Goal: Task Accomplishment & Management: Manage account settings

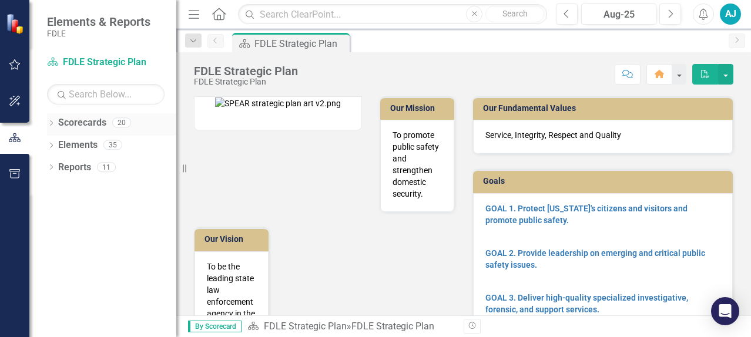
click at [54, 123] on icon "Dropdown" at bounding box center [51, 124] width 8 height 6
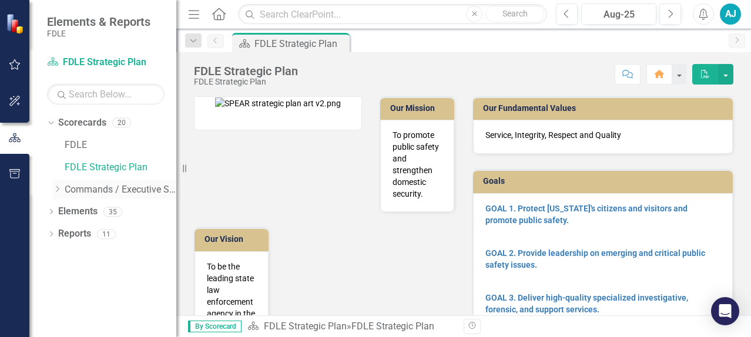
click at [55, 191] on icon "Dropdown" at bounding box center [57, 189] width 9 height 7
click at [73, 210] on icon "Dropdown" at bounding box center [69, 211] width 9 height 7
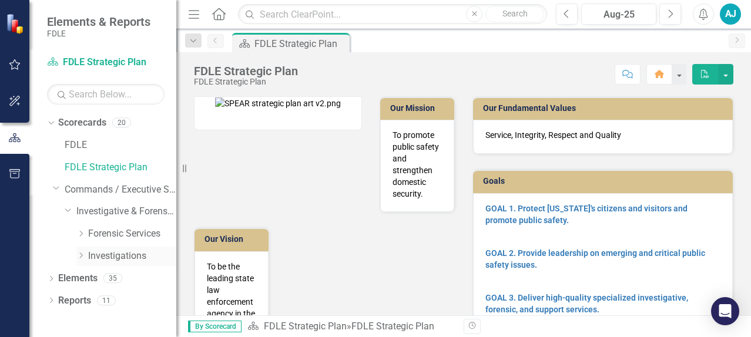
click at [84, 257] on icon "Dropdown" at bounding box center [80, 255] width 9 height 7
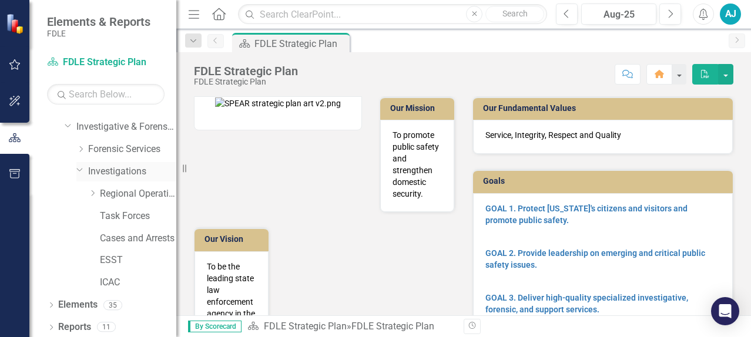
scroll to position [87, 0]
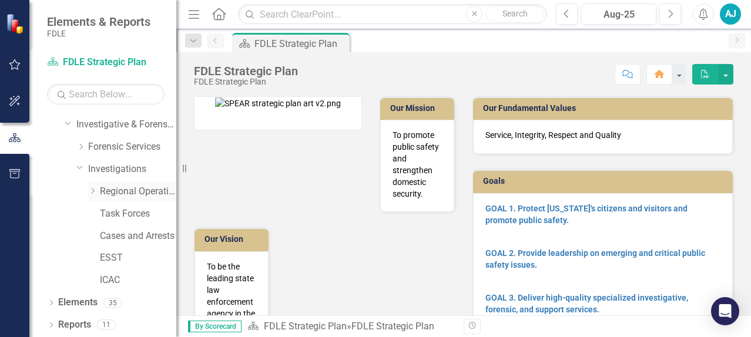
click at [93, 189] on icon "Dropdown" at bounding box center [92, 190] width 9 height 7
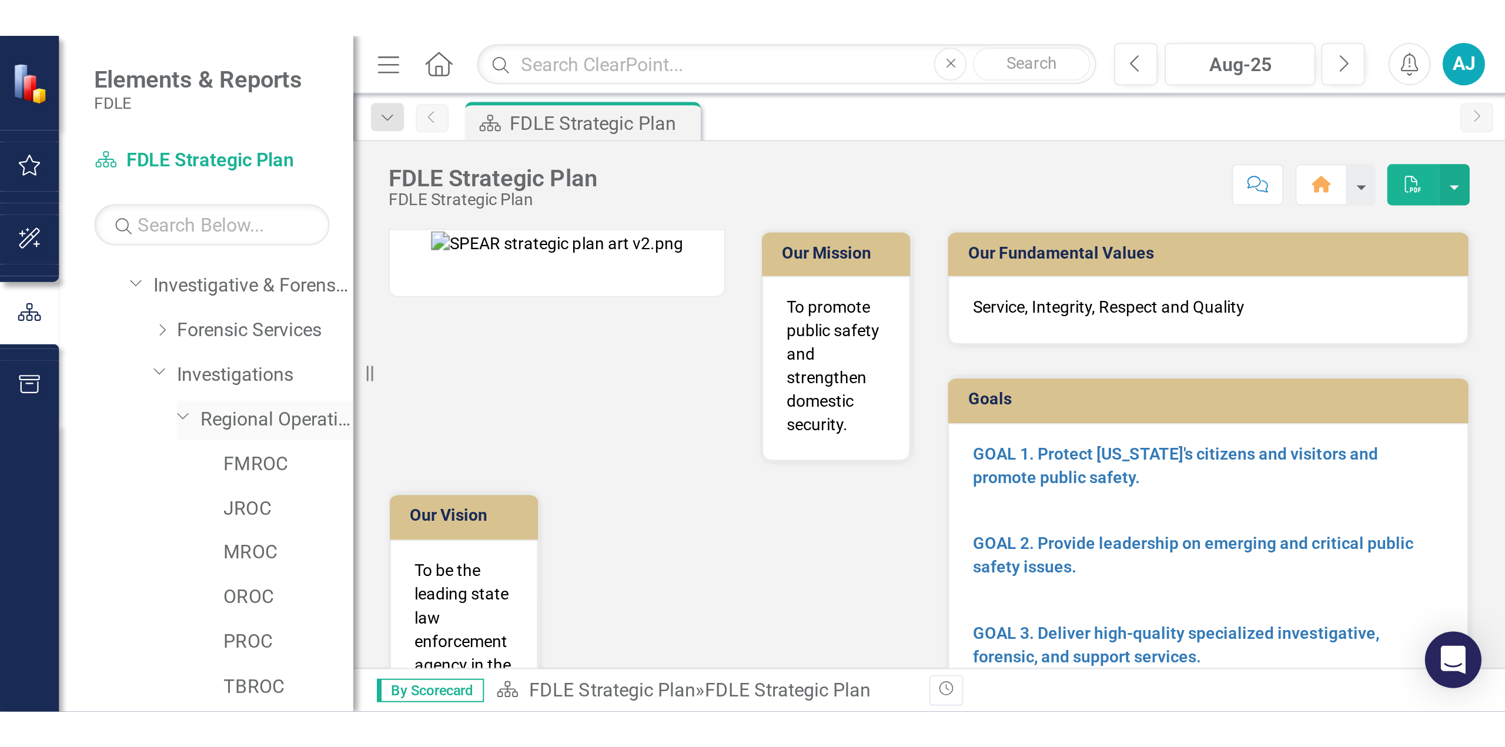
scroll to position [146, 0]
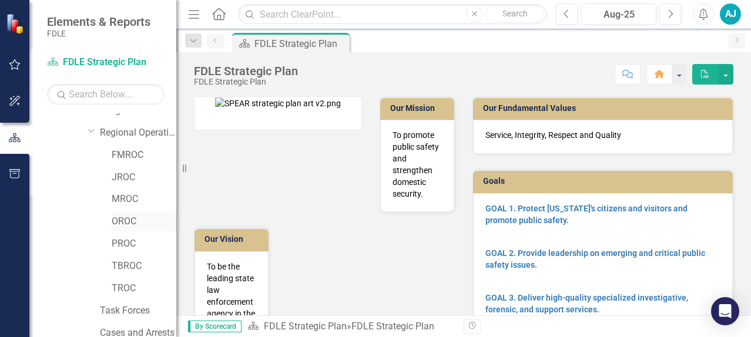
click at [123, 224] on link "OROC" at bounding box center [144, 222] width 65 height 14
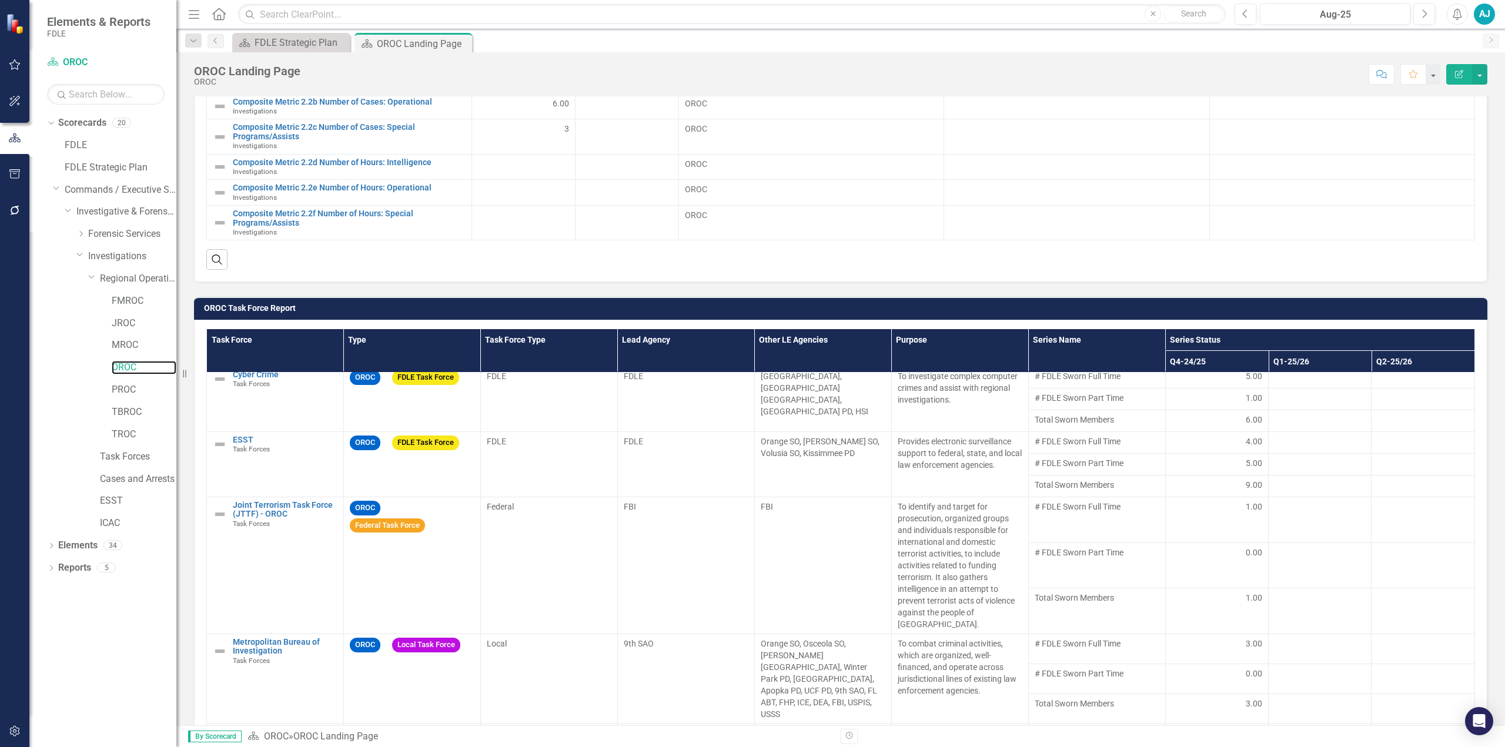
scroll to position [7, 0]
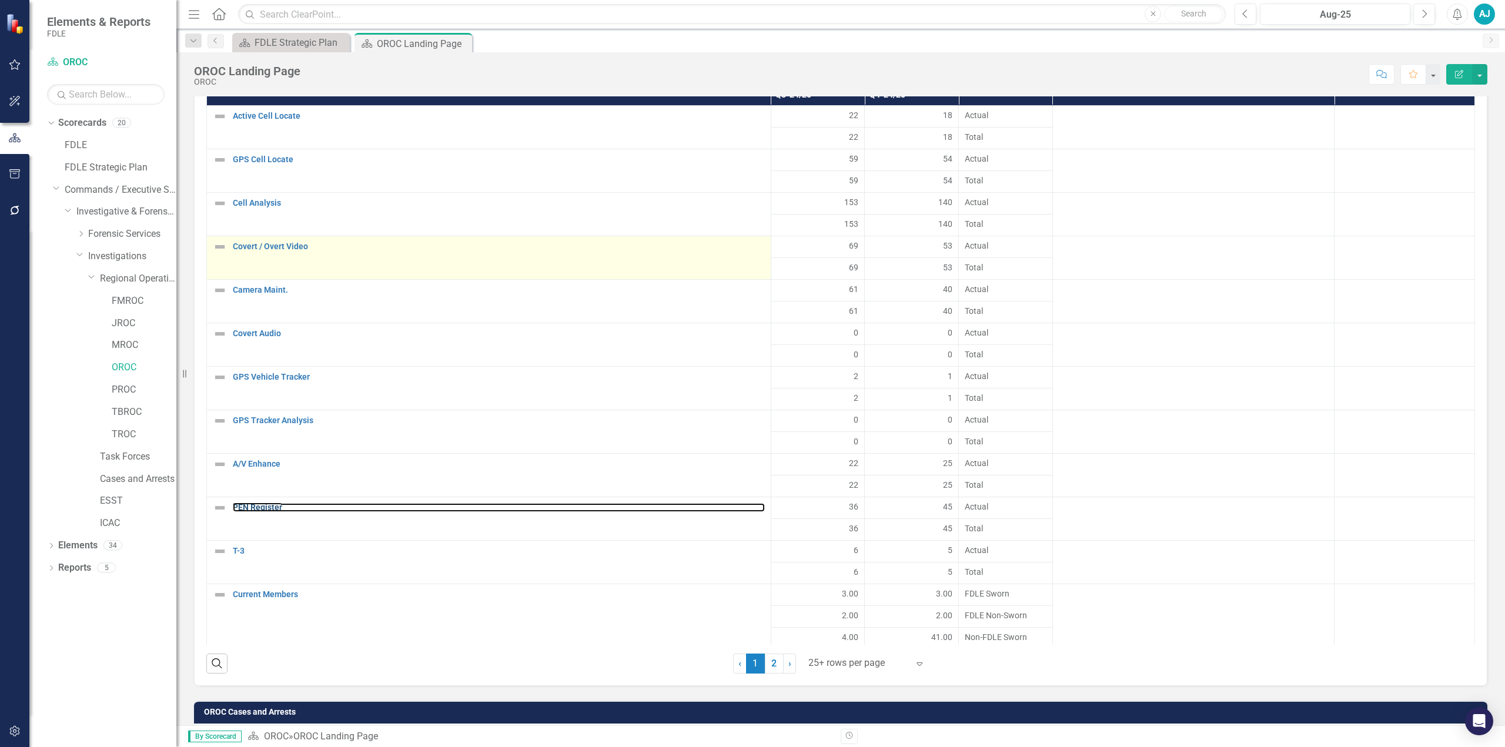
drag, startPoint x: 253, startPoint y: 497, endPoint x: 252, endPoint y: 487, distance: 9.4
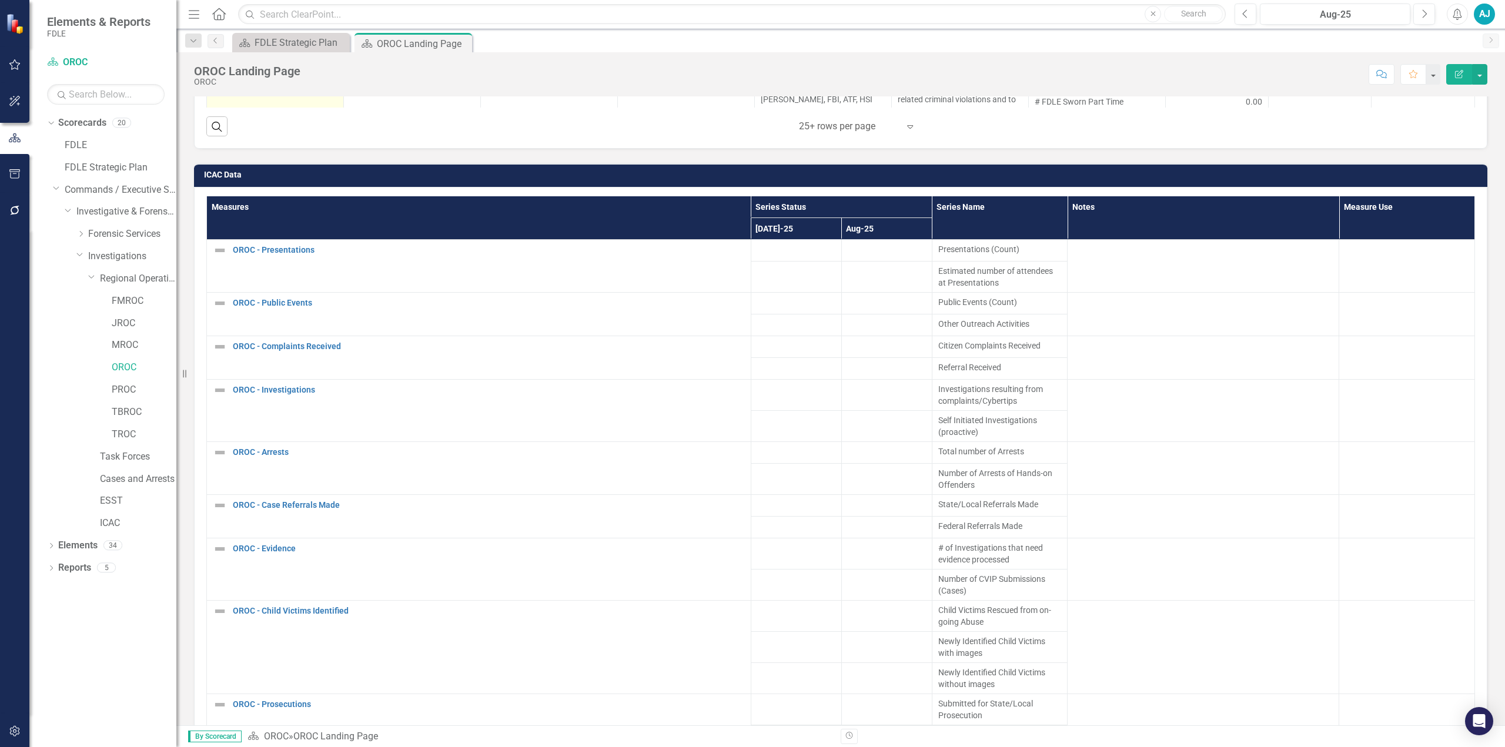
scroll to position [1469, 0]
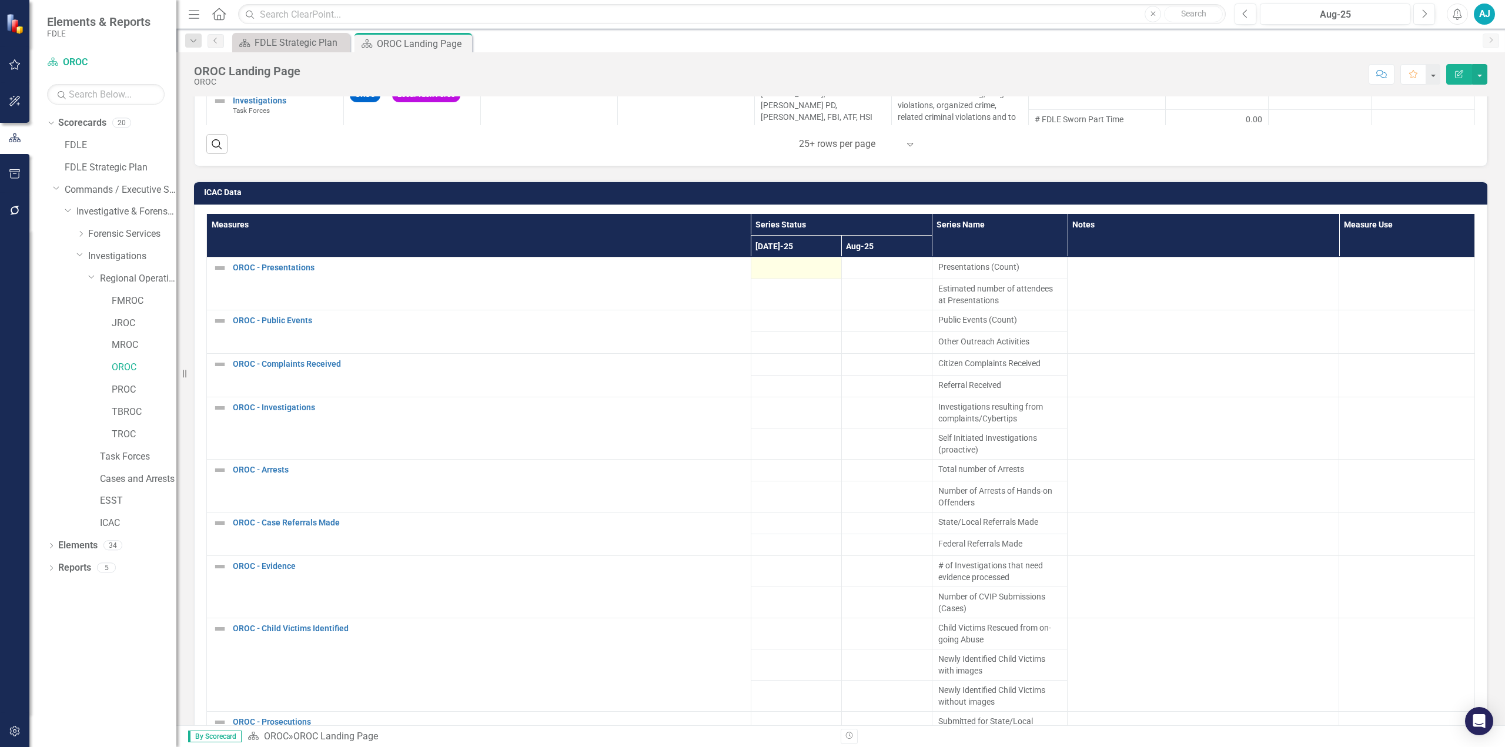
click at [751, 261] on div at bounding box center [796, 268] width 78 height 14
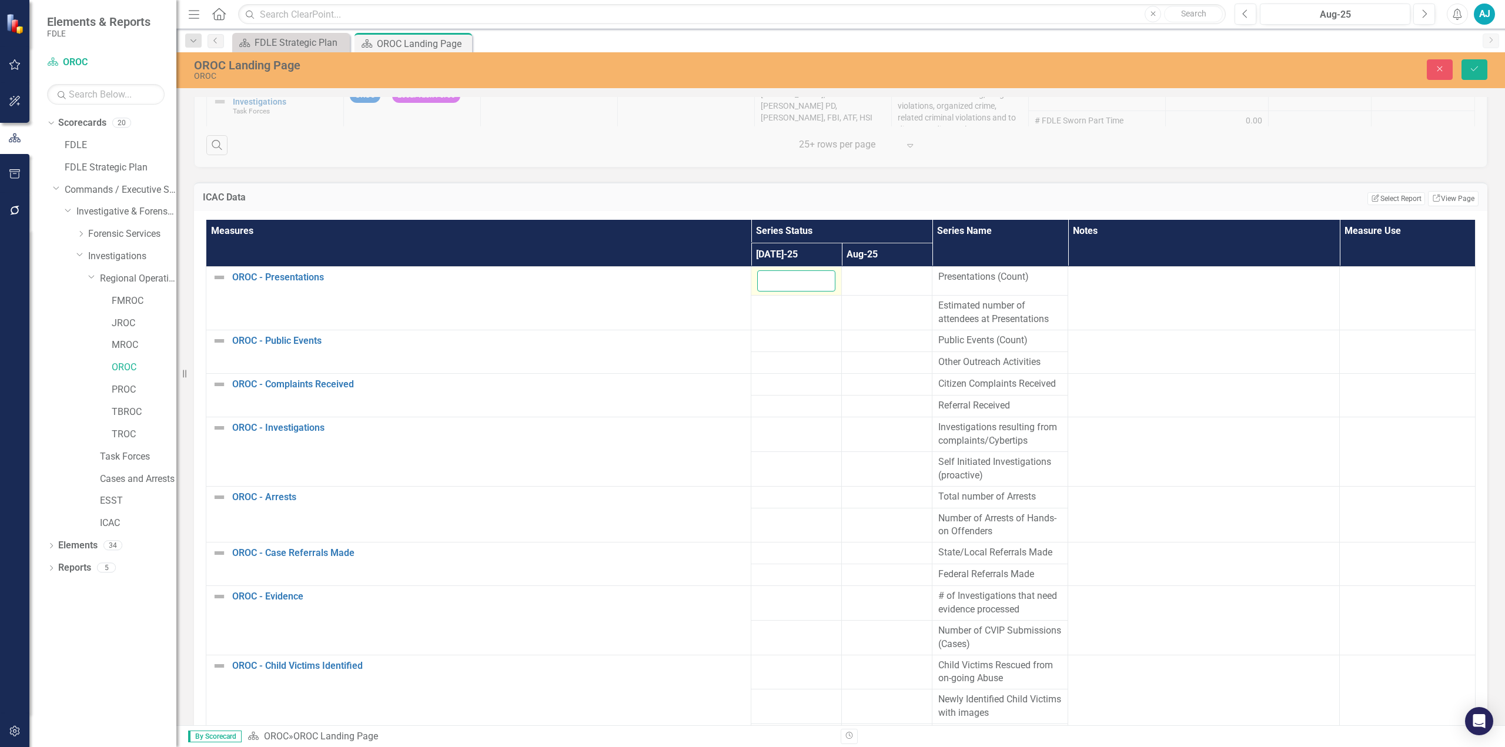
click at [751, 270] on input "number" at bounding box center [796, 281] width 78 height 22
type input "1"
click at [751, 299] on div at bounding box center [796, 306] width 78 height 14
click at [751, 299] on input "number" at bounding box center [796, 310] width 78 height 22
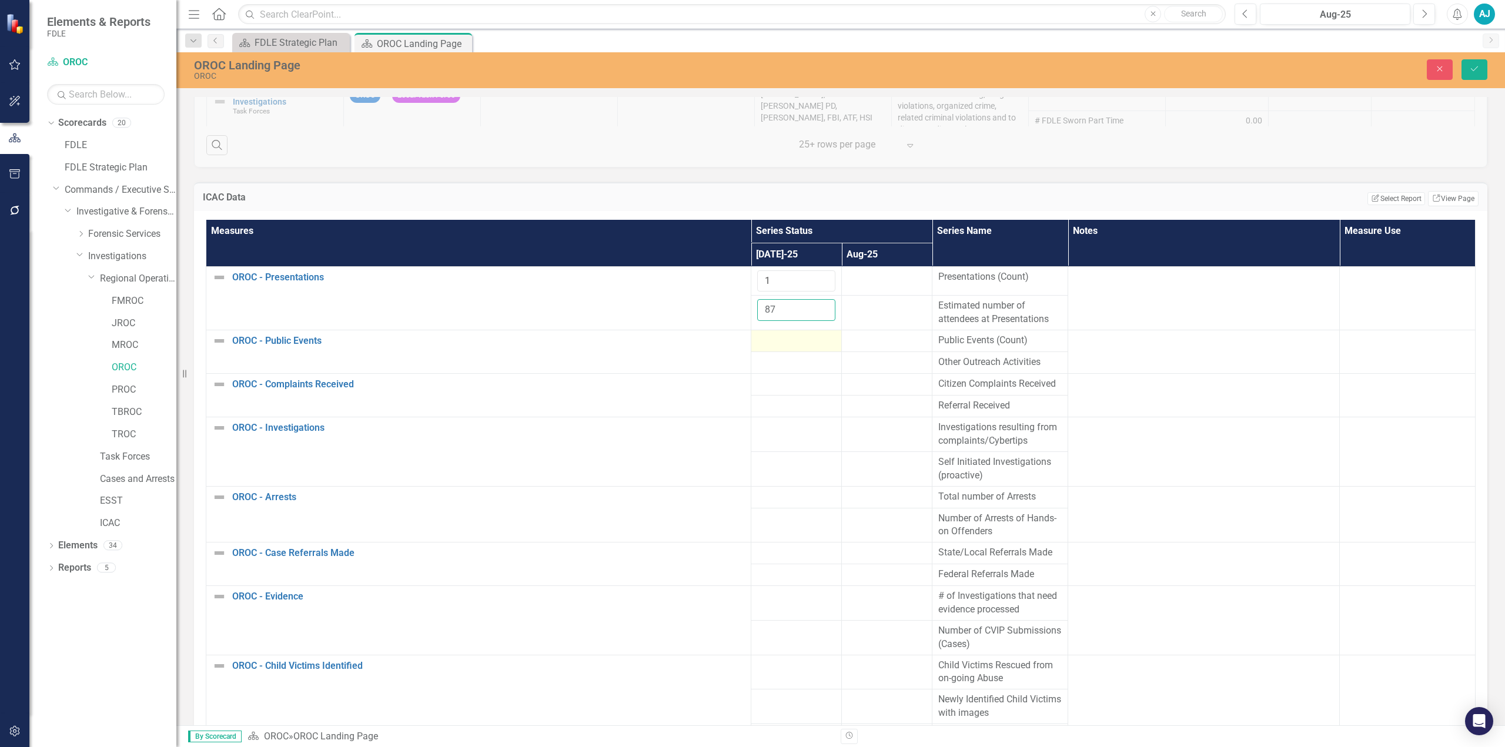
type input "87"
click at [751, 334] on div at bounding box center [796, 341] width 78 height 14
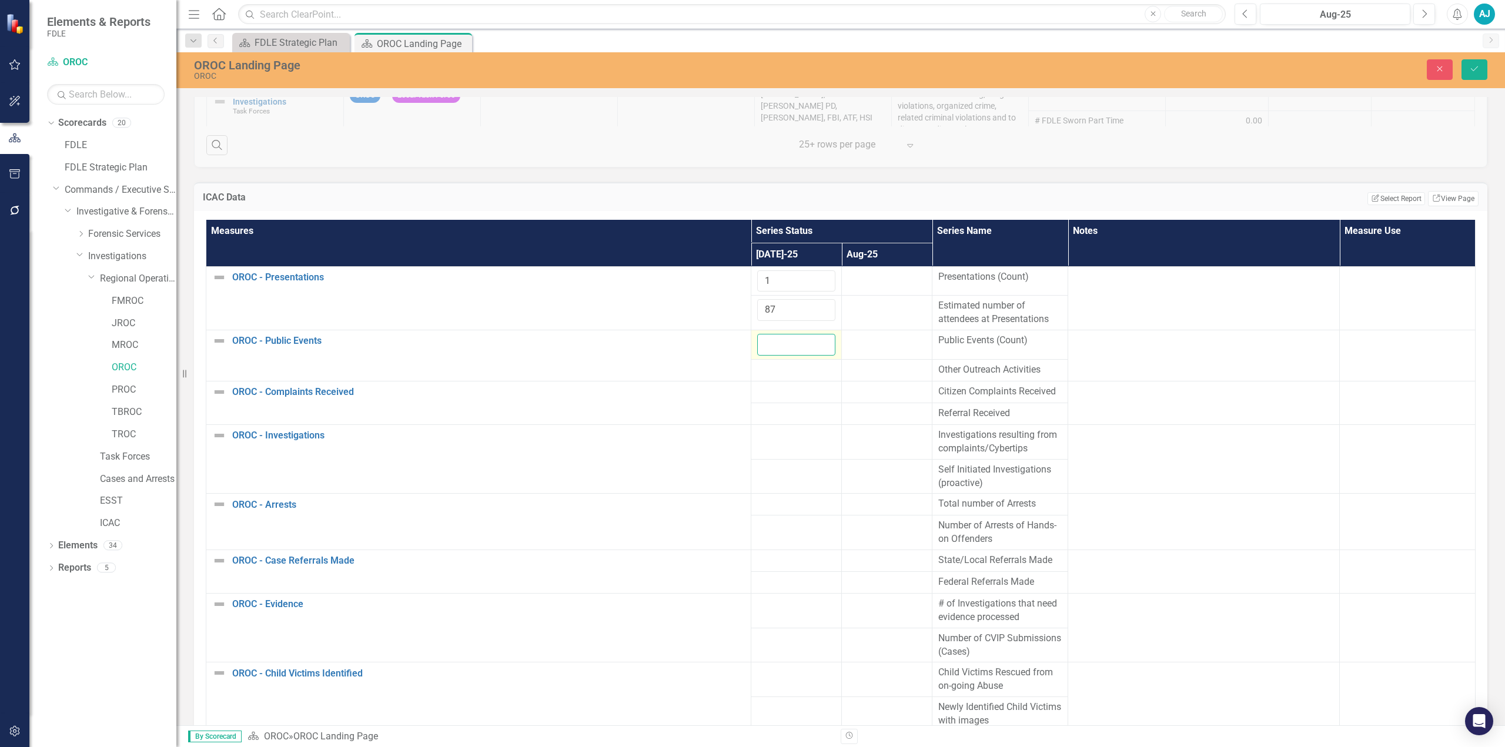
click at [751, 334] on input "number" at bounding box center [796, 345] width 78 height 22
type input "0"
click at [751, 337] on div at bounding box center [796, 370] width 78 height 14
click at [751, 337] on input "number" at bounding box center [796, 374] width 78 height 22
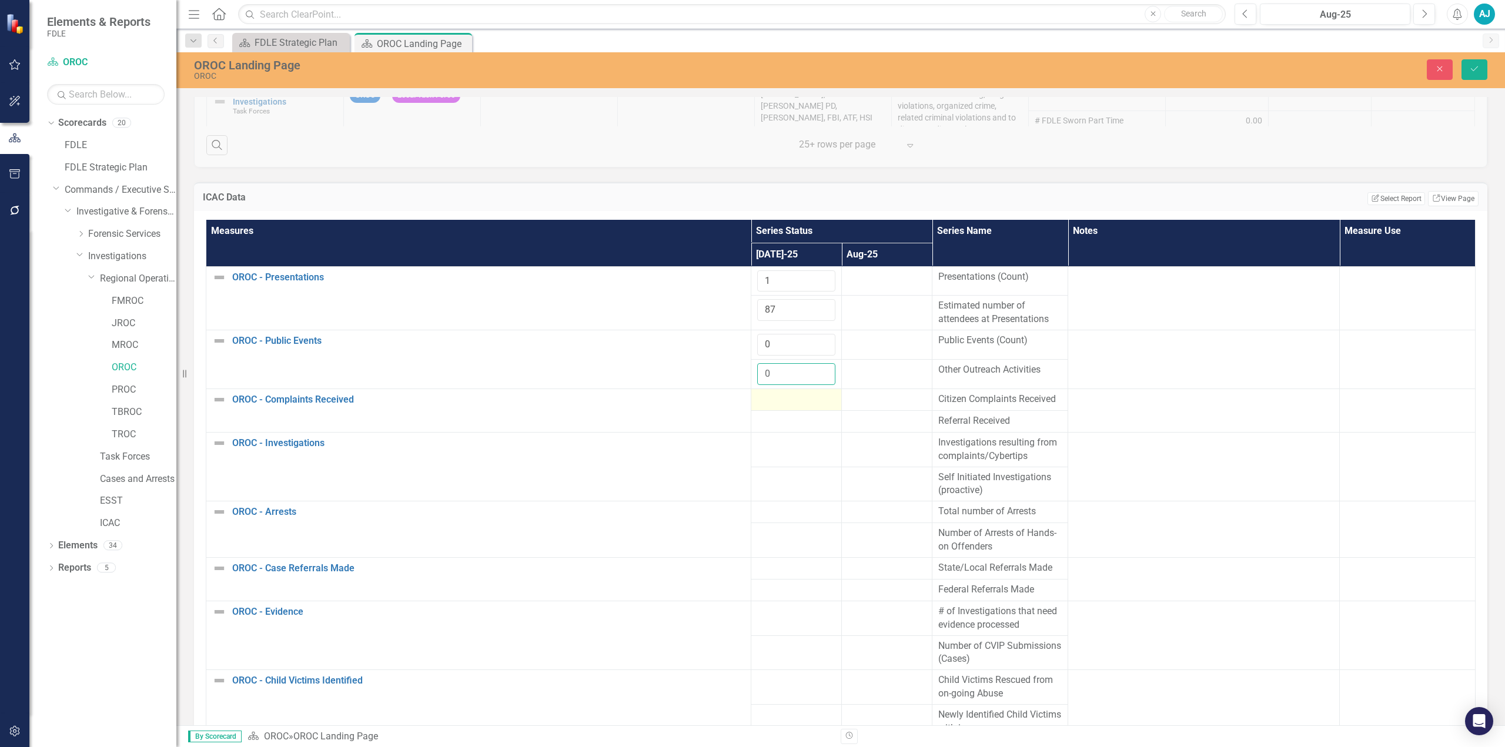
type input "0"
click at [751, 337] on div at bounding box center [796, 400] width 78 height 14
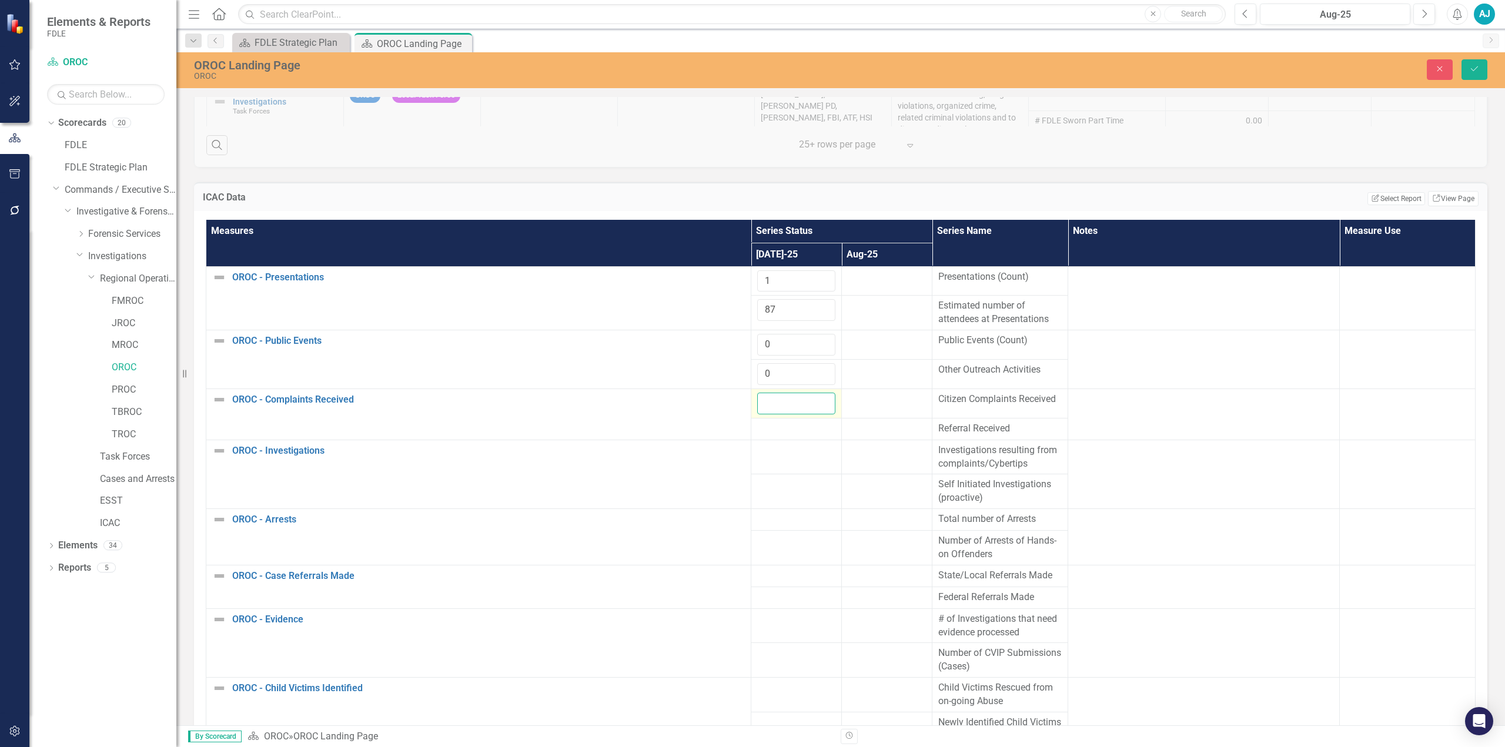
click at [751, 337] on input "number" at bounding box center [796, 404] width 78 height 22
type input "0"
click at [751, 337] on div at bounding box center [796, 429] width 78 height 14
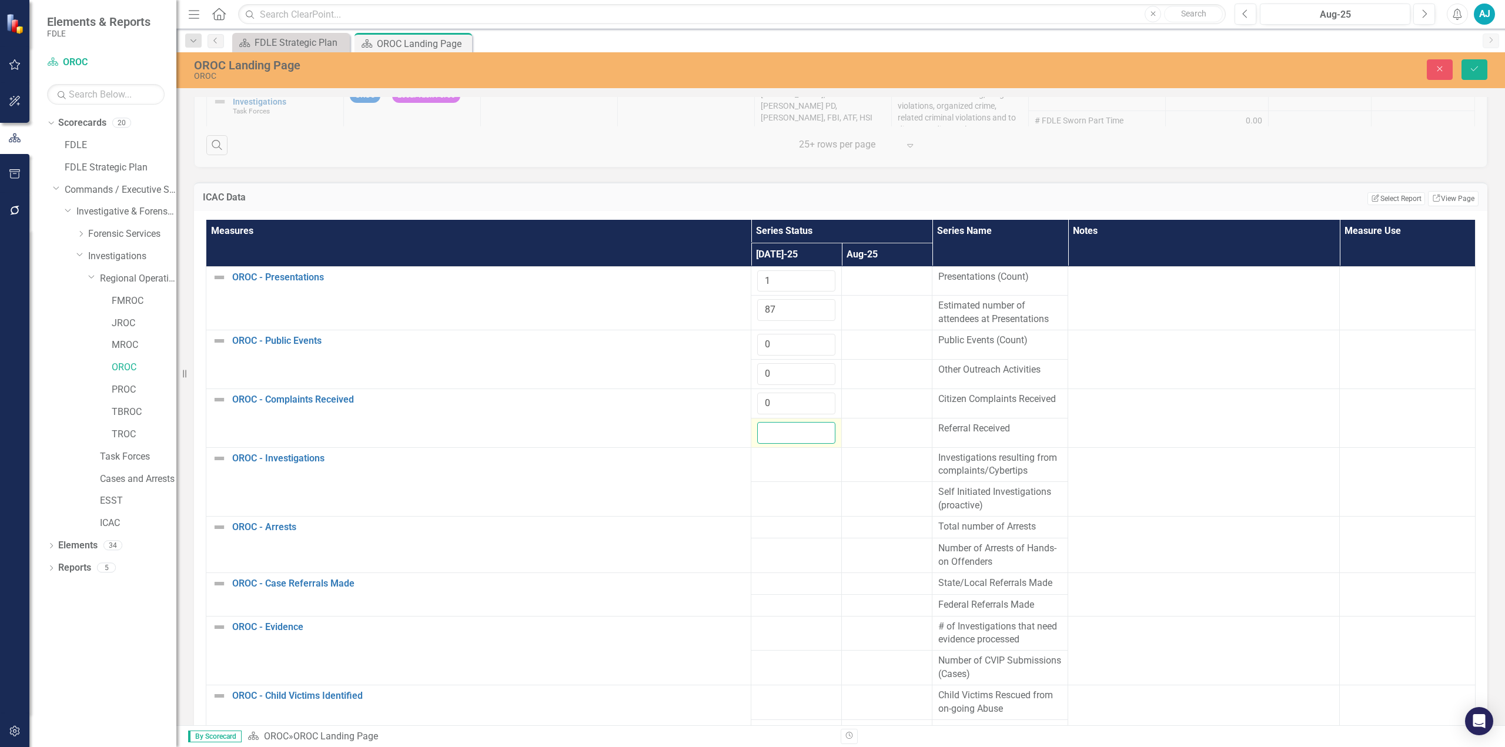
click at [751, 337] on input "number" at bounding box center [796, 433] width 78 height 22
type input "1"
click at [751, 337] on td at bounding box center [796, 464] width 91 height 35
click at [751, 337] on input "number" at bounding box center [796, 462] width 78 height 22
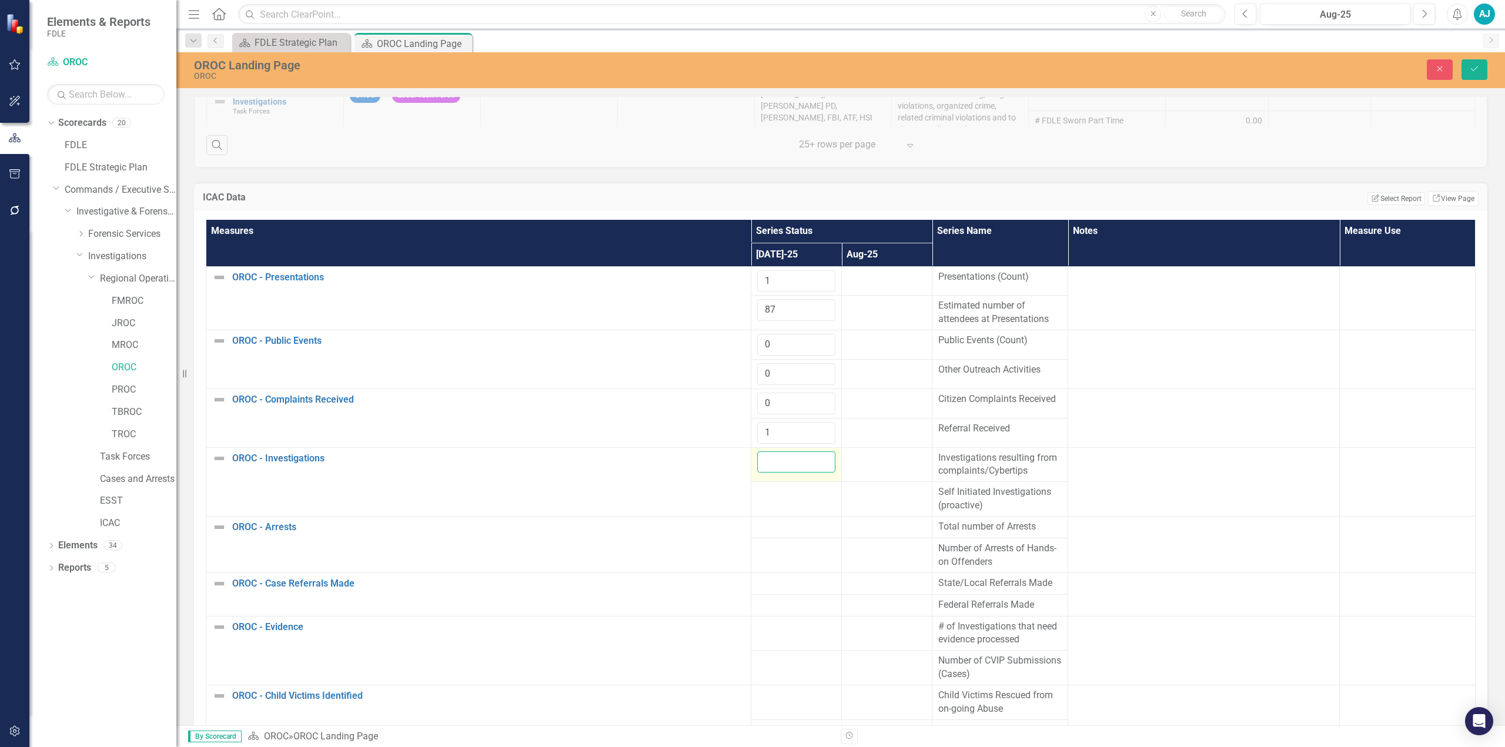
click at [751, 337] on input "number" at bounding box center [796, 462] width 78 height 22
type input "71"
click at [751, 337] on div at bounding box center [796, 492] width 78 height 14
click at [751, 337] on input "number" at bounding box center [796, 496] width 78 height 22
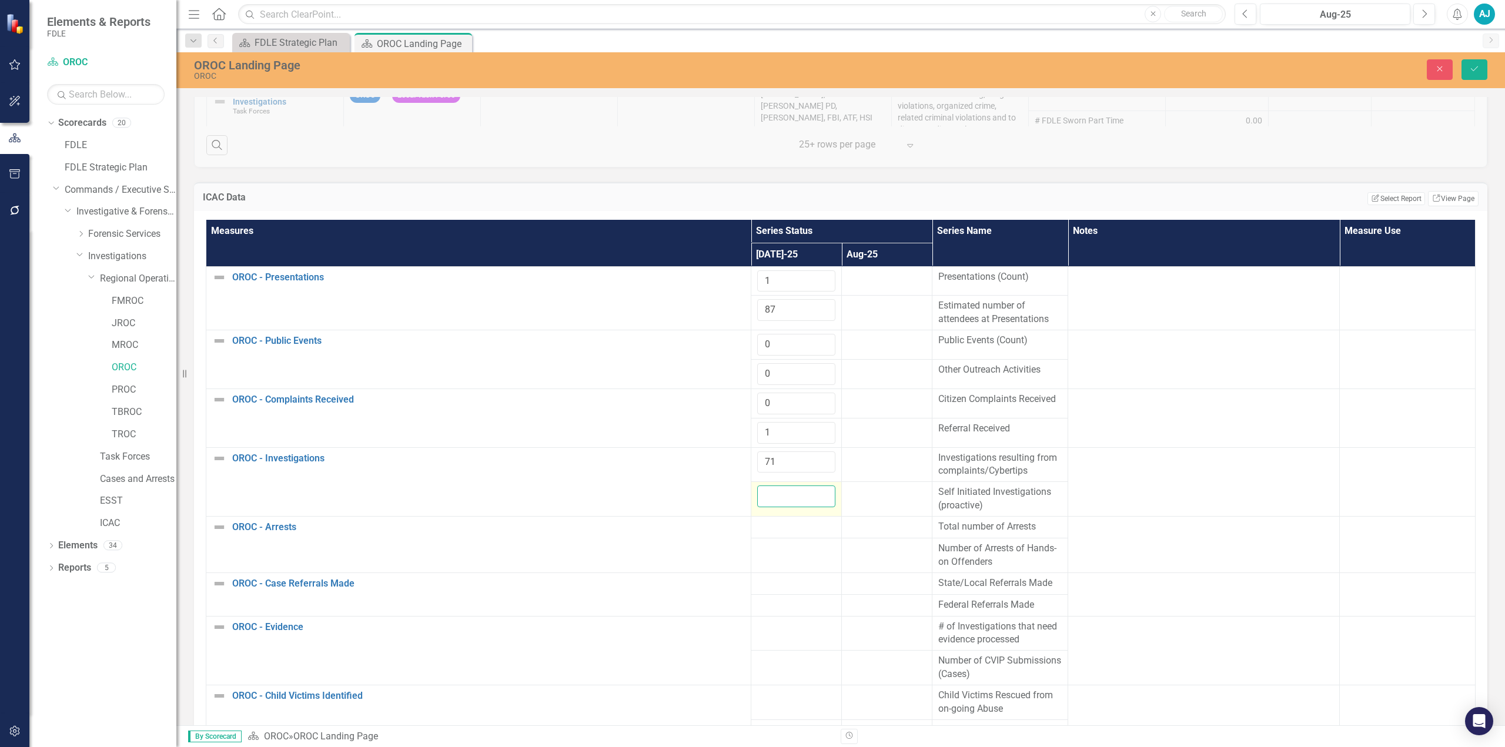
click at [751, 337] on input "number" at bounding box center [796, 496] width 78 height 22
type input "0"
click at [751, 337] on div at bounding box center [796, 527] width 78 height 14
click at [751, 337] on input "number" at bounding box center [796, 531] width 78 height 22
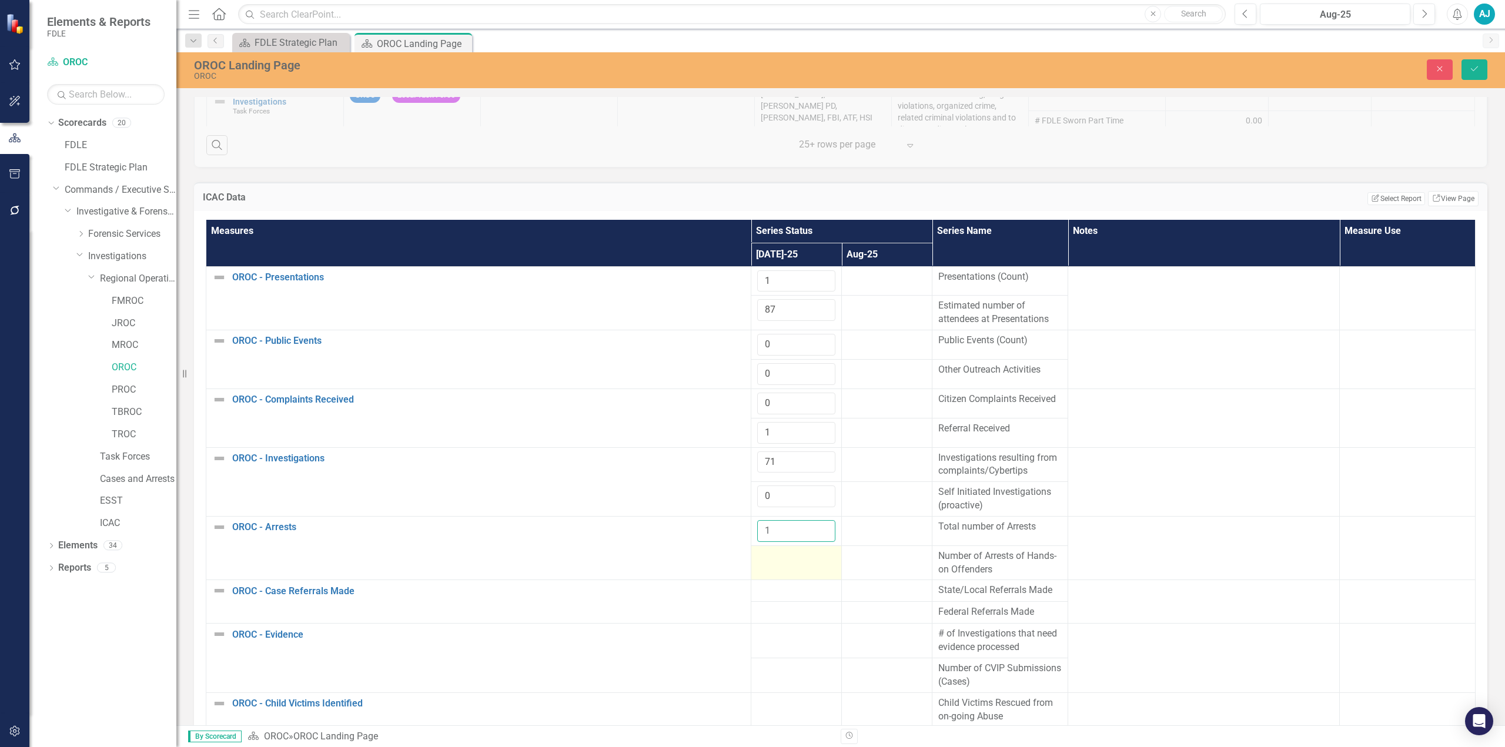
type input "1"
click at [751, 337] on div at bounding box center [796, 557] width 78 height 14
click at [751, 337] on input "number" at bounding box center [796, 561] width 78 height 22
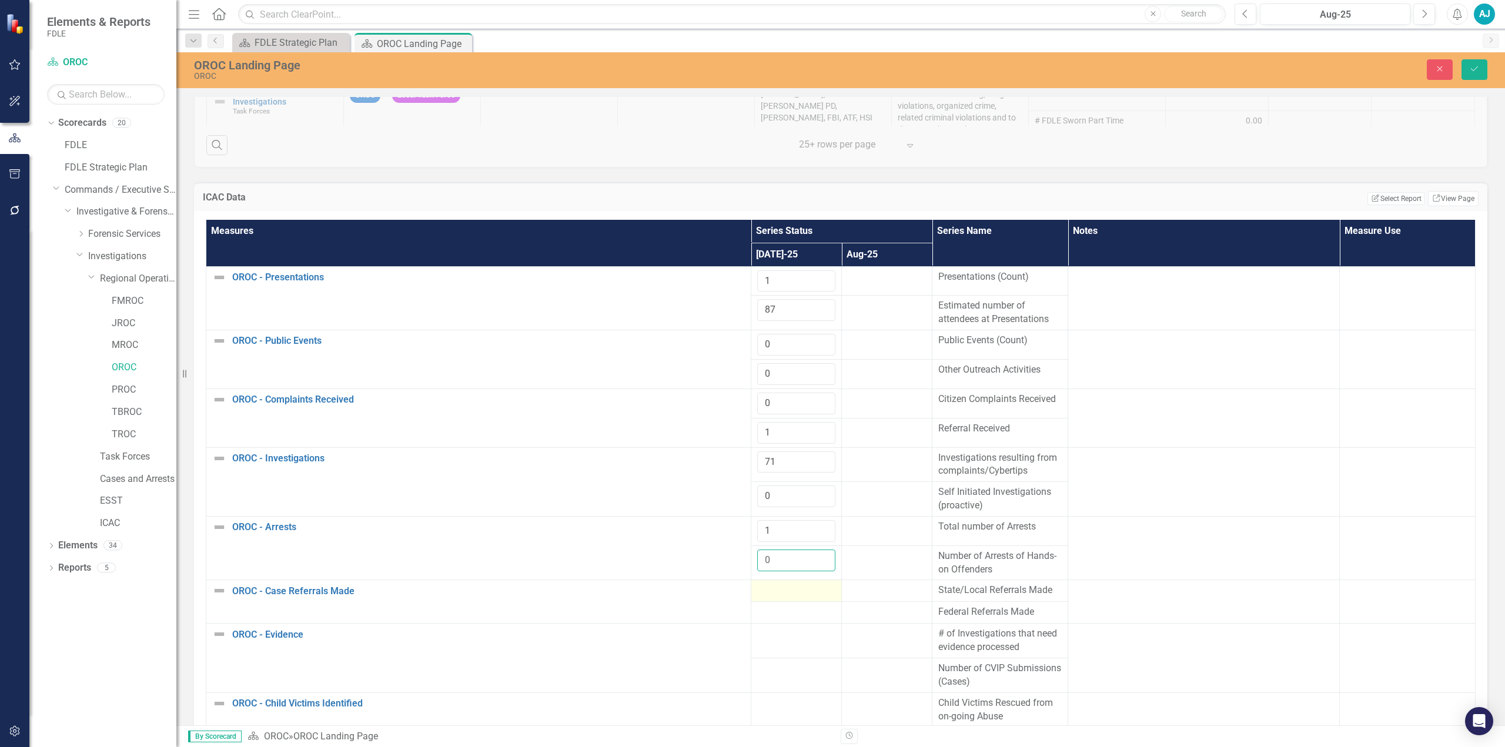
type input "0"
click at [751, 337] on div at bounding box center [796, 591] width 78 height 14
click at [751, 337] on input "number" at bounding box center [796, 595] width 78 height 22
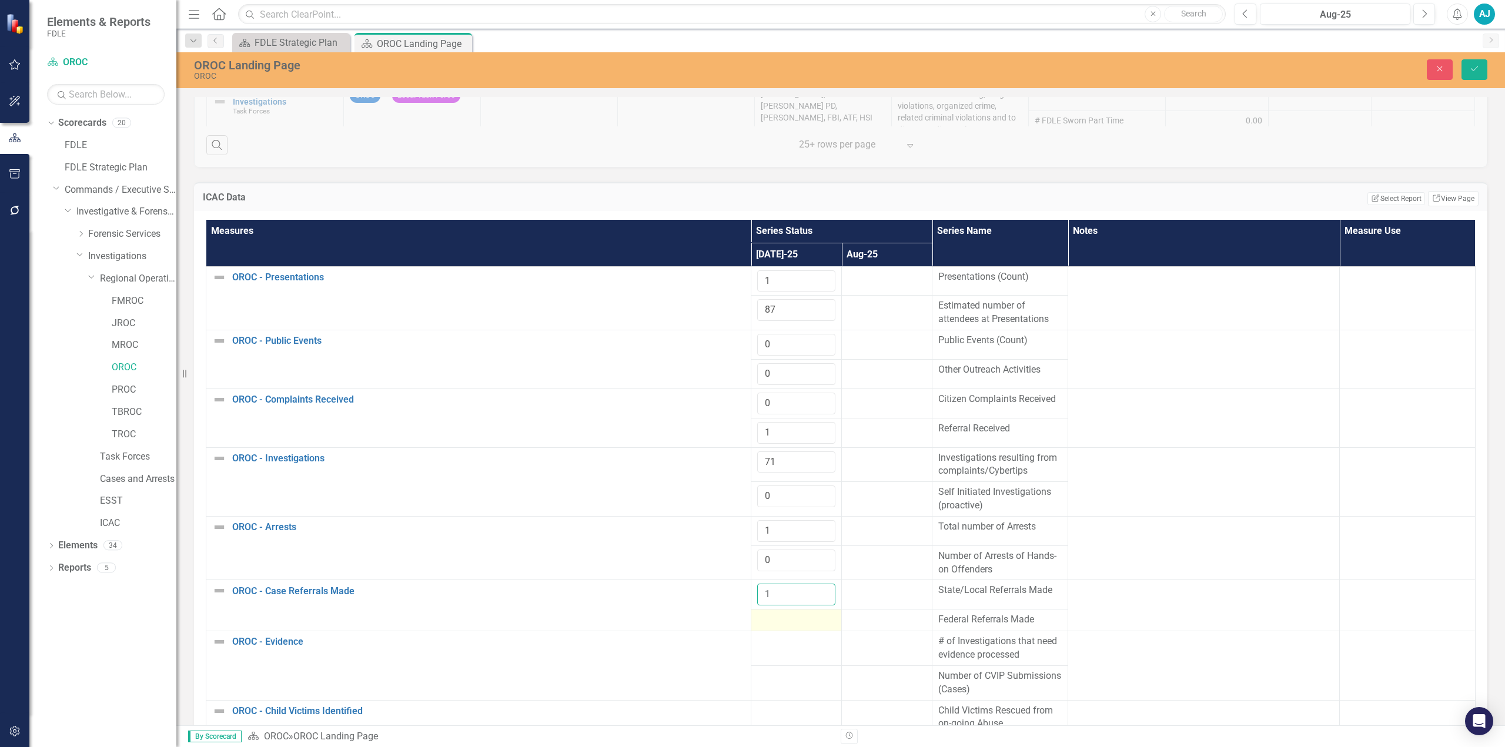
type input "1"
click at [751, 337] on td at bounding box center [796, 620] width 91 height 22
click at [751, 337] on input "number" at bounding box center [796, 624] width 78 height 22
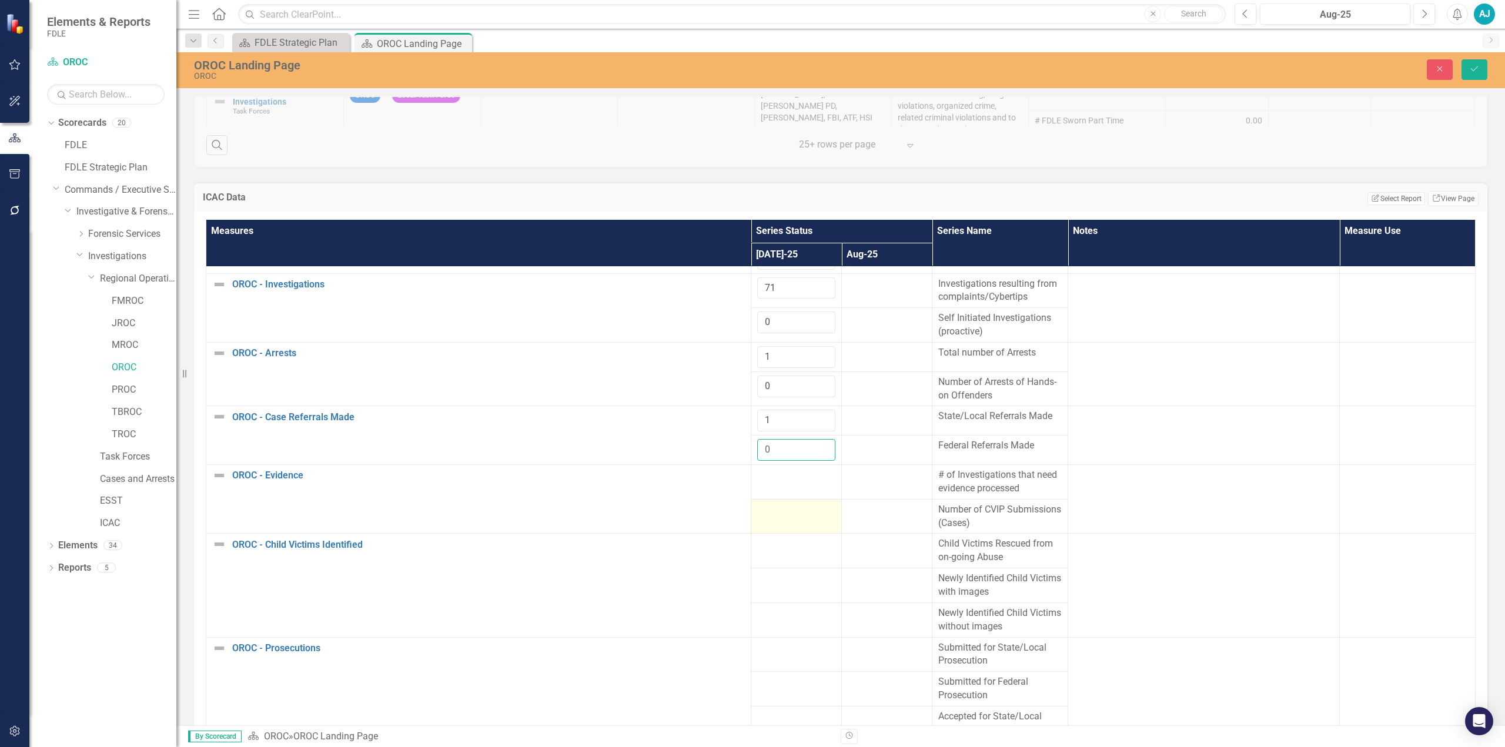
scroll to position [176, 0]
type input "0"
click at [751, 337] on td at bounding box center [796, 480] width 91 height 35
click at [751, 337] on input "number" at bounding box center [796, 477] width 78 height 22
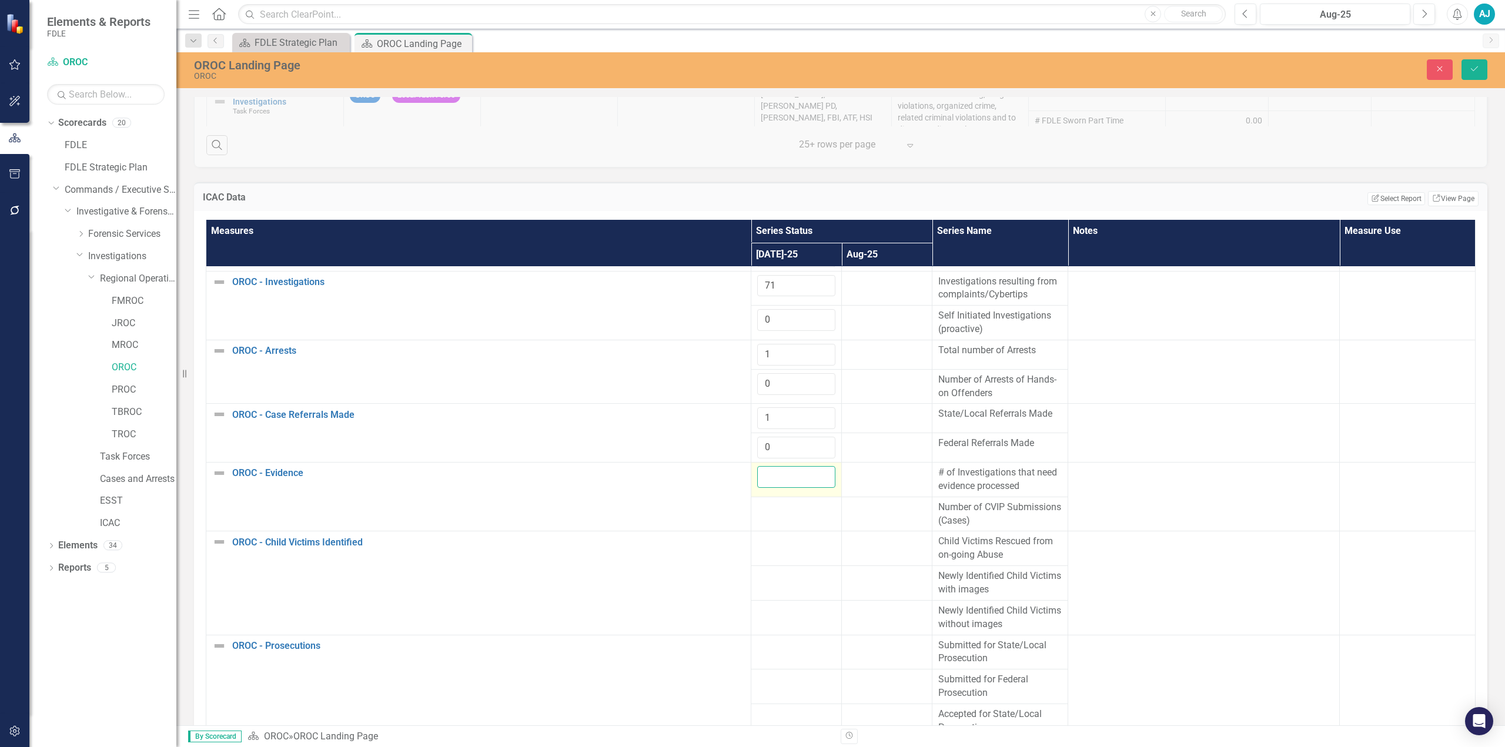
click at [751, 337] on input "number" at bounding box center [796, 477] width 78 height 22
type input "2"
click at [751, 337] on div at bounding box center [796, 508] width 78 height 14
click at [751, 337] on input "number" at bounding box center [796, 512] width 78 height 22
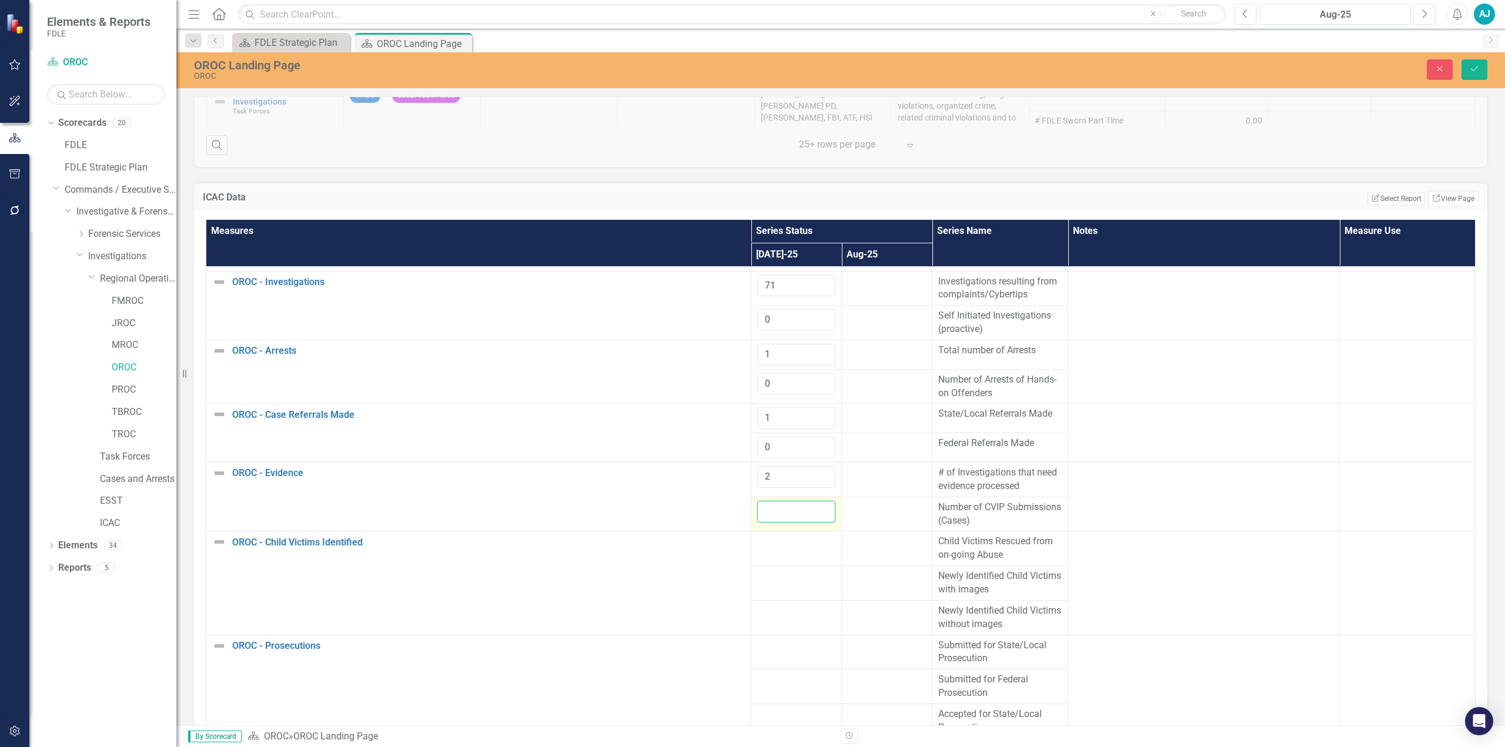
click at [751, 337] on input "number" at bounding box center [796, 512] width 78 height 22
type input "-1"
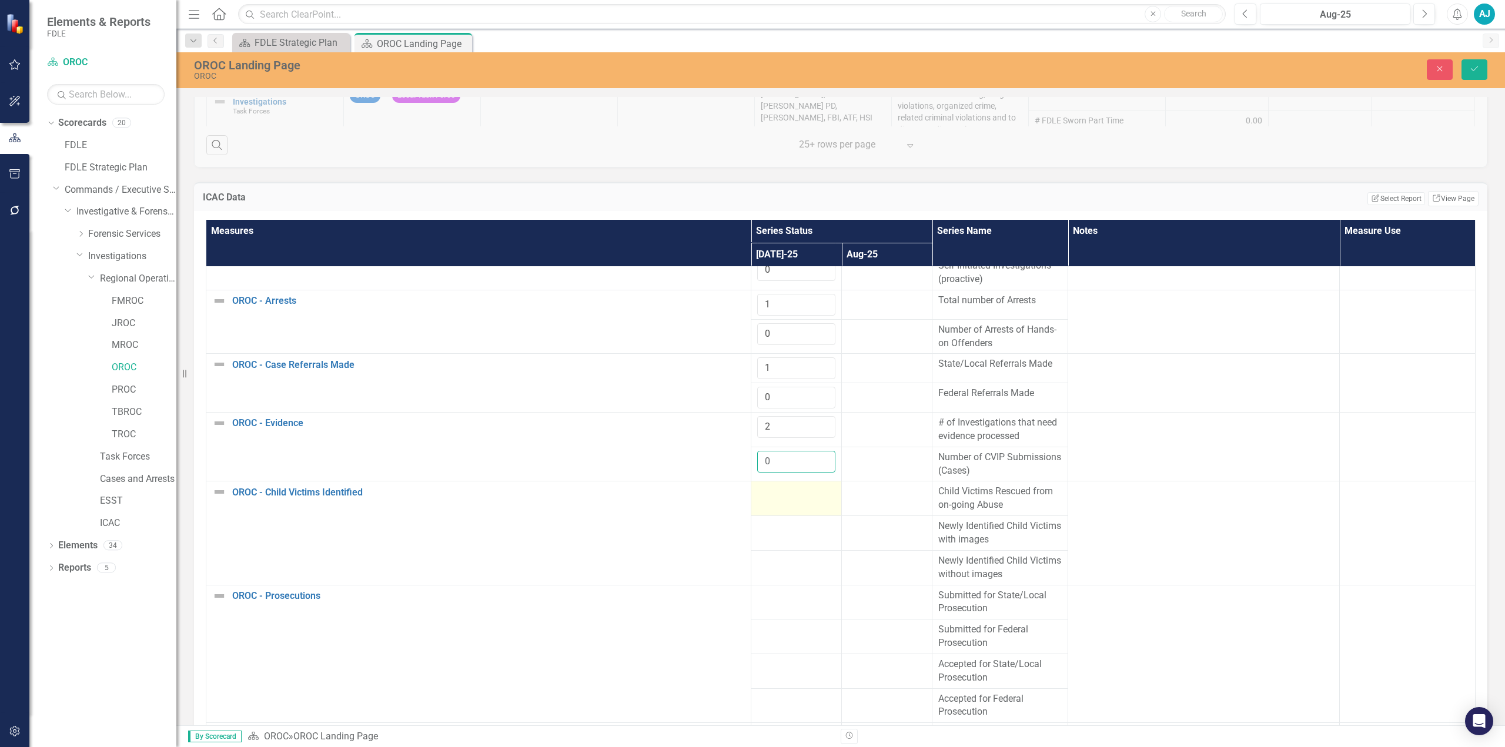
type input "0"
click at [751, 337] on div at bounding box center [796, 492] width 78 height 14
click at [751, 337] on input "number" at bounding box center [796, 496] width 78 height 22
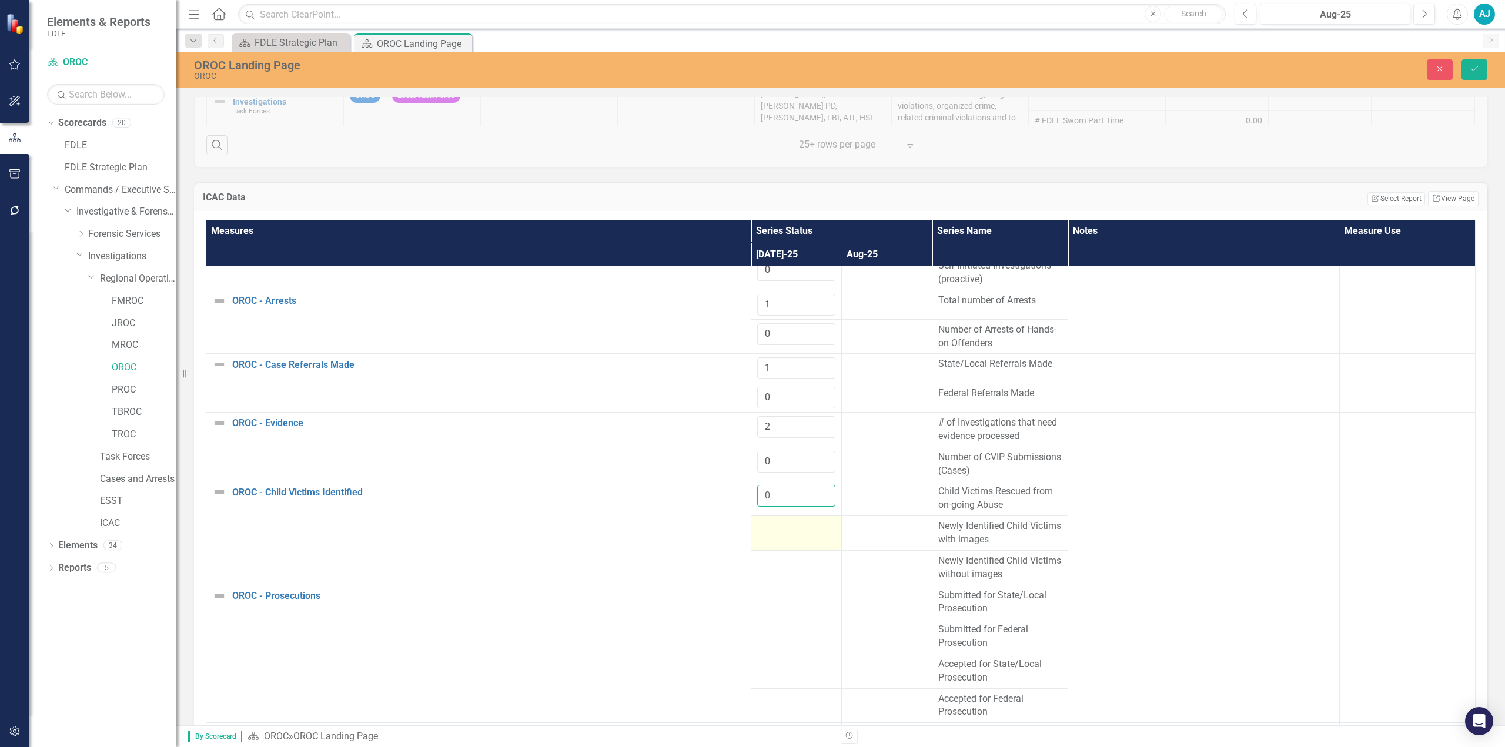
type input "0"
click at [751, 337] on div at bounding box center [796, 527] width 78 height 14
click at [751, 337] on input "number" at bounding box center [796, 531] width 78 height 22
type input "0"
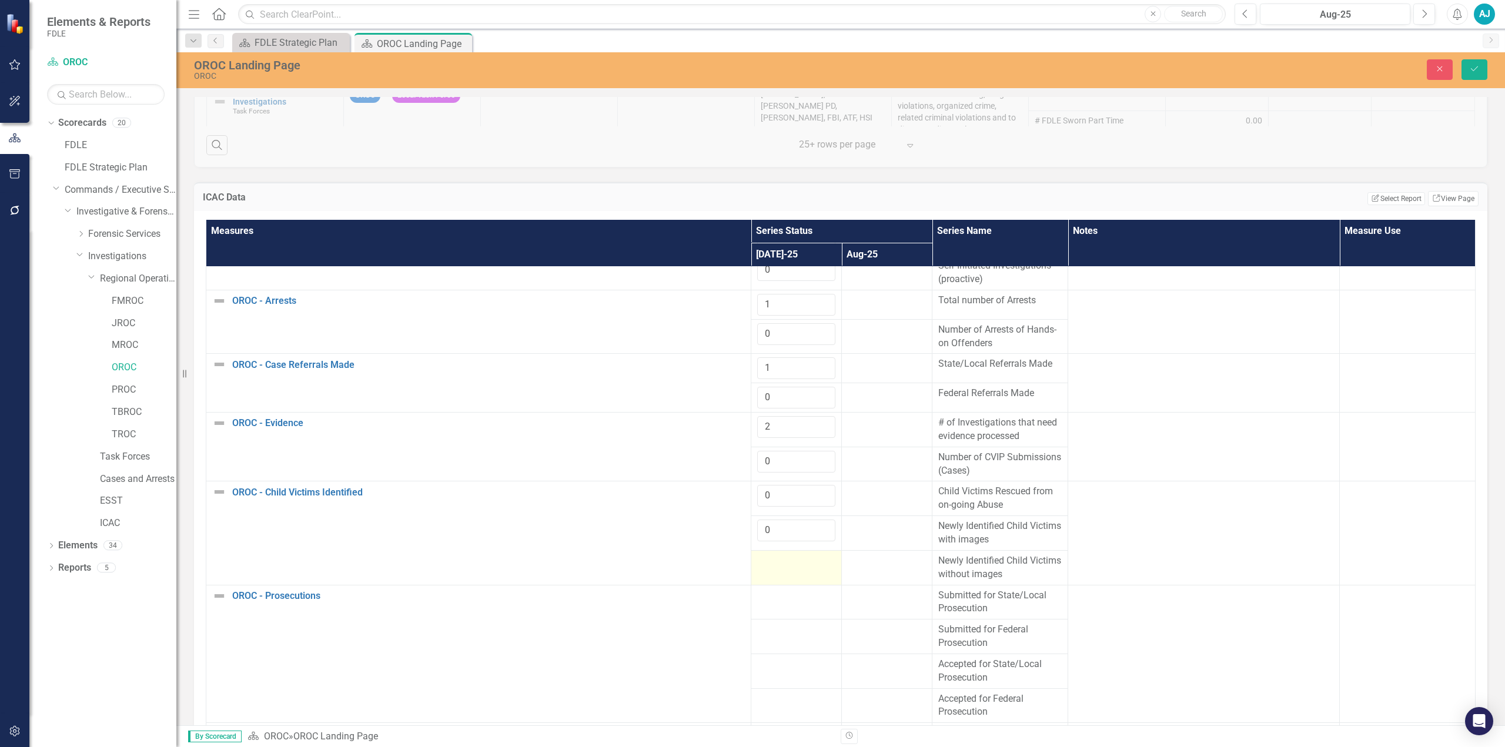
click at [751, 337] on div at bounding box center [796, 561] width 78 height 14
click at [751, 337] on input "number" at bounding box center [796, 565] width 78 height 22
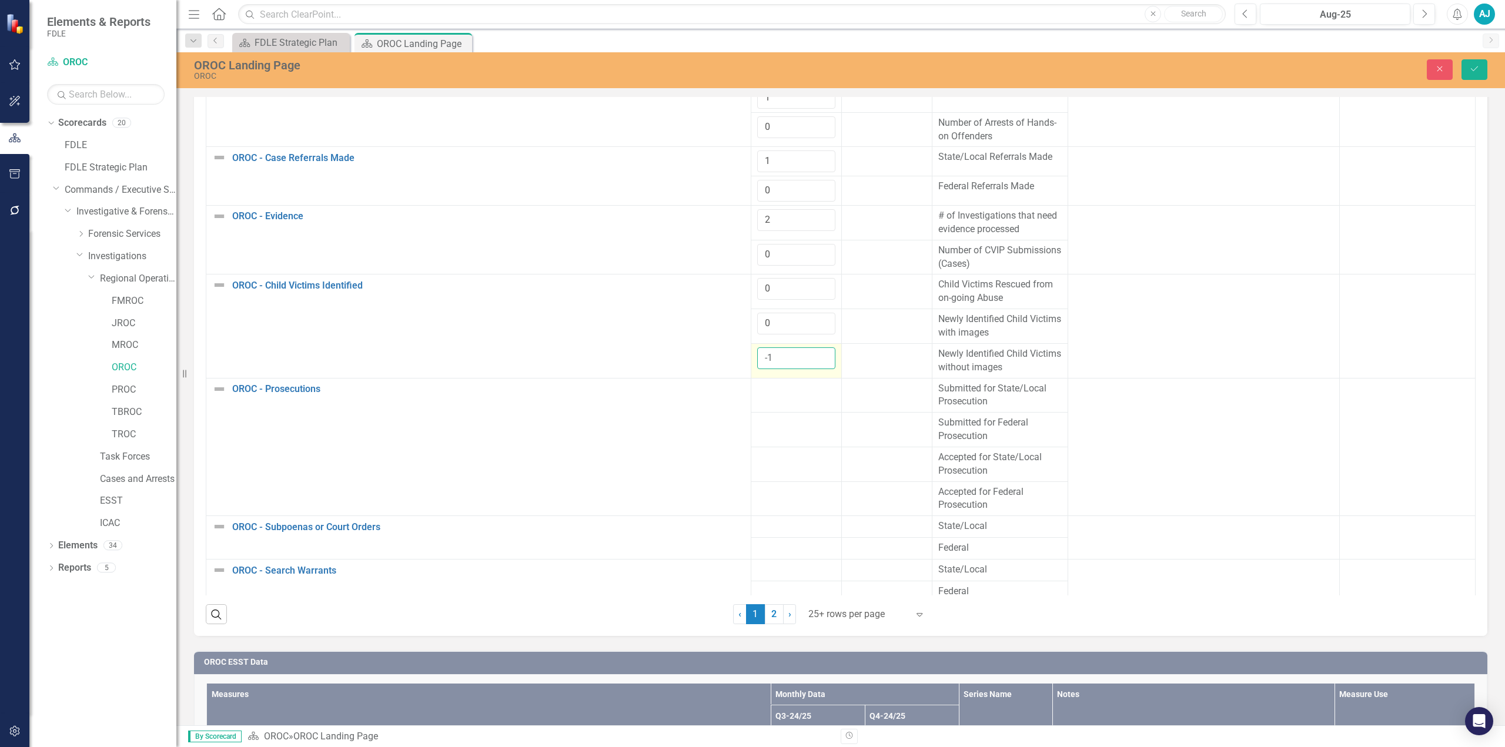
scroll to position [1704, 0]
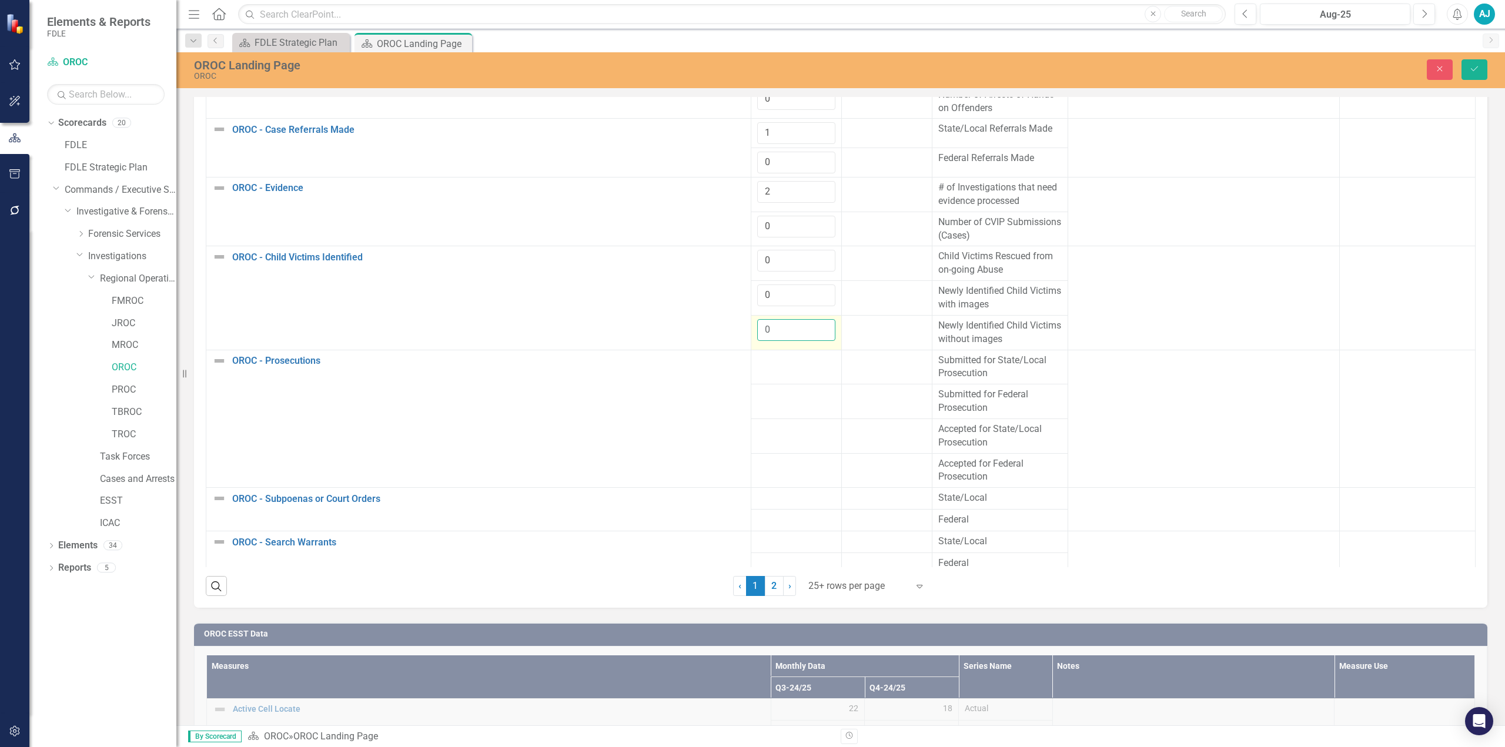
type input "0"
click at [751, 319] on input "0" at bounding box center [796, 330] width 78 height 22
click at [751, 337] on td at bounding box center [796, 367] width 91 height 35
click at [751, 337] on input "number" at bounding box center [796, 365] width 78 height 22
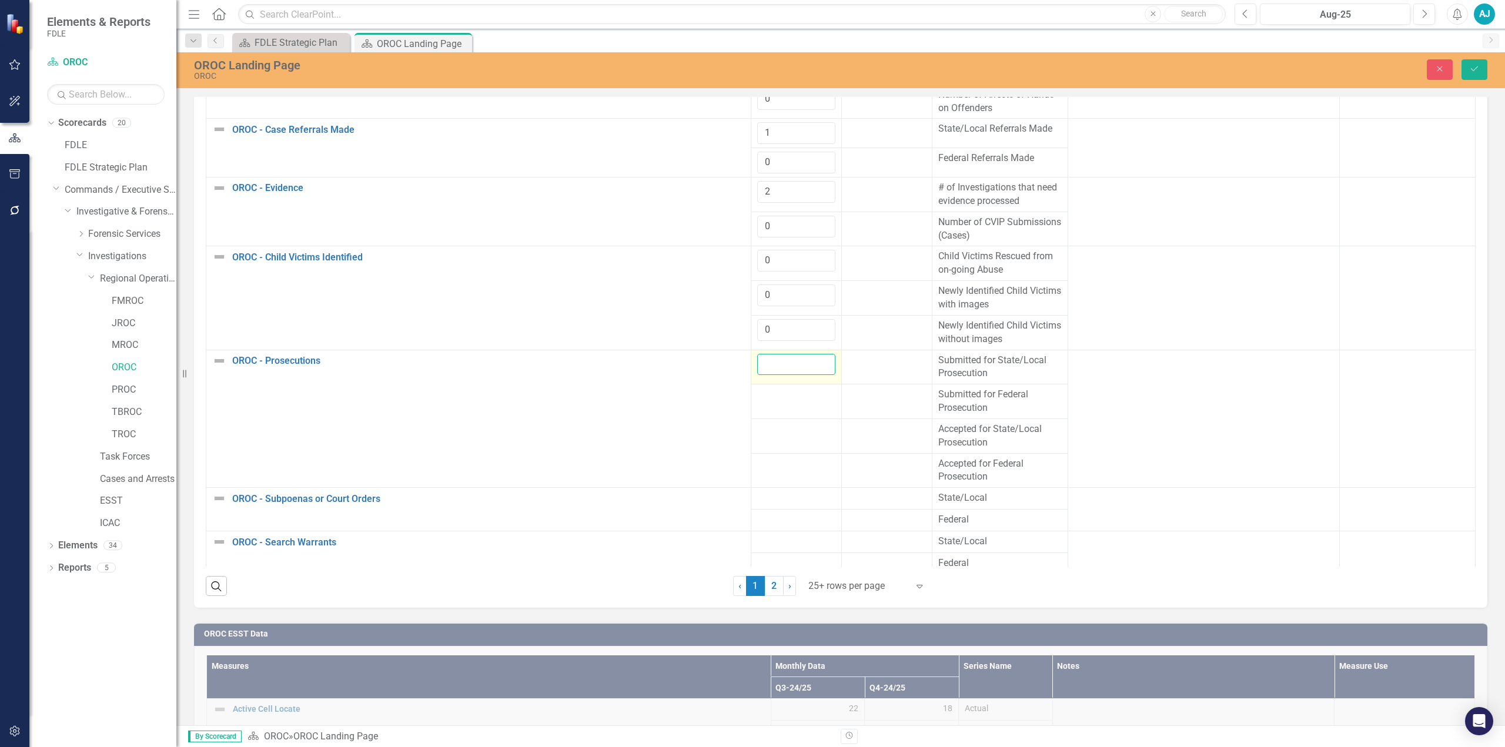
click at [751, 337] on input "number" at bounding box center [796, 365] width 78 height 22
type input "1"
click at [751, 337] on div at bounding box center [796, 395] width 78 height 14
click at [751, 337] on input "number" at bounding box center [796, 399] width 78 height 22
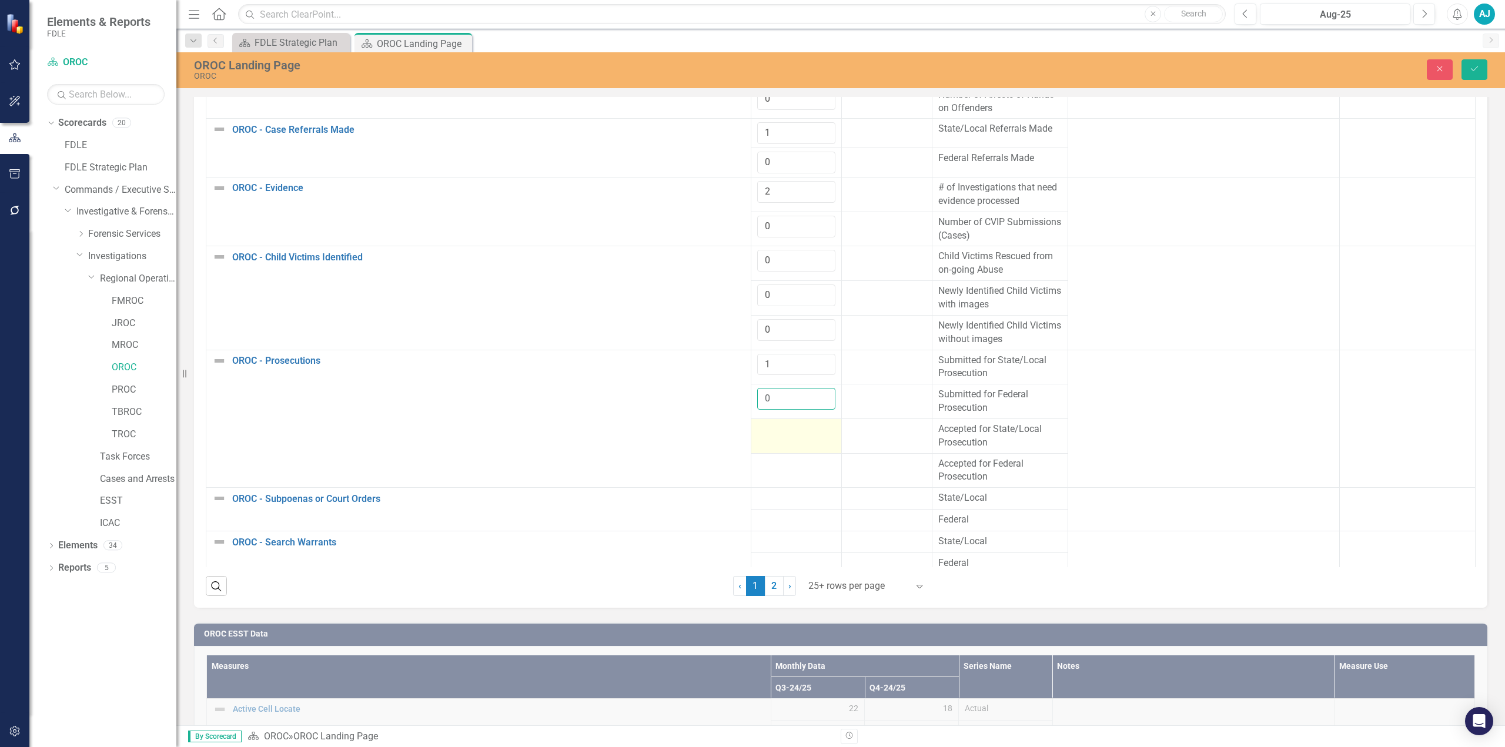
type input "0"
click at [751, 337] on div at bounding box center [796, 430] width 78 height 14
click at [751, 337] on input "number" at bounding box center [796, 434] width 78 height 22
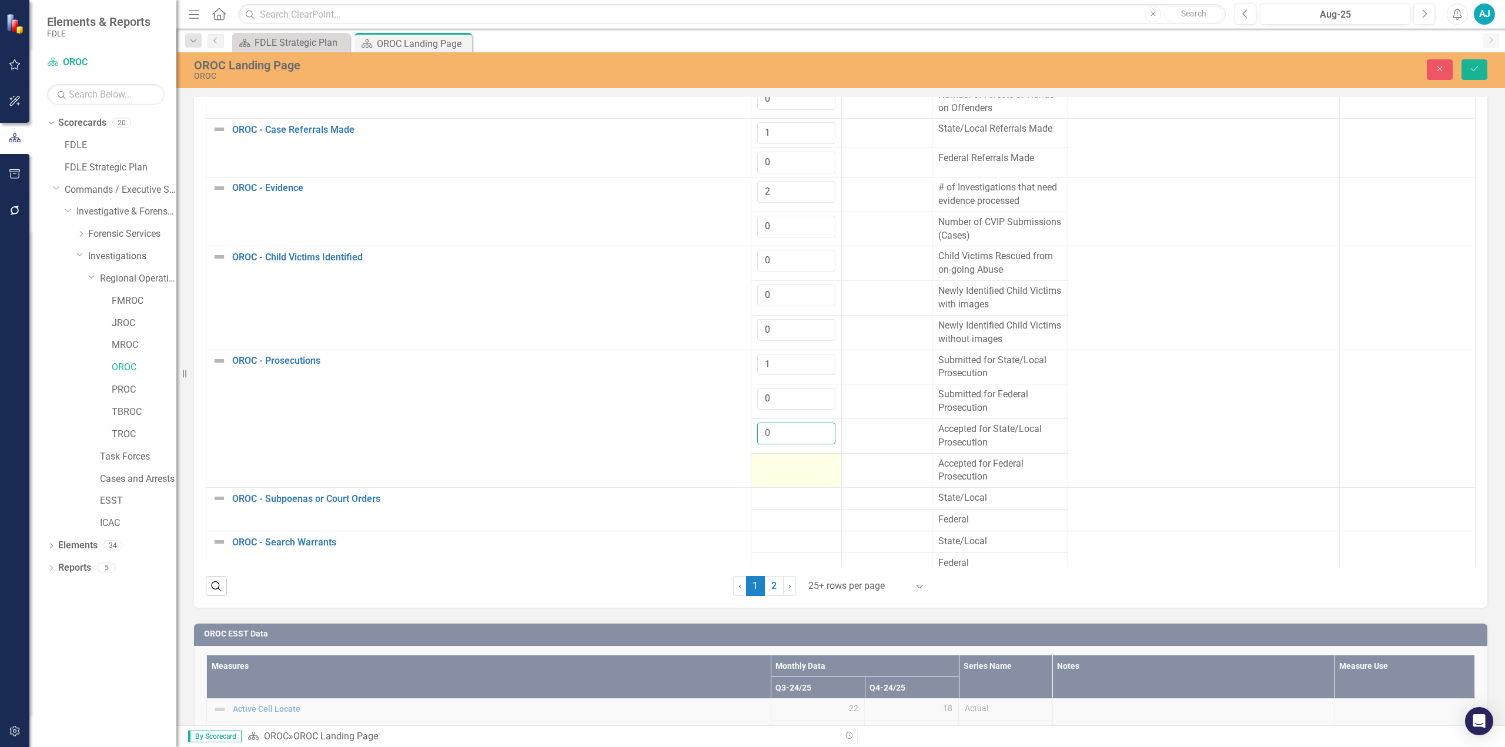
type input "0"
click at [751, 337] on div at bounding box center [796, 464] width 78 height 14
click at [751, 337] on input "number" at bounding box center [796, 468] width 78 height 22
type input "0"
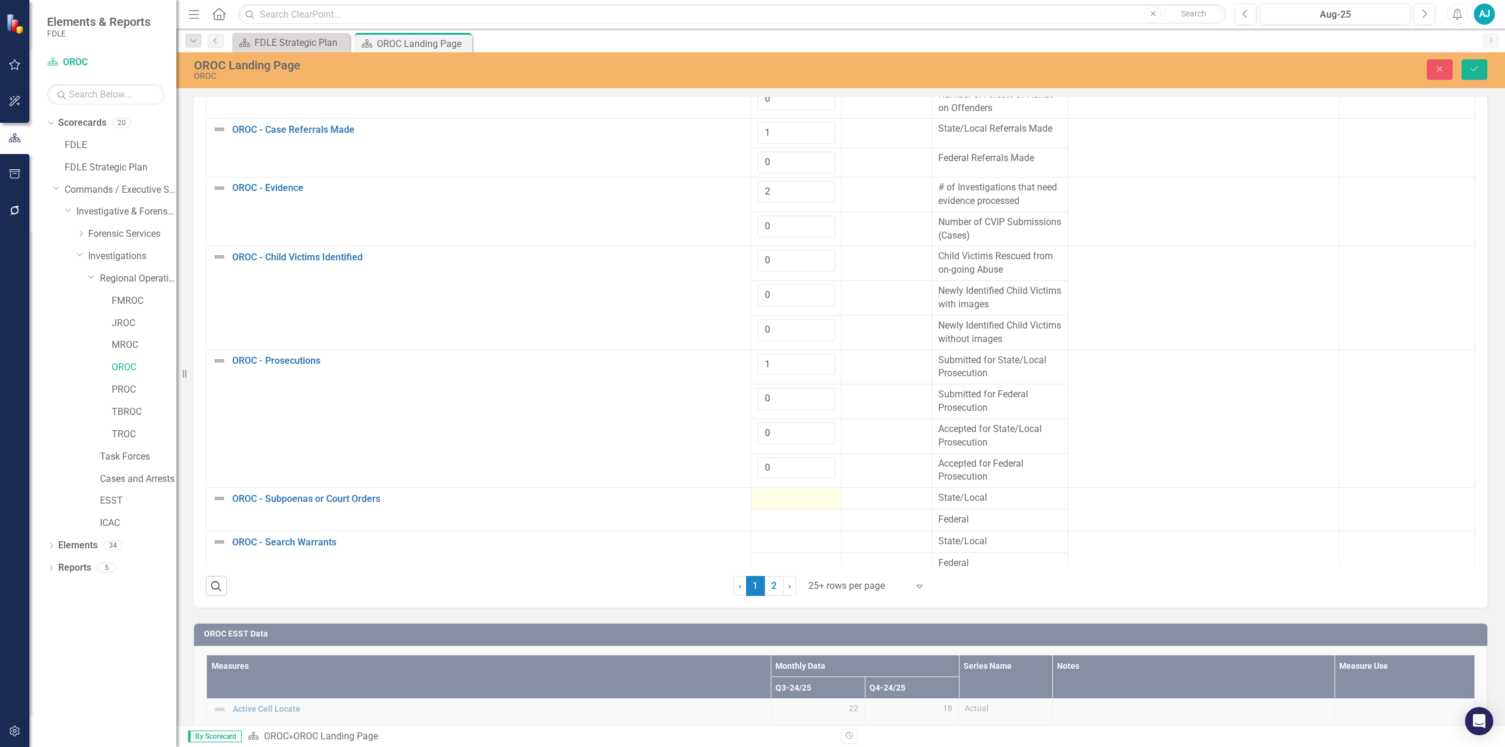
click at [751, 337] on div at bounding box center [796, 498] width 78 height 14
click at [751, 337] on input "number" at bounding box center [796, 502] width 78 height 22
type input "37"
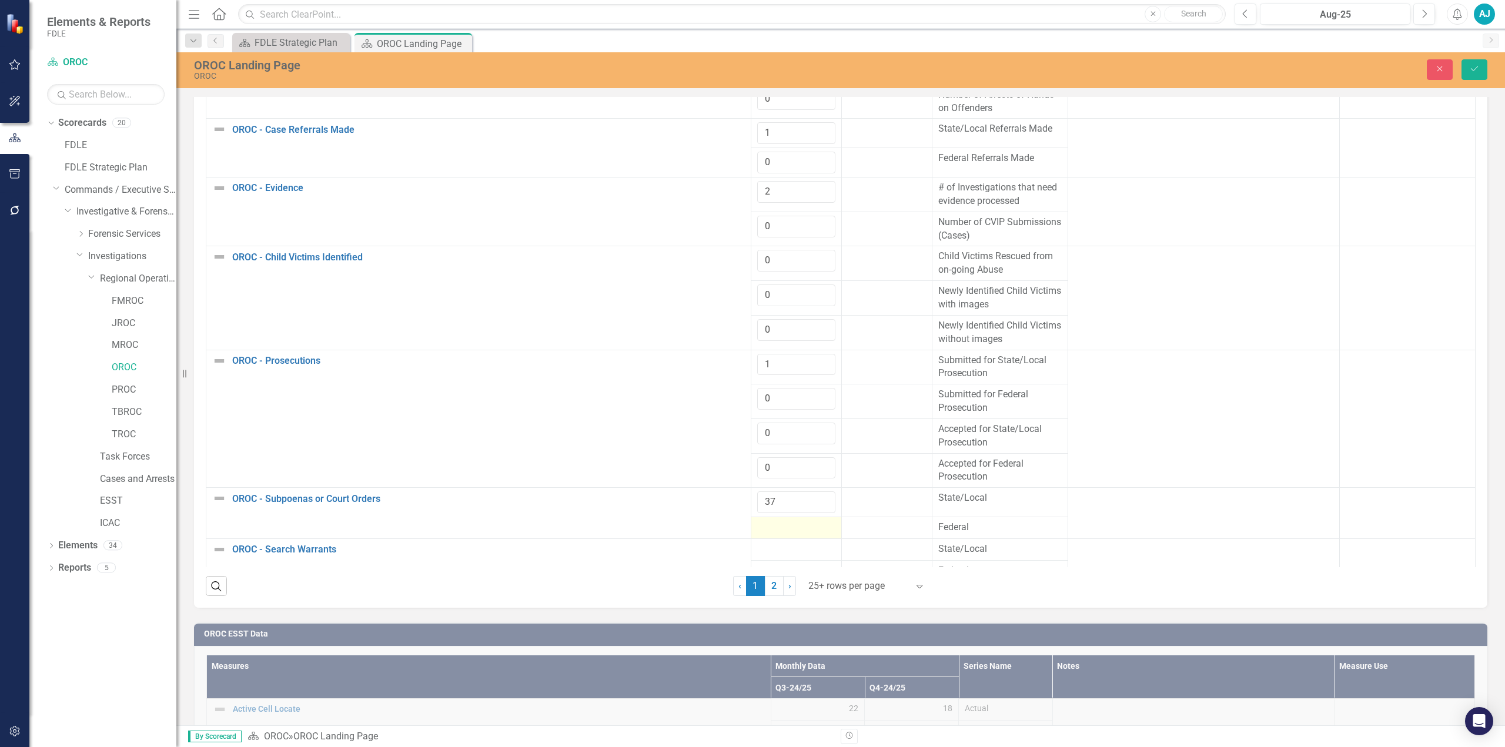
click at [751, 337] on div at bounding box center [796, 528] width 78 height 14
click at [751, 337] on input "number" at bounding box center [796, 532] width 78 height 22
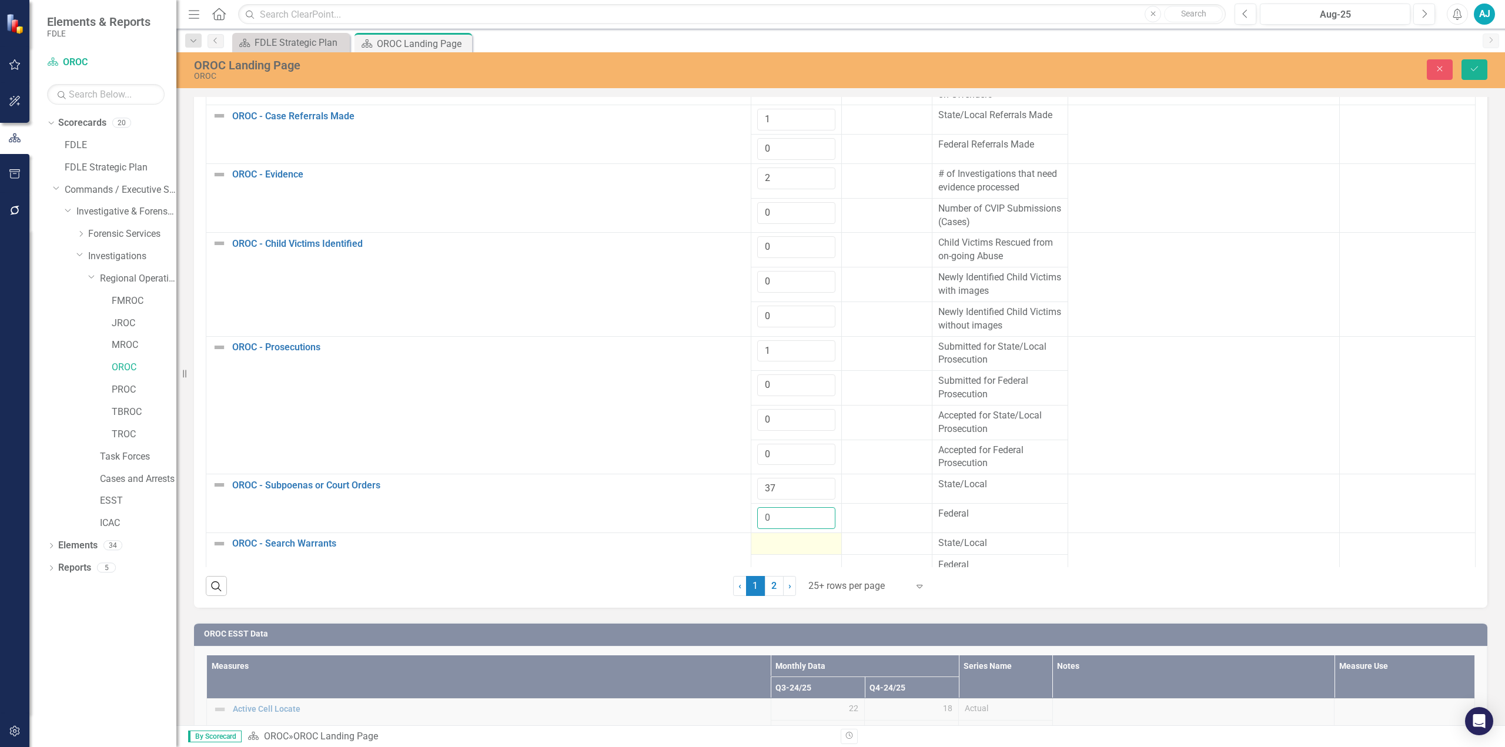
type input "0"
click at [751, 337] on div at bounding box center [796, 544] width 78 height 14
click at [751, 337] on input "number" at bounding box center [796, 548] width 78 height 22
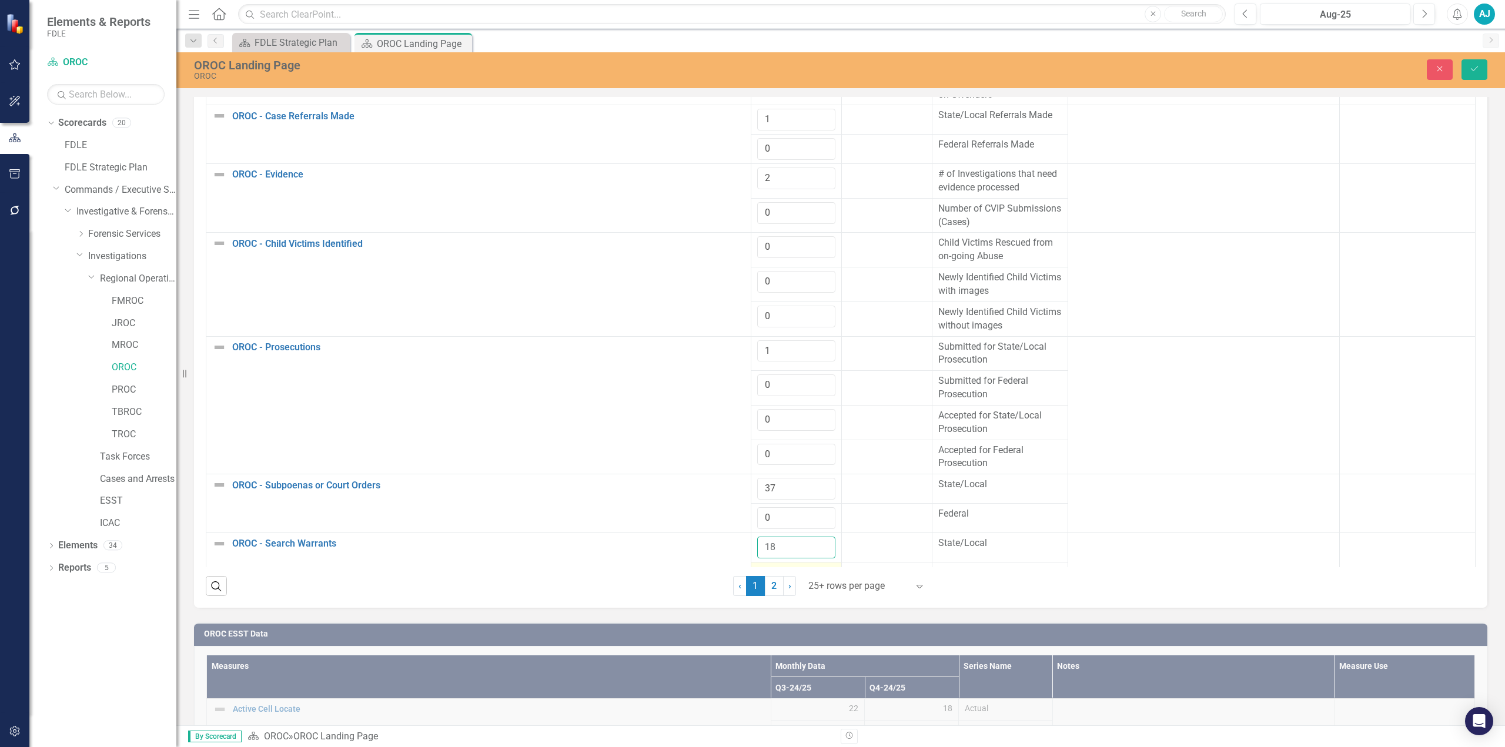
type input "18"
click at [751, 337] on div at bounding box center [796, 573] width 78 height 14
click at [751, 337] on input "number" at bounding box center [796, 577] width 78 height 22
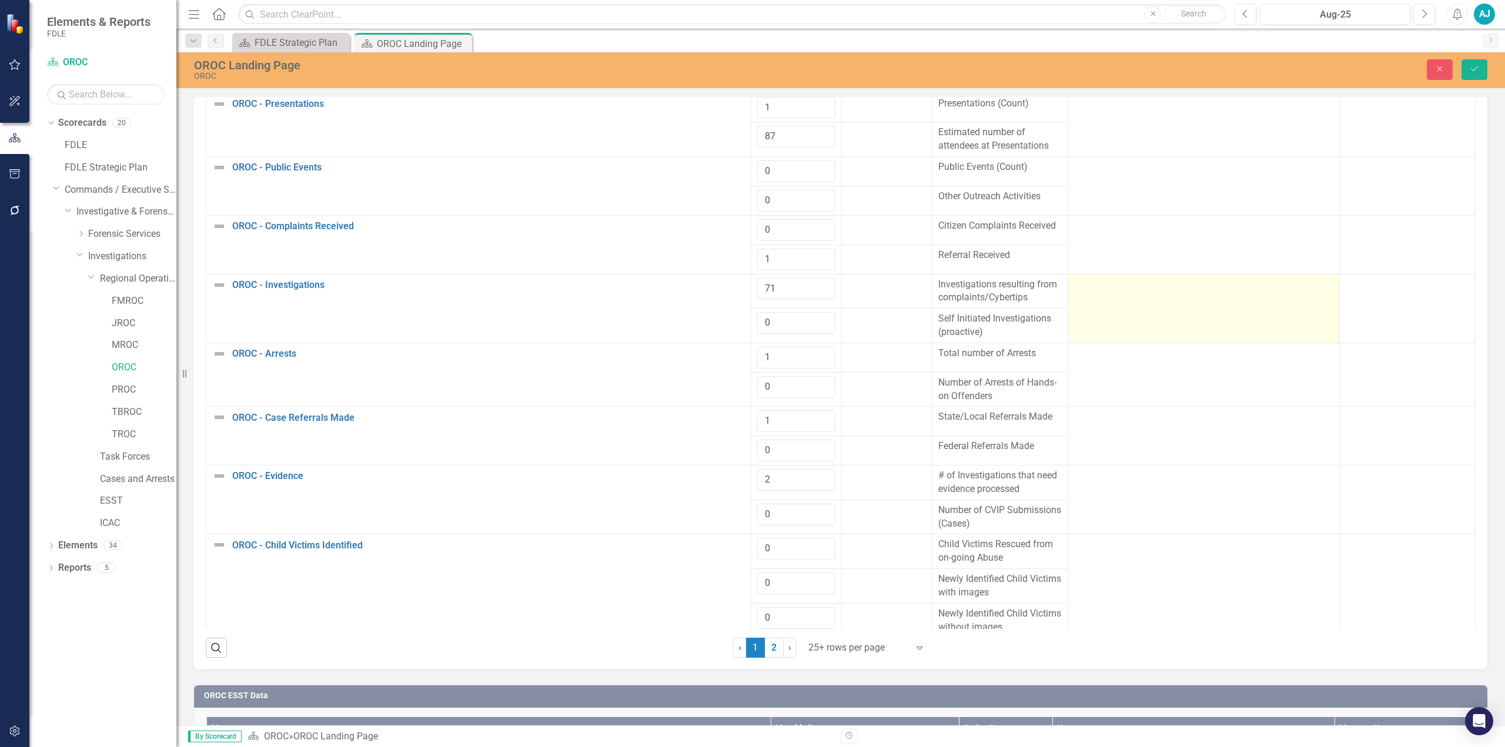
scroll to position [1587, 0]
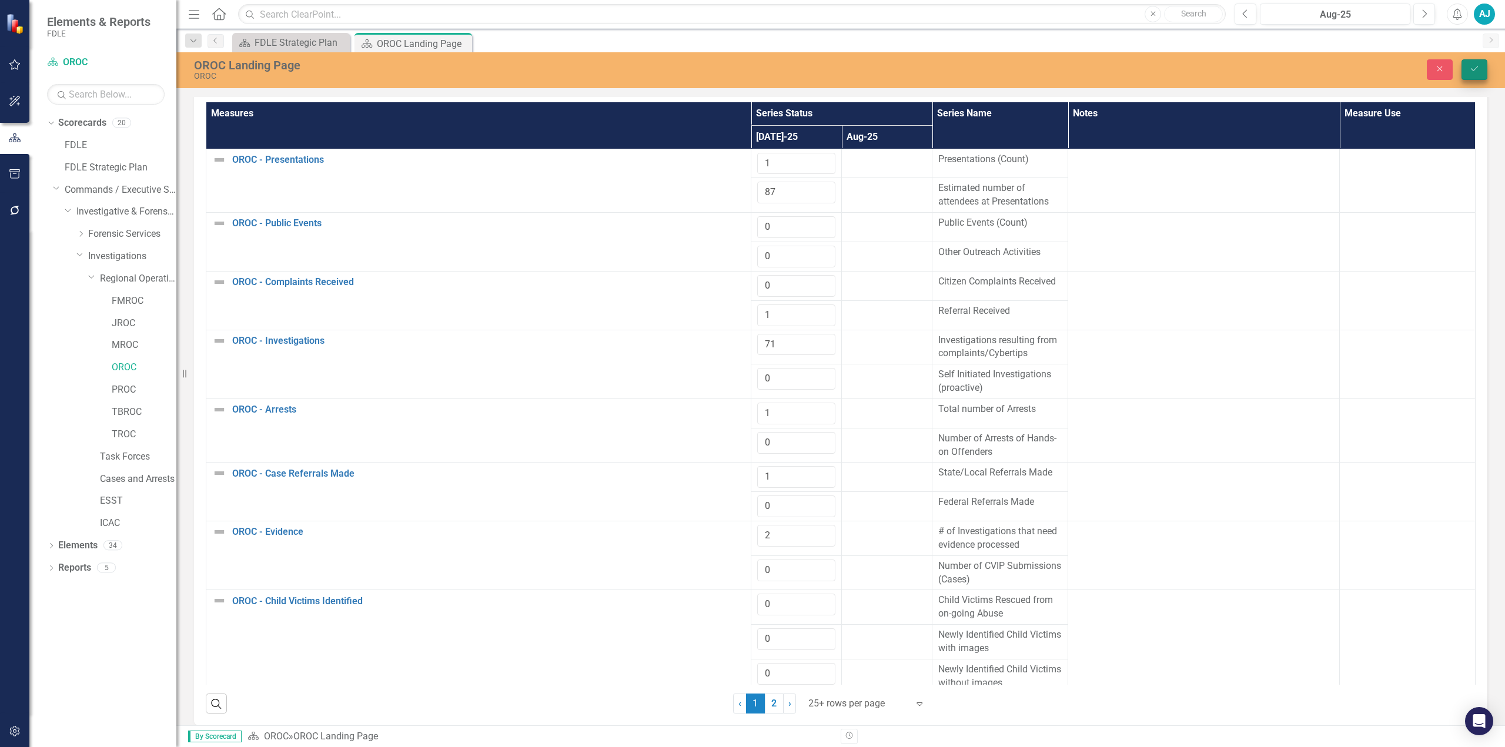
type input "0"
click at [751, 61] on button "Save" at bounding box center [1474, 69] width 26 height 21
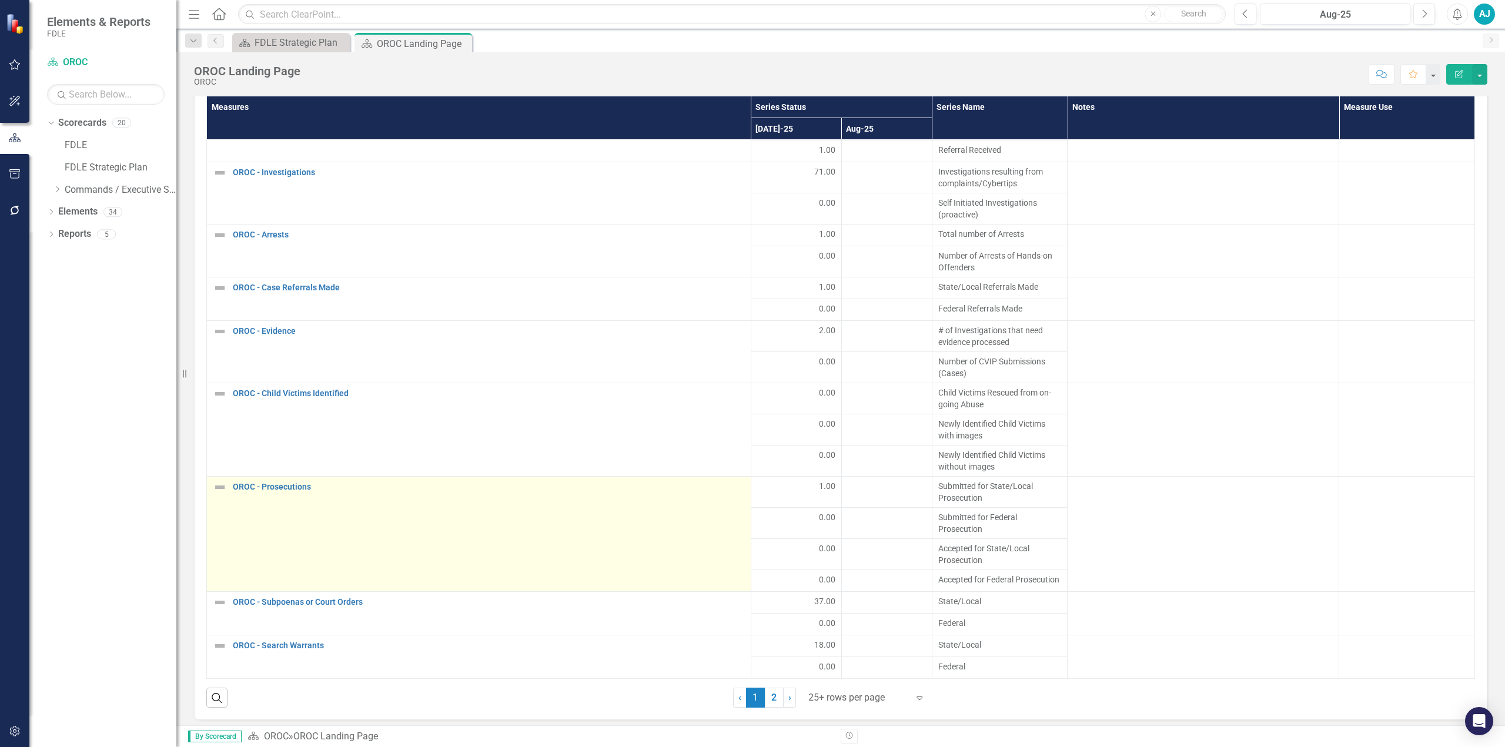
scroll to position [123, 0]
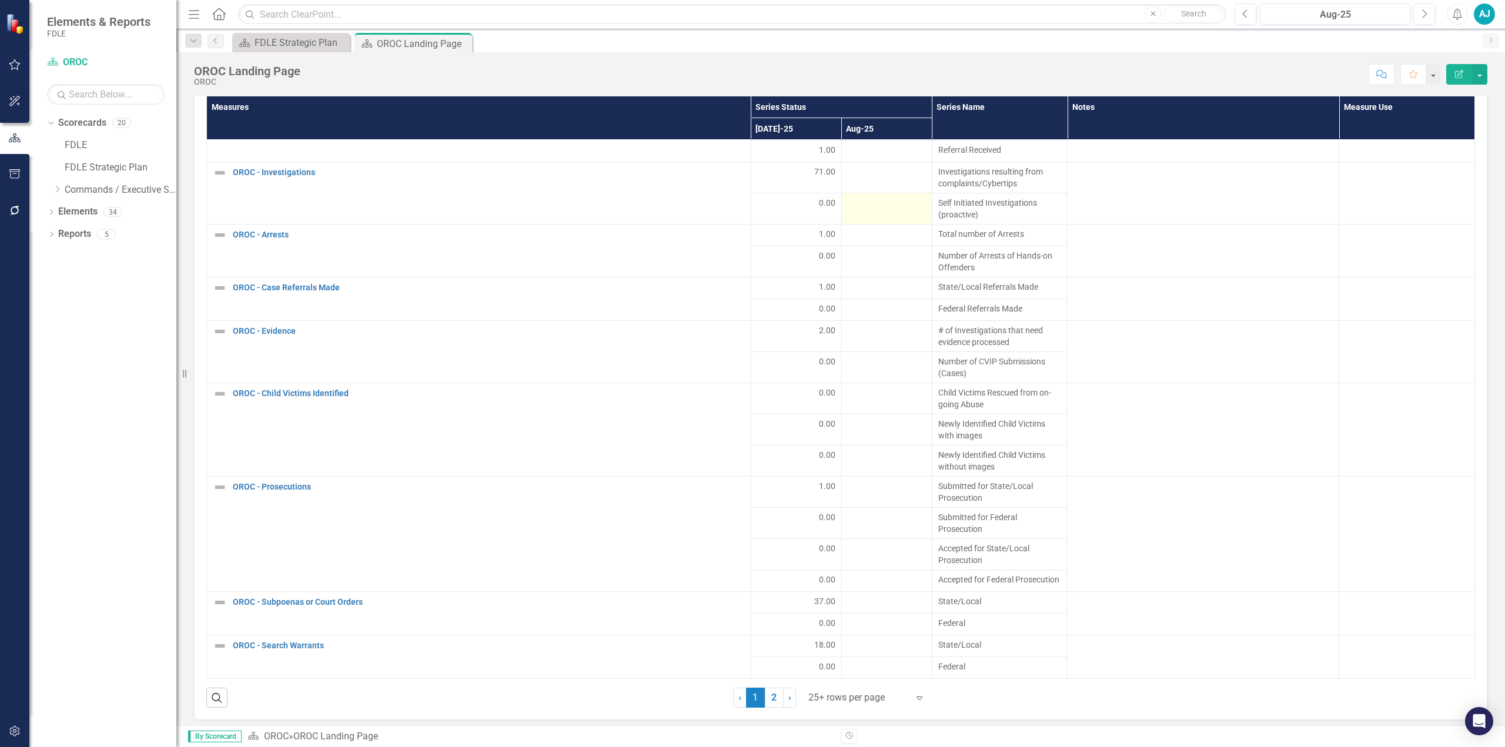
drag, startPoint x: 764, startPoint y: 680, endPoint x: 843, endPoint y: 306, distance: 382.0
click at [751, 337] on link "2" at bounding box center [774, 698] width 19 height 20
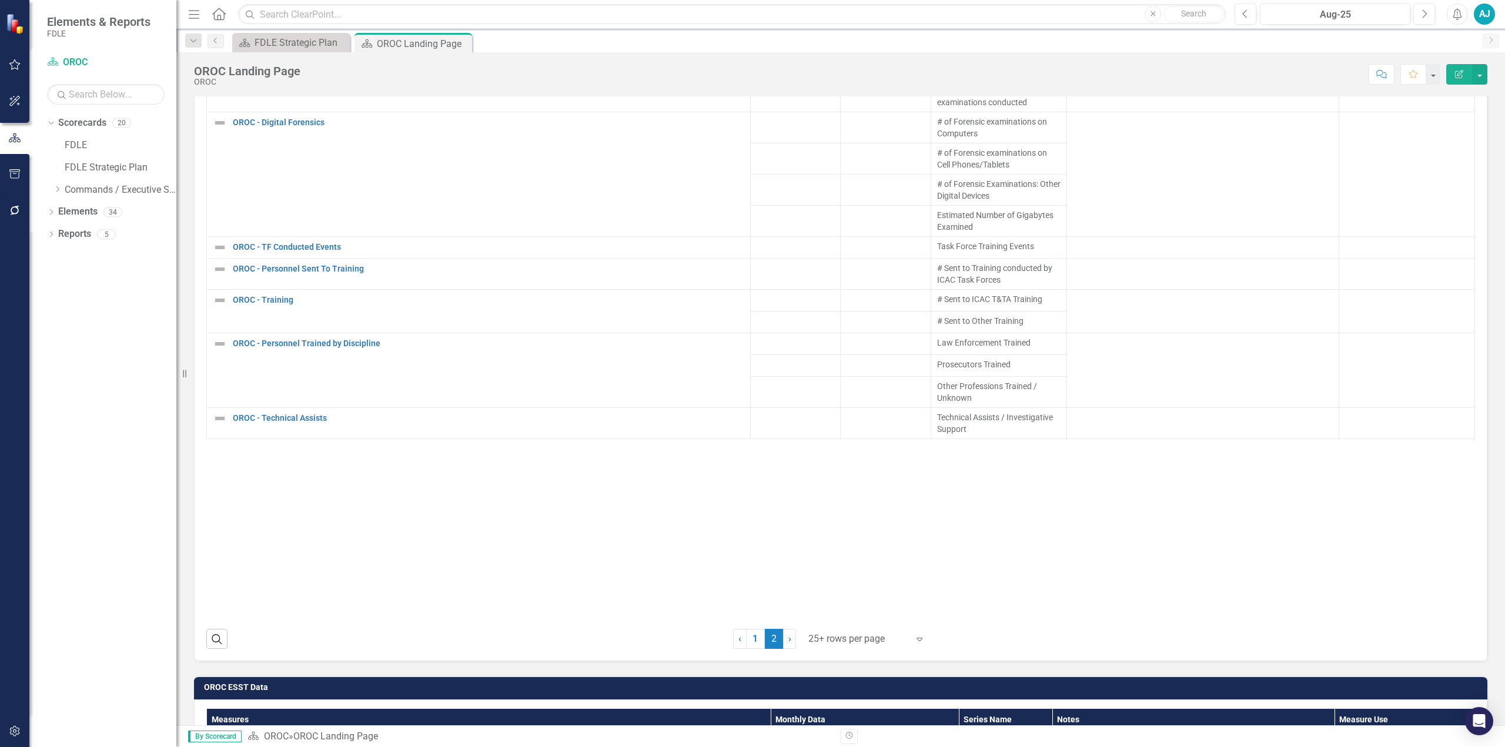
scroll to position [1469, 0]
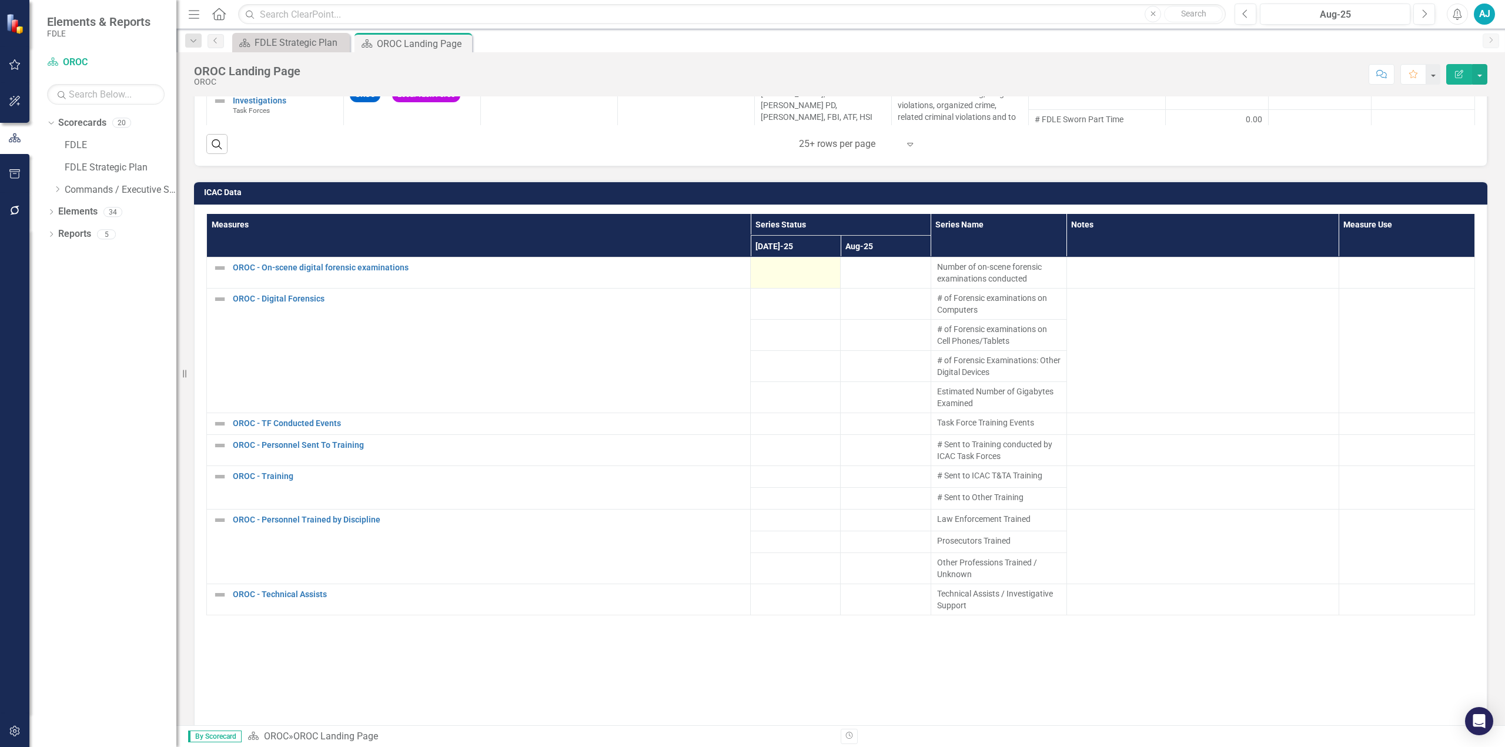
click at [751, 261] on div at bounding box center [795, 268] width 78 height 14
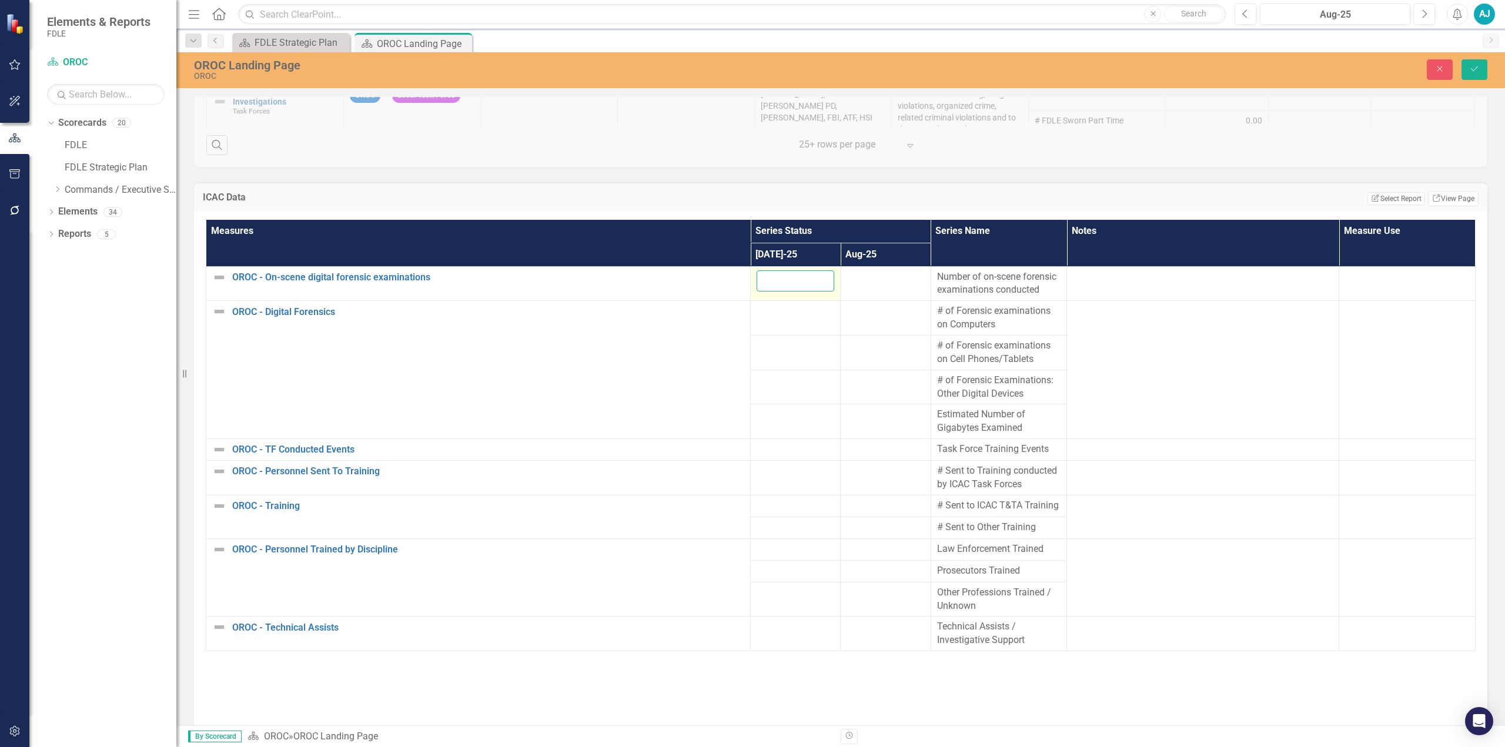
click at [751, 270] on input "number" at bounding box center [795, 281] width 78 height 22
type input "16"
click at [751, 304] on div at bounding box center [795, 311] width 78 height 14
click at [751, 304] on input "number" at bounding box center [795, 315] width 78 height 22
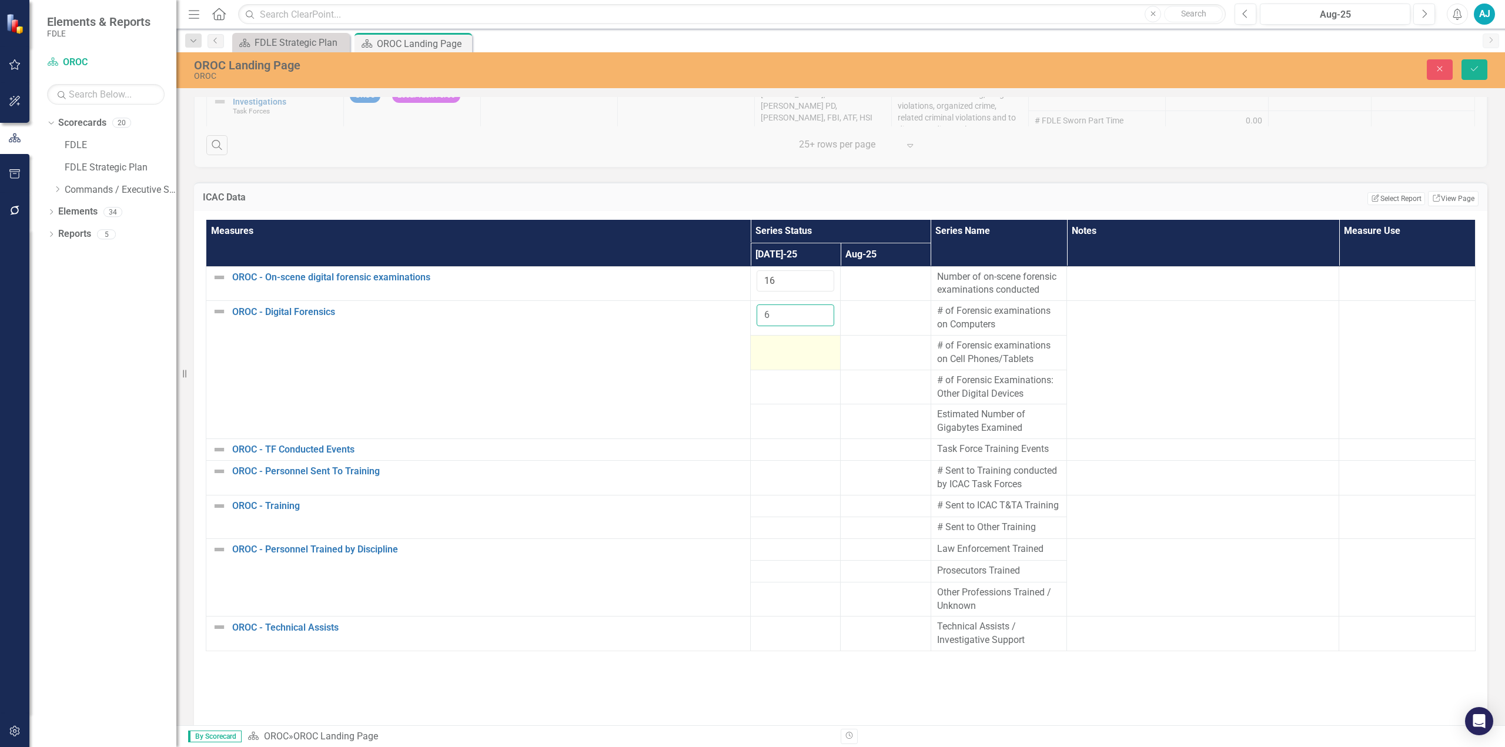
type input "6"
click at [751, 337] on td at bounding box center [796, 352] width 90 height 35
click at [751, 337] on input "number" at bounding box center [795, 350] width 78 height 22
type input "5"
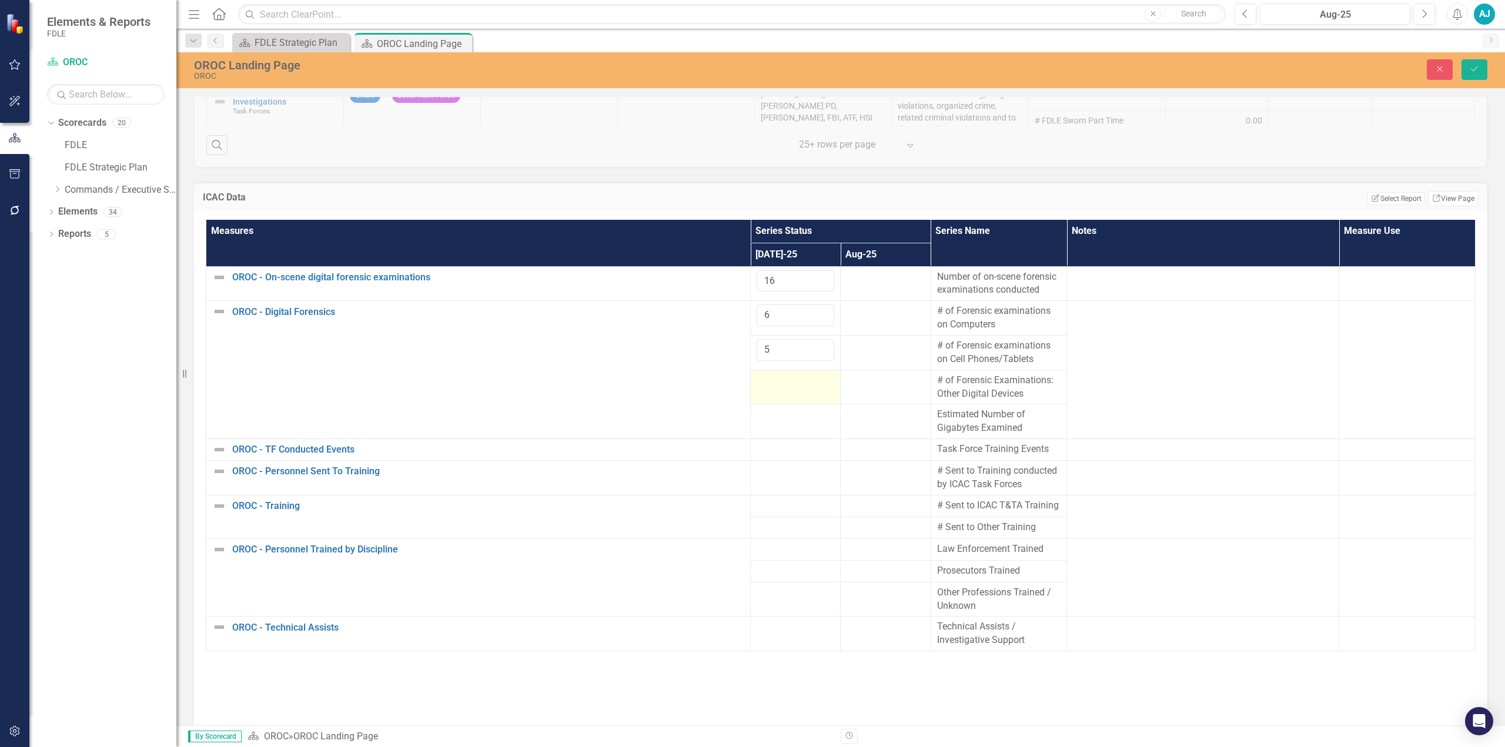
click at [751, 337] on td at bounding box center [796, 387] width 90 height 35
click at [751, 337] on input "number" at bounding box center [795, 385] width 78 height 22
type input "11"
click at [751, 337] on div at bounding box center [795, 415] width 78 height 14
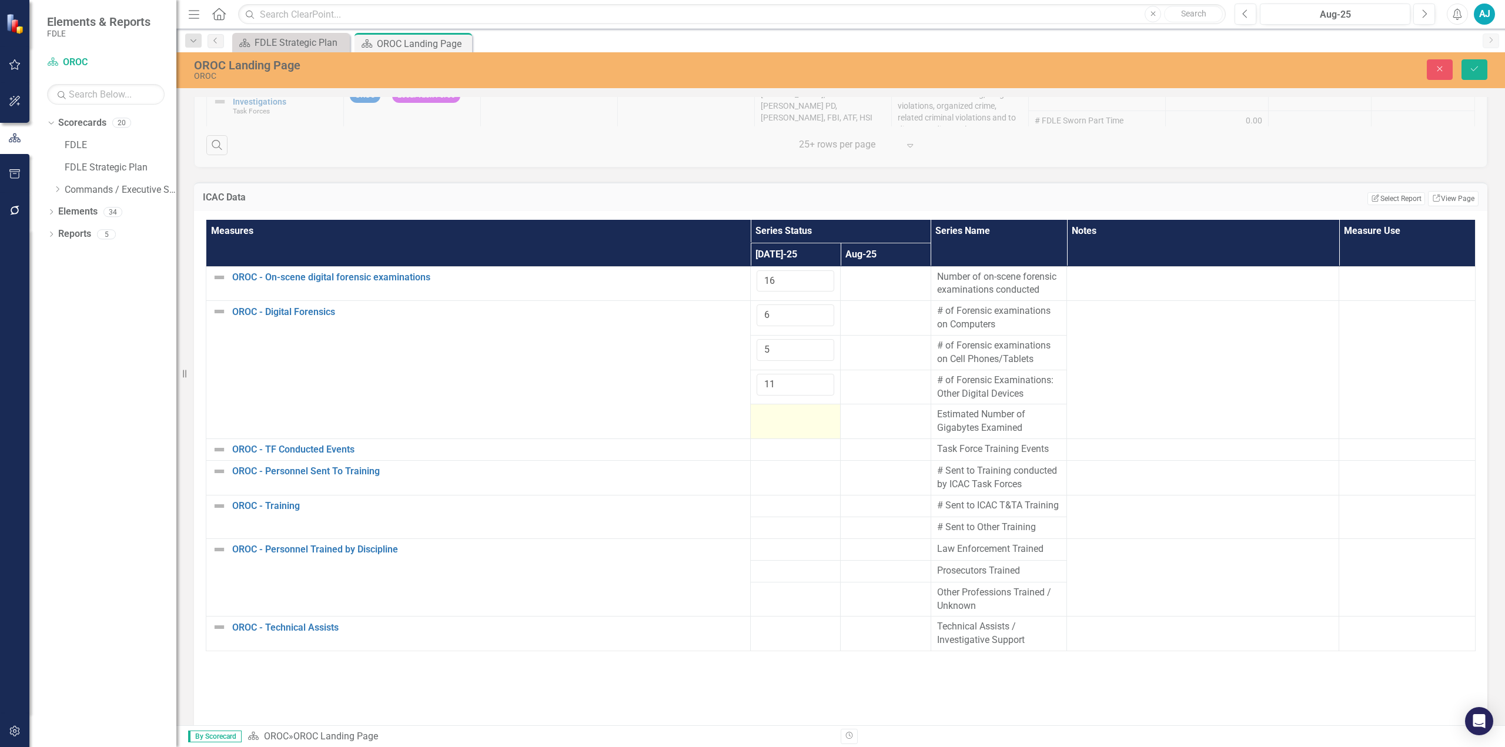
click at [751, 337] on div at bounding box center [795, 415] width 78 height 14
click at [751, 337] on input "number" at bounding box center [795, 419] width 78 height 22
type input "7525"
click at [751, 337] on div at bounding box center [795, 450] width 78 height 14
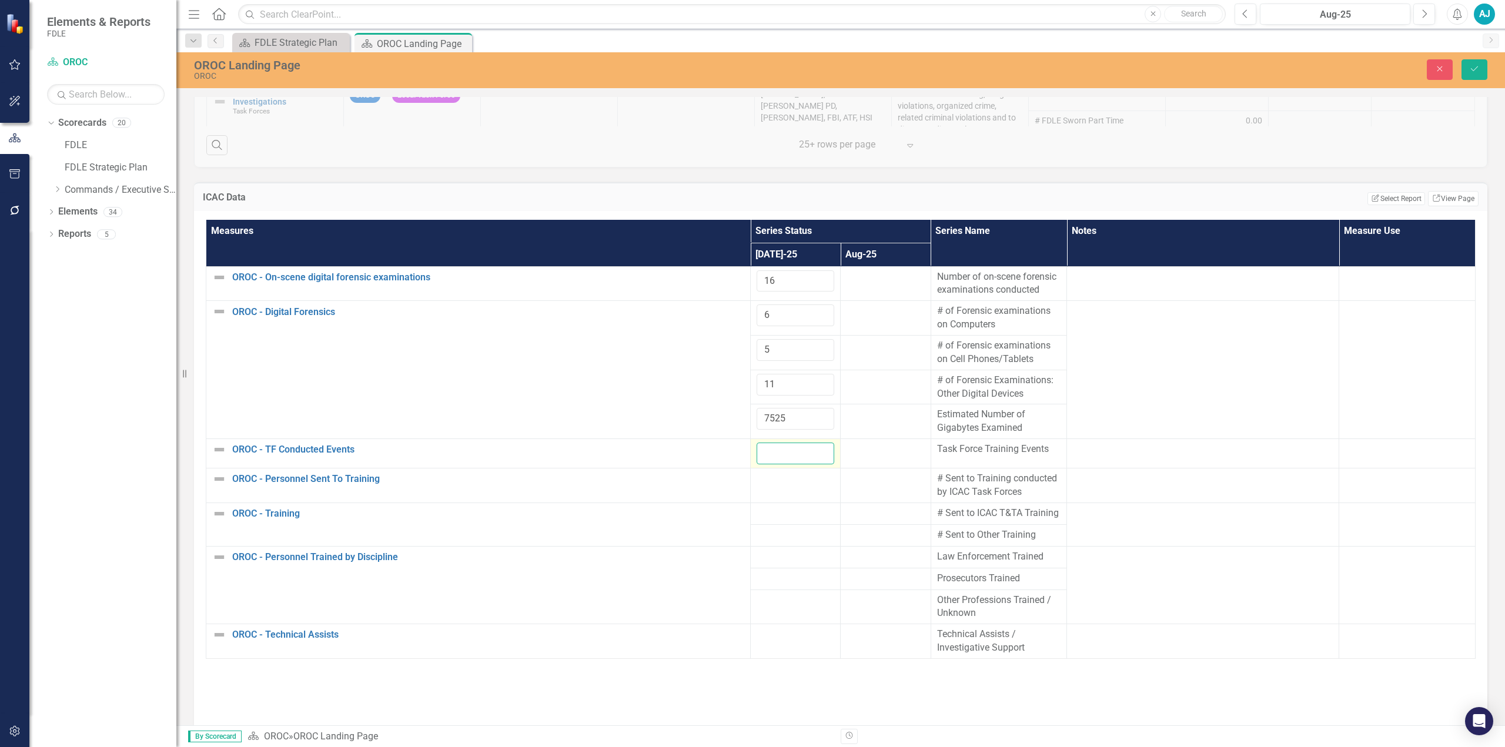
click at [751, 337] on input "number" at bounding box center [795, 454] width 78 height 22
type input "0"
click at [751, 337] on div at bounding box center [795, 479] width 78 height 14
click at [751, 337] on input "number" at bounding box center [795, 483] width 78 height 22
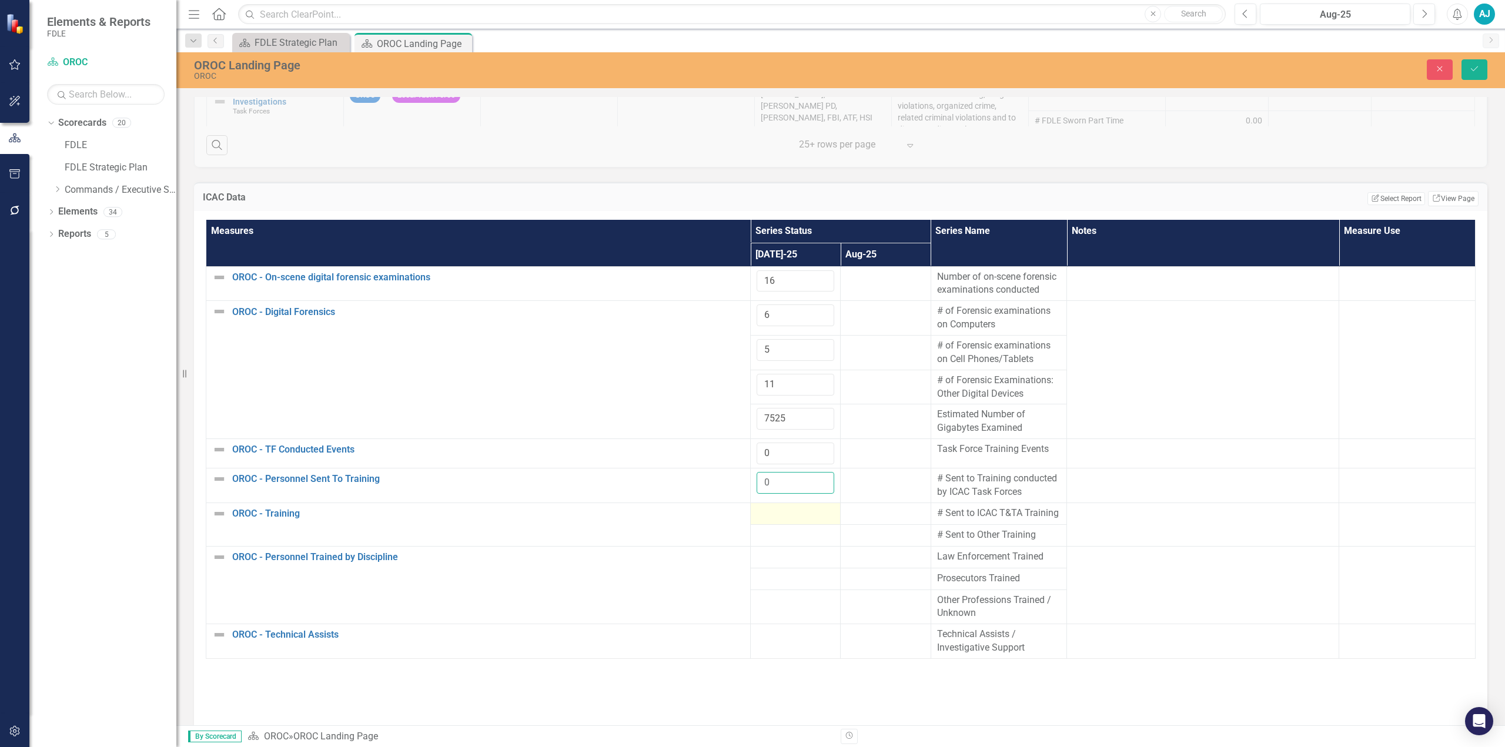
type input "0"
click at [751, 337] on div at bounding box center [795, 514] width 78 height 14
click at [751, 337] on input "number" at bounding box center [795, 518] width 78 height 22
type input "0"
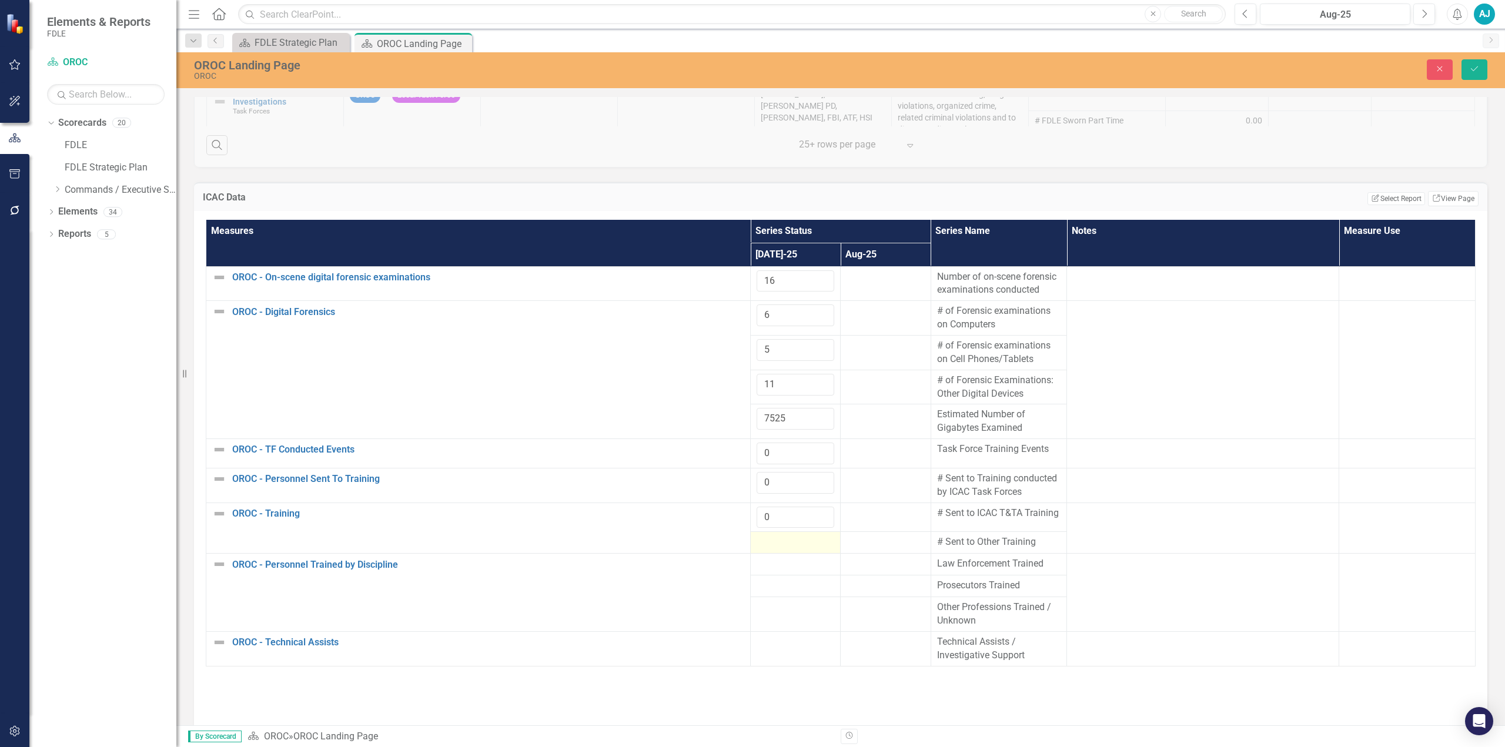
click at [751, 337] on div at bounding box center [795, 542] width 78 height 14
click at [751, 337] on input "number" at bounding box center [795, 546] width 78 height 22
type input "0"
click at [751, 337] on div at bounding box center [795, 572] width 78 height 14
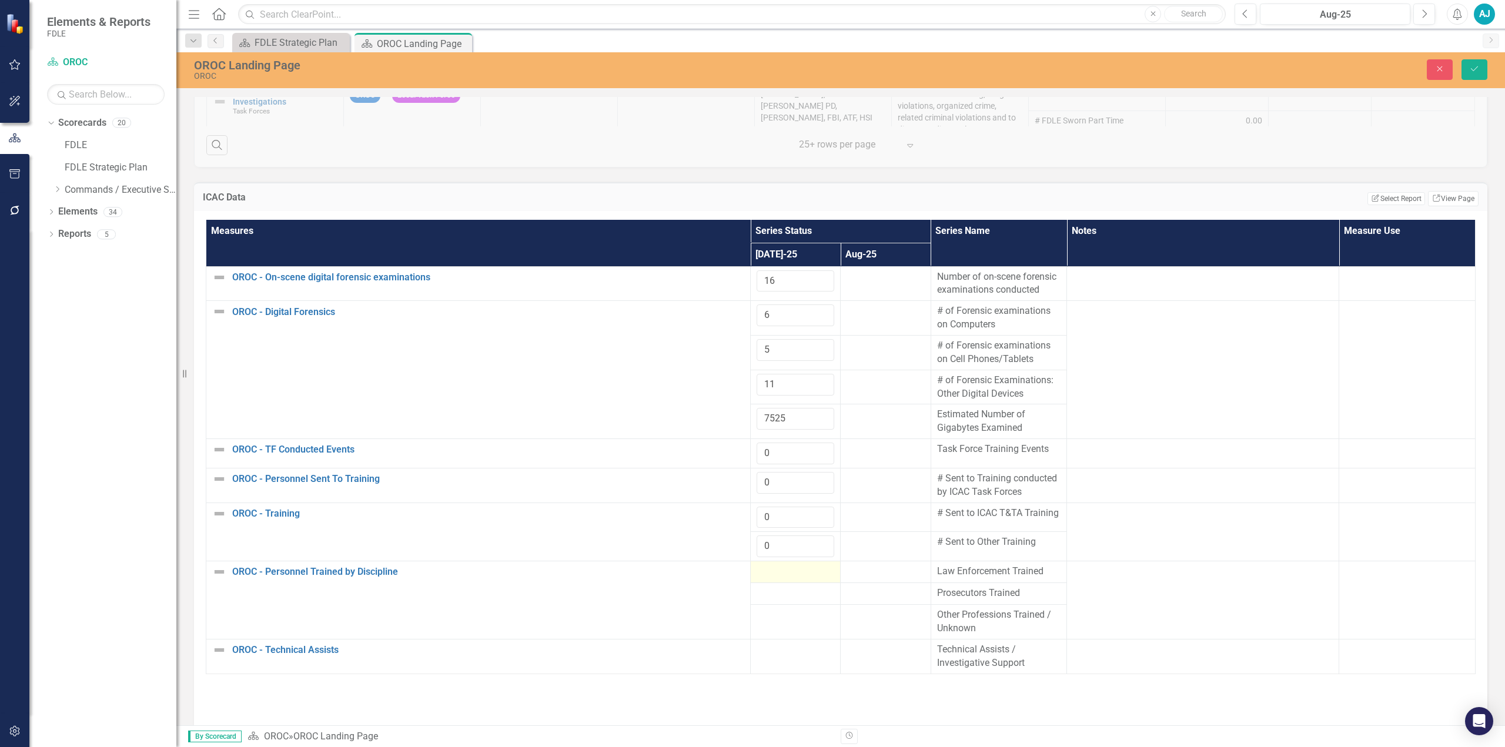
click at [751, 337] on div at bounding box center [795, 572] width 78 height 14
click at [751, 337] on input "number" at bounding box center [795, 576] width 78 height 22
type input "0"
click at [751, 337] on div at bounding box center [795, 601] width 78 height 14
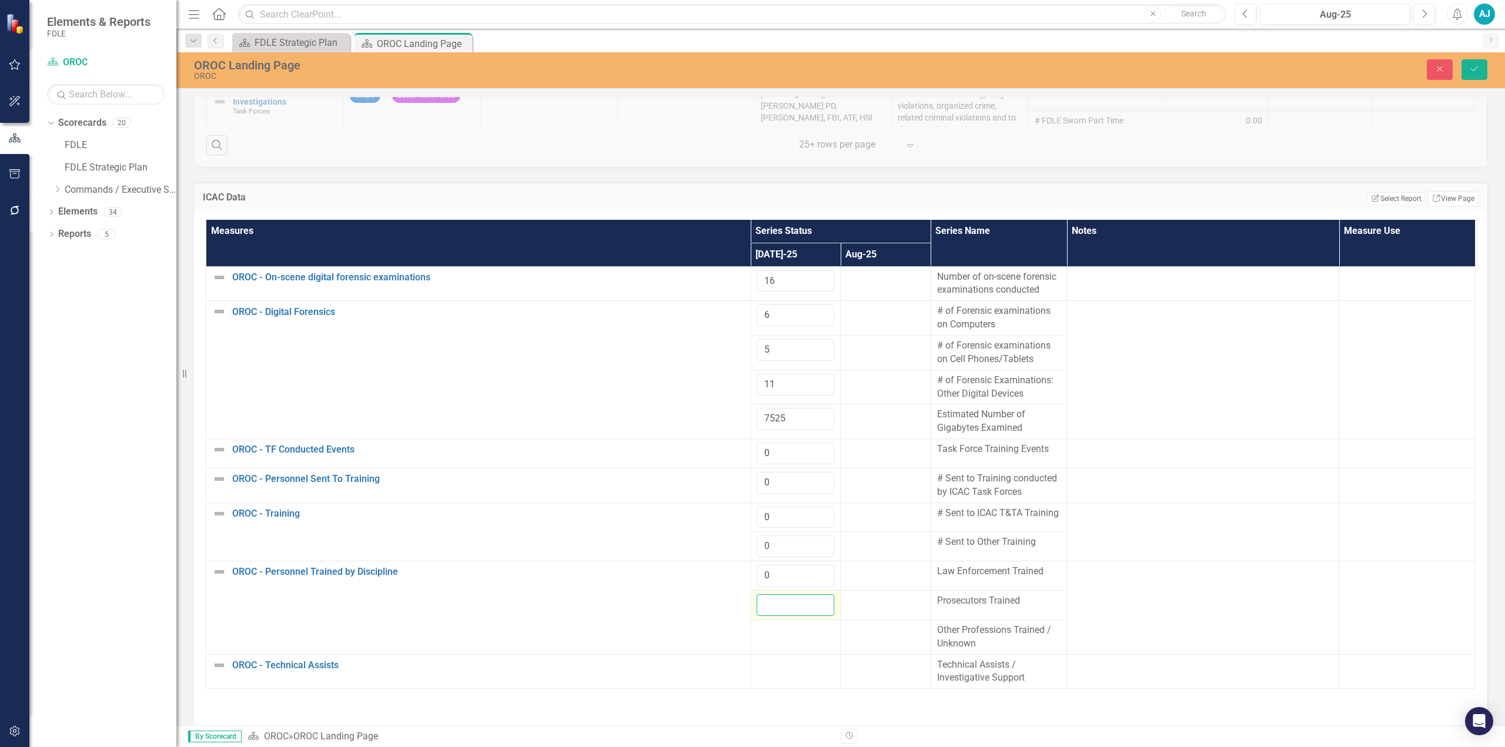
click at [751, 337] on input "number" at bounding box center [795, 605] width 78 height 22
type input "0"
click at [751, 337] on div at bounding box center [795, 631] width 78 height 14
click at [751, 337] on input "number" at bounding box center [795, 635] width 78 height 22
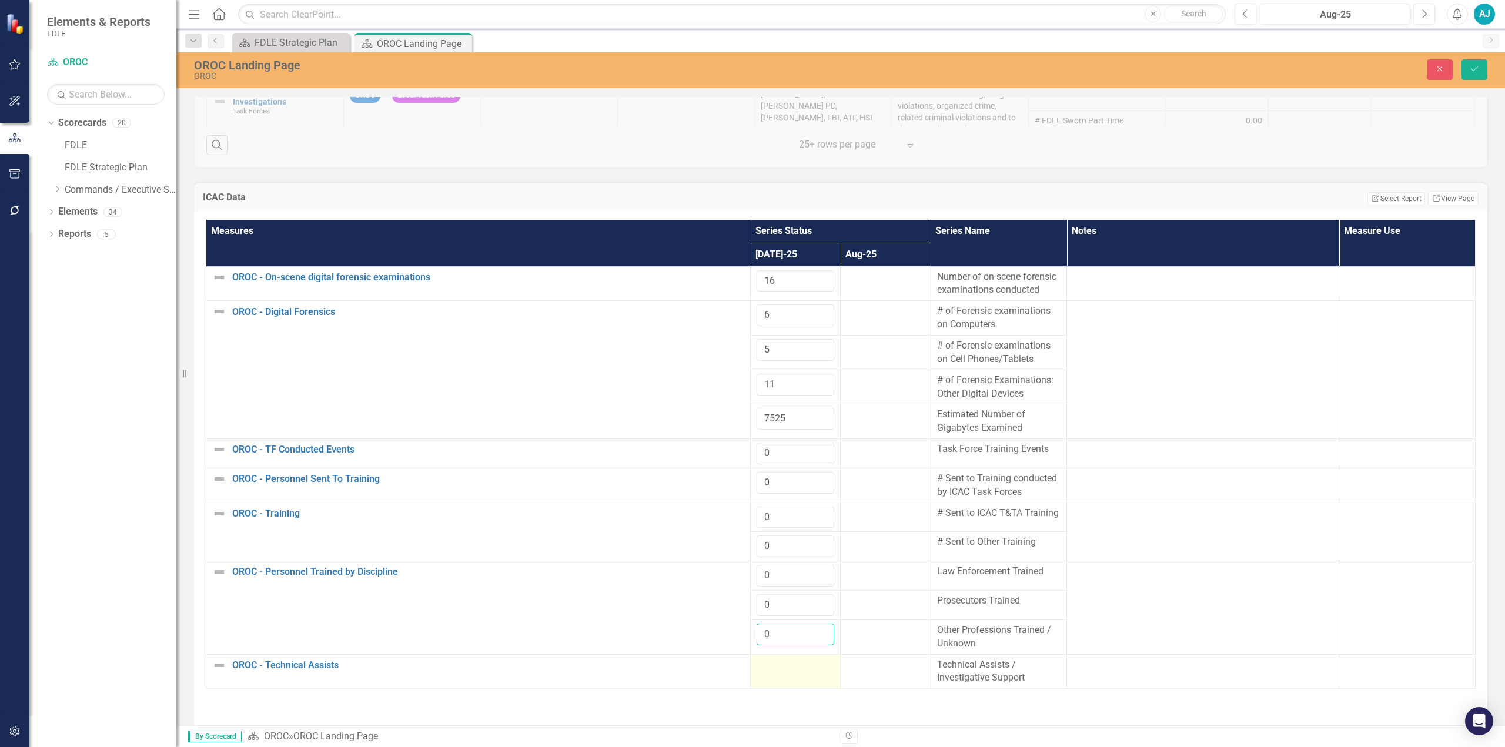
type input "0"
click at [751, 337] on div at bounding box center [795, 665] width 78 height 14
click at [751, 337] on input "number" at bounding box center [795, 669] width 78 height 22
type input "0"
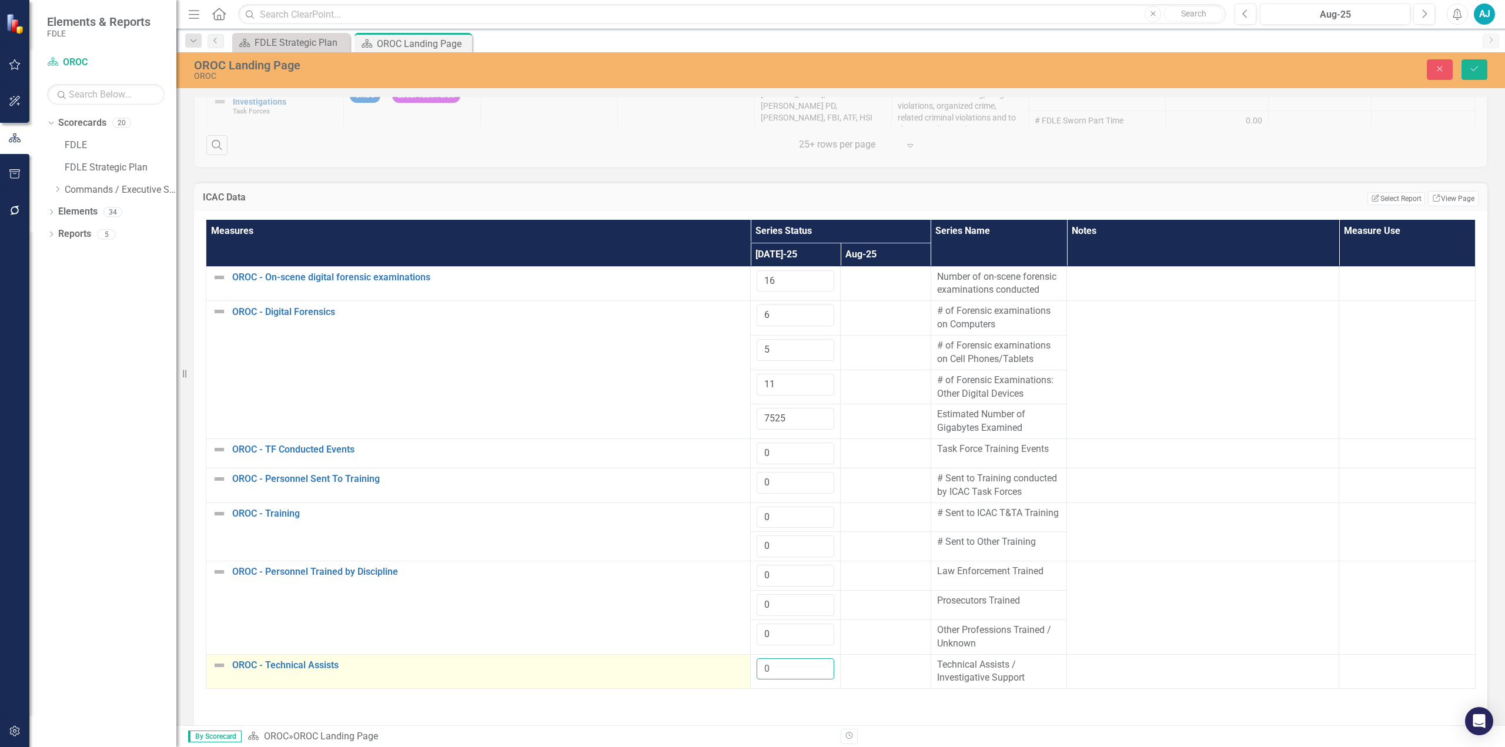
drag, startPoint x: 791, startPoint y: 650, endPoint x: 744, endPoint y: 651, distance: 47.0
click at [744, 337] on tr "OROC - Technical Assists Edit Edit Measure Link Open Element 0 Technical Assist…" at bounding box center [840, 671] width 1269 height 35
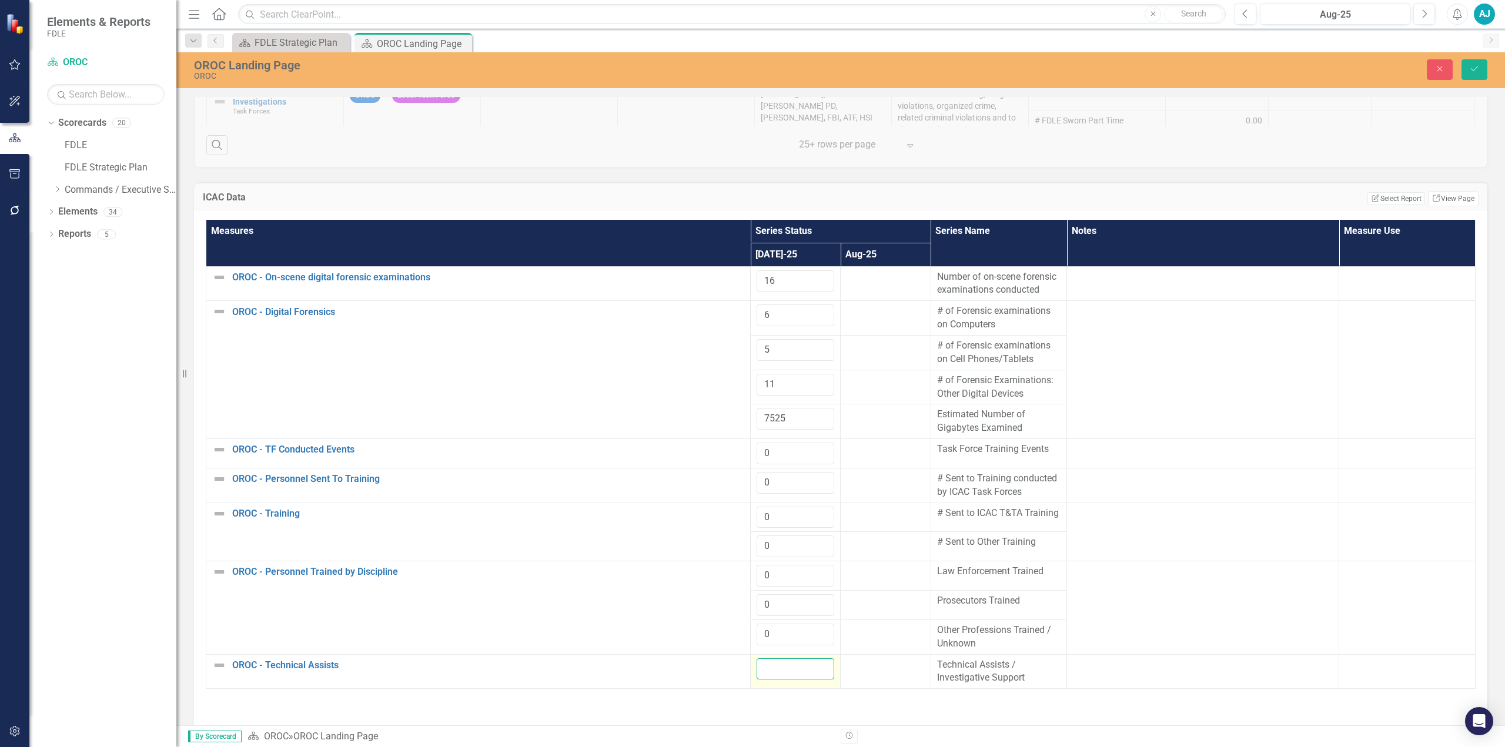
click at [751, 337] on input "number" at bounding box center [795, 669] width 78 height 22
type input "9"
click at [732, 337] on div "Measures Series Status Series Name Notes Measure Use [DATE]-25 Aug-25 OROC - On…" at bounding box center [841, 511] width 1270 height 582
drag, startPoint x: 1465, startPoint y: 65, endPoint x: 1504, endPoint y: 152, distance: 95.2
click at [751, 65] on button "Save" at bounding box center [1474, 69] width 26 height 21
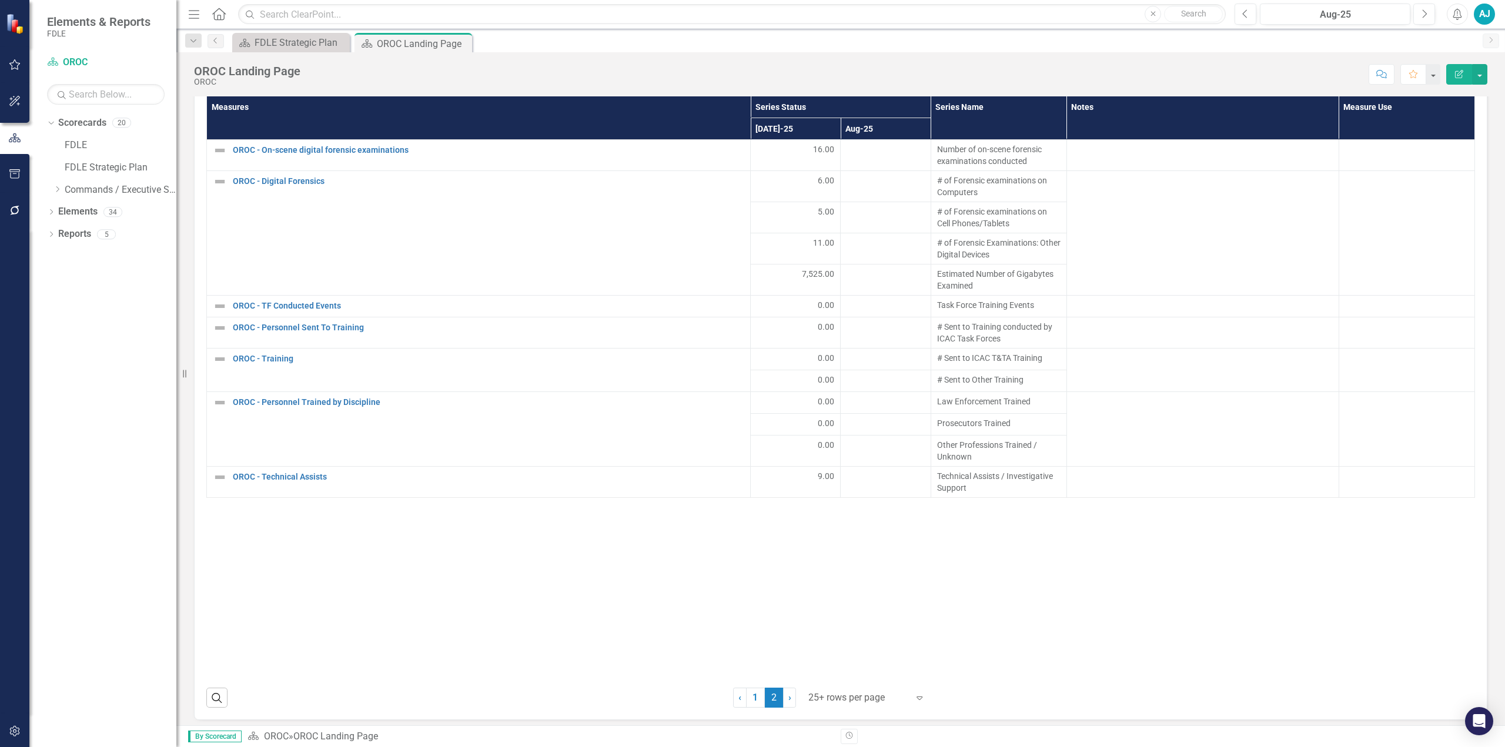
scroll to position [1704, 0]
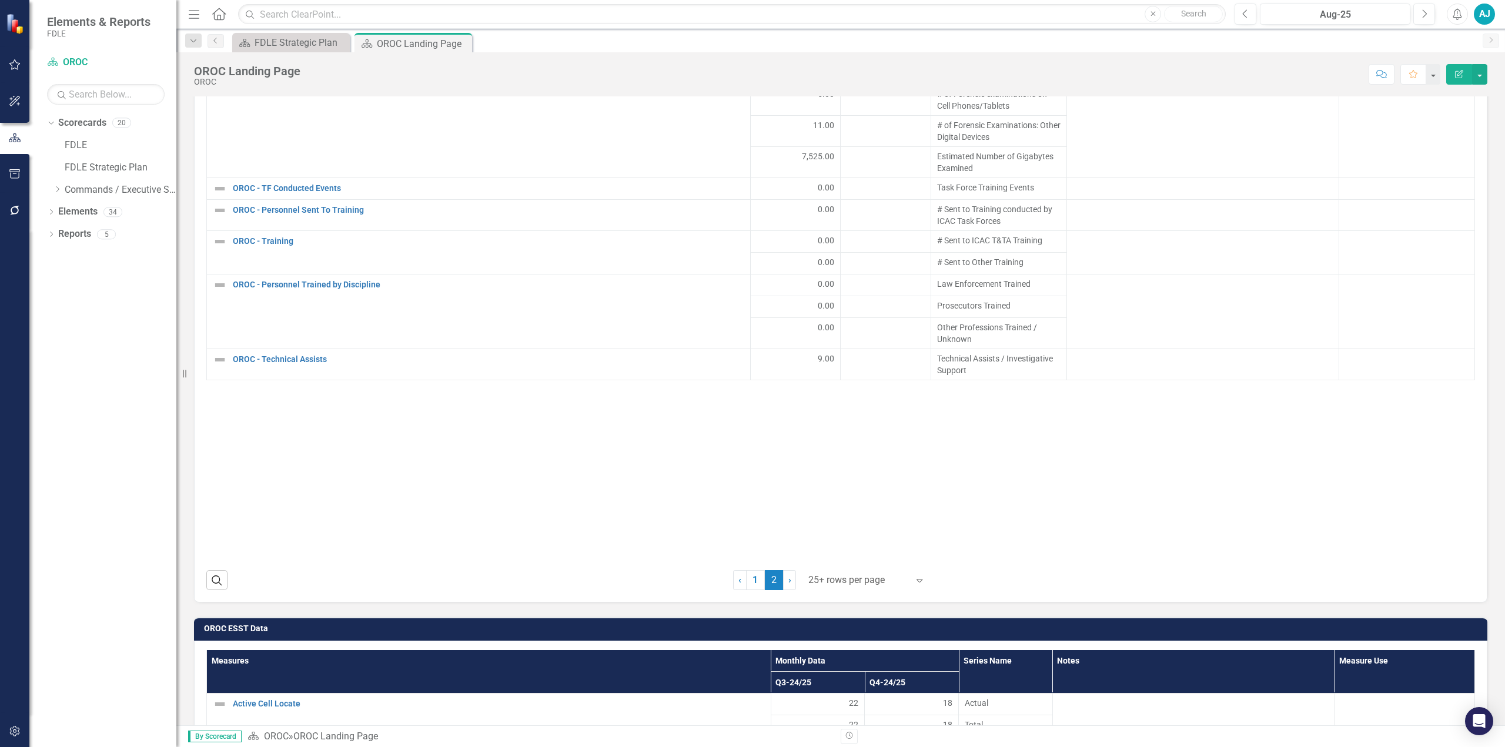
click at [748, 337] on link "1" at bounding box center [755, 580] width 19 height 20
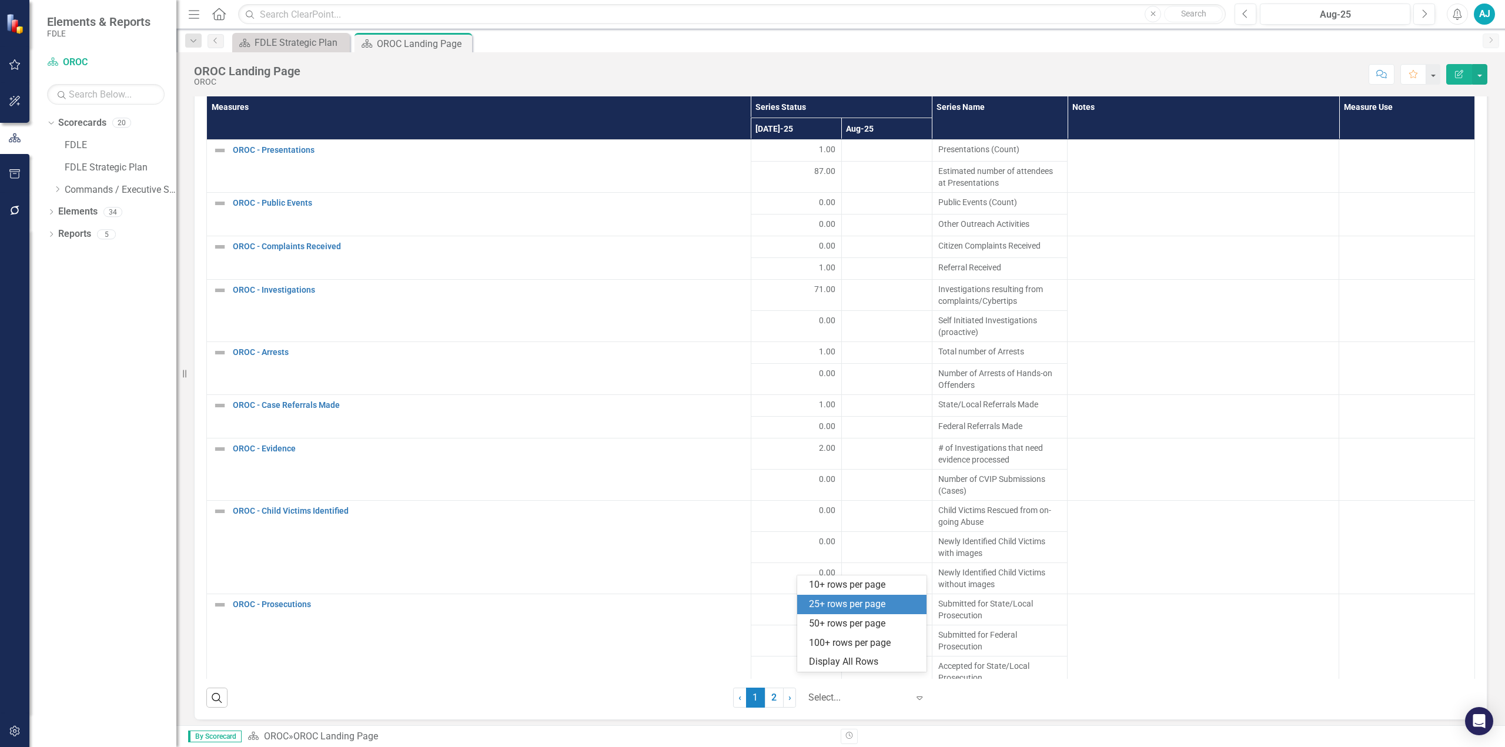
click at [751, 337] on div at bounding box center [858, 698] width 100 height 16
click at [751, 337] on div "Display All Rows" at bounding box center [864, 662] width 110 height 14
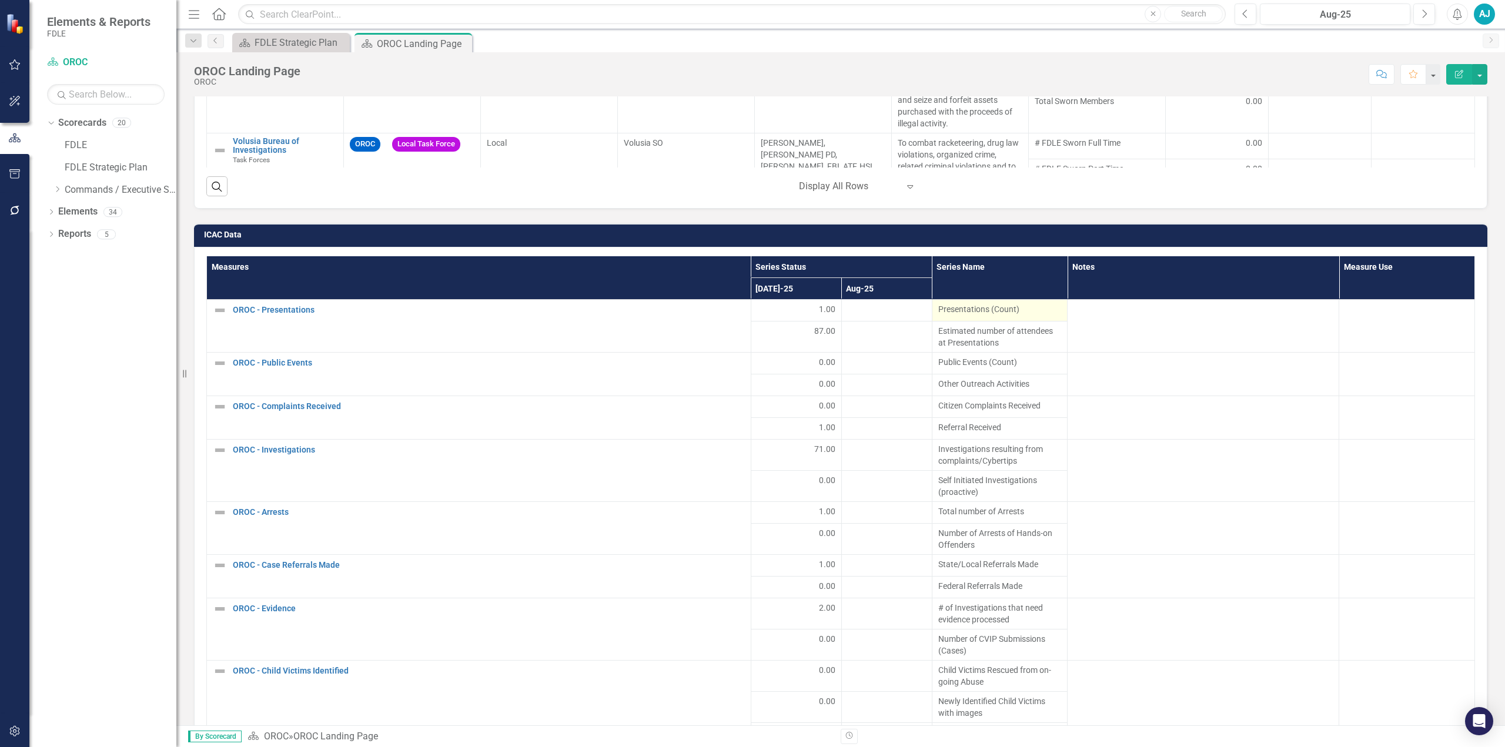
scroll to position [1411, 0]
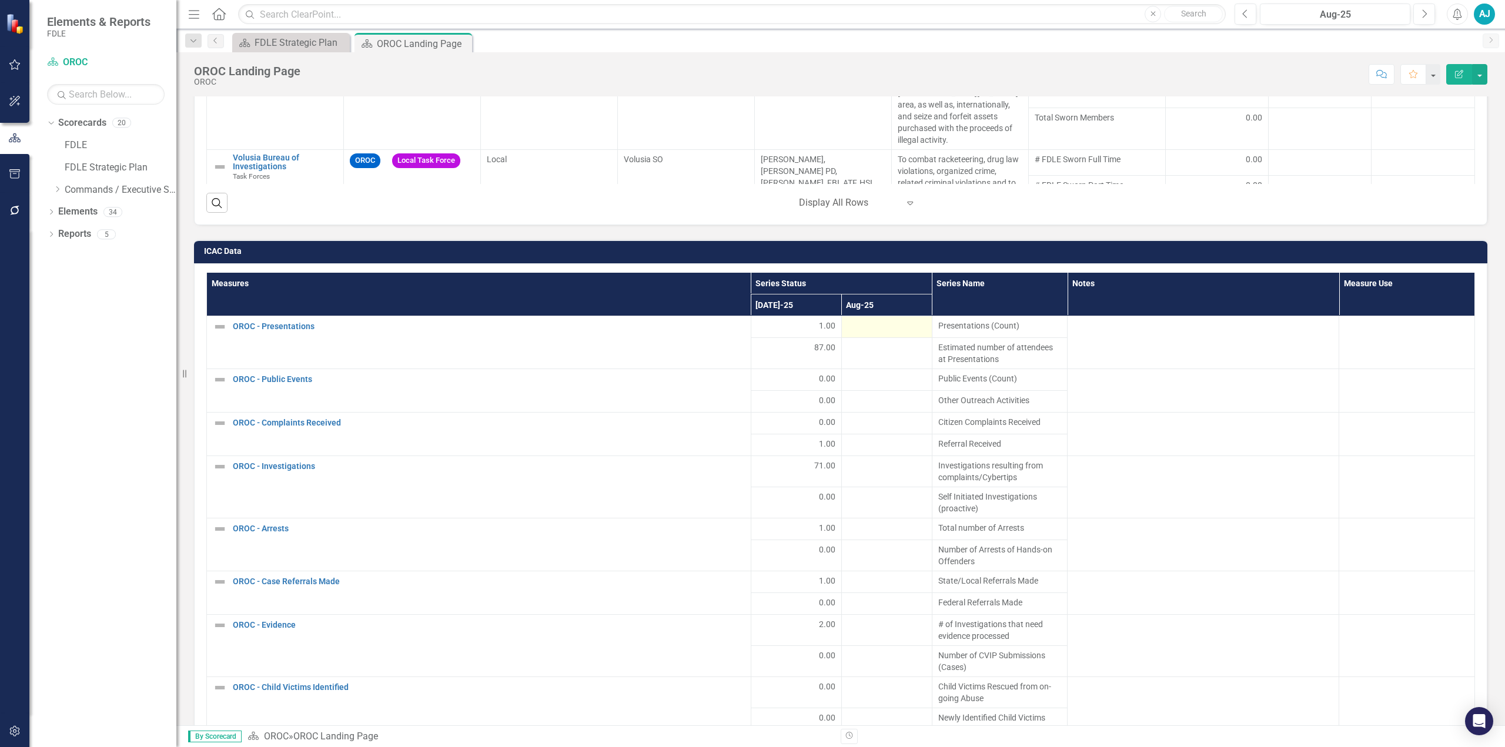
click at [751, 320] on div at bounding box center [887, 327] width 78 height 14
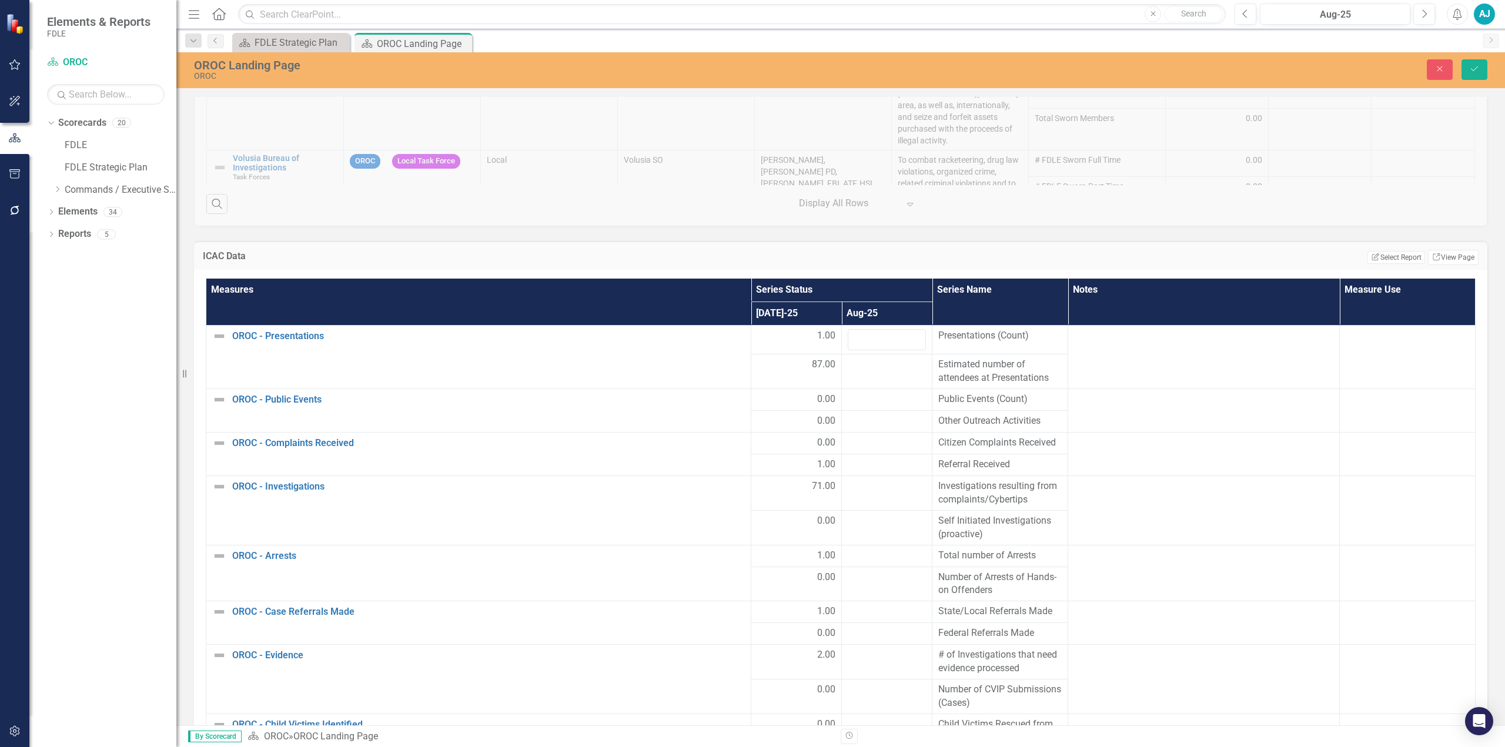
click at [751, 309] on th "Aug-25" at bounding box center [887, 314] width 91 height 24
click at [751, 329] on input "number" at bounding box center [887, 340] width 78 height 22
click at [751, 302] on th "Aug-25 Sort Ascending" at bounding box center [887, 314] width 91 height 24
click at [751, 302] on th "Aug-25 Sort Descending" at bounding box center [887, 314] width 91 height 24
click at [751, 329] on input "number" at bounding box center [887, 340] width 78 height 22
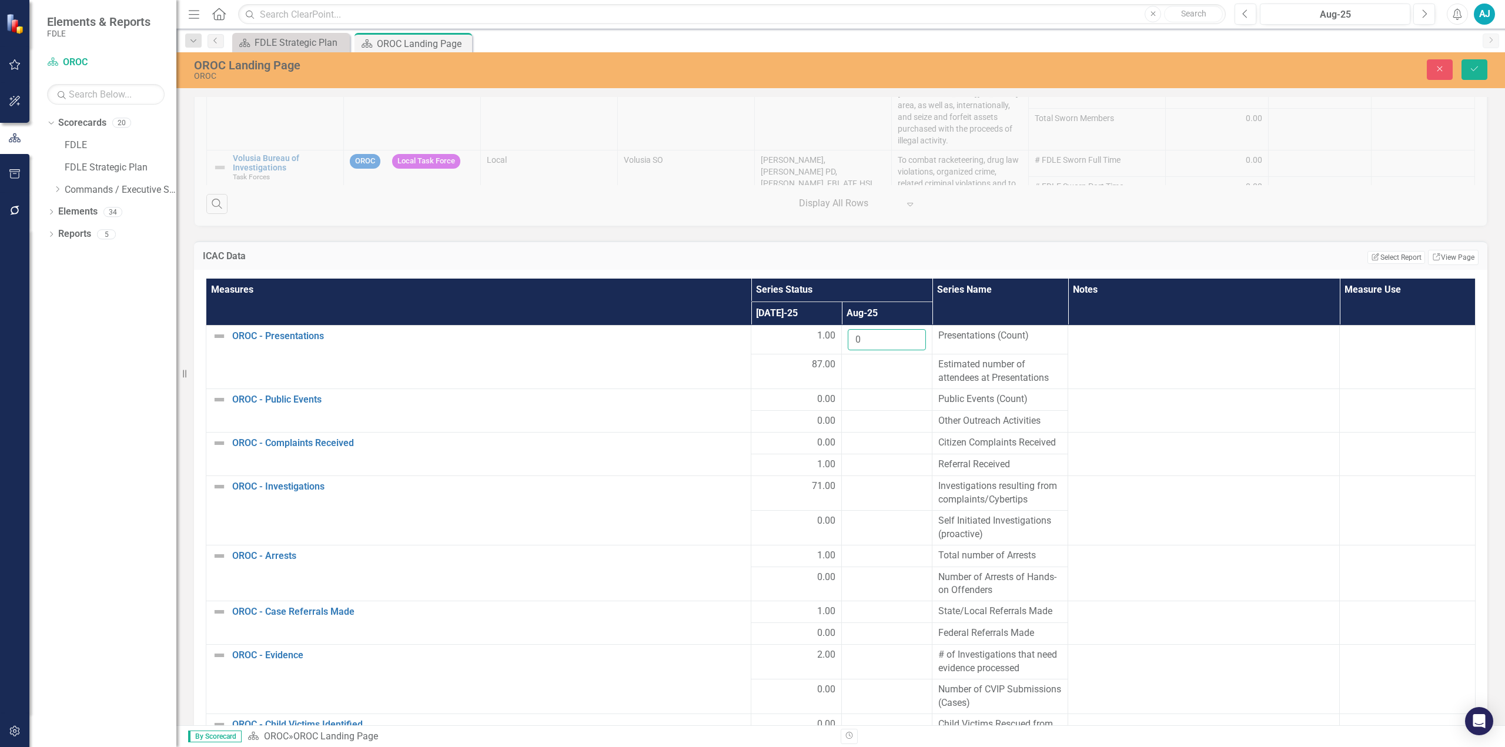
type input "0"
click at [751, 337] on div at bounding box center [887, 365] width 78 height 14
click at [751, 337] on input "number" at bounding box center [887, 369] width 78 height 22
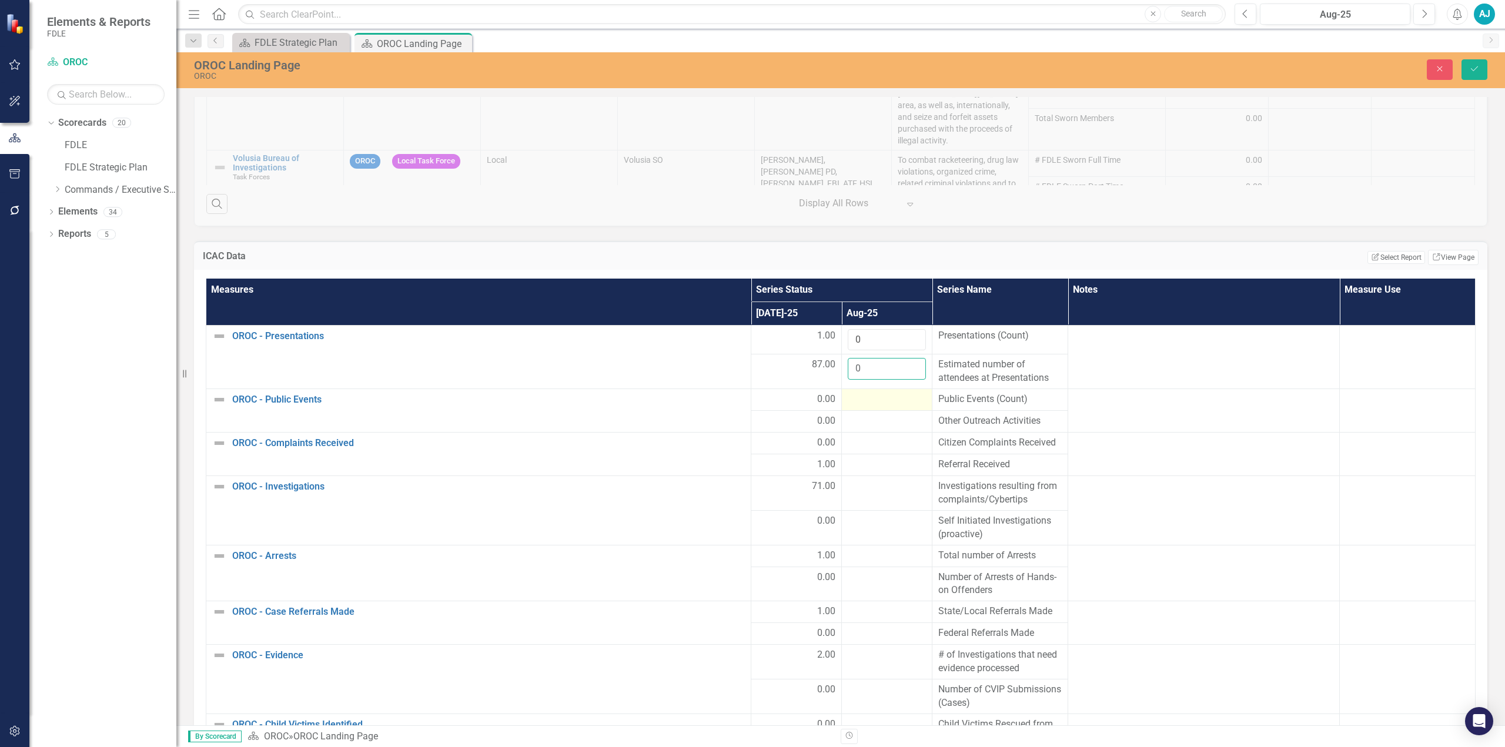
type input "0"
click at [751, 337] on div at bounding box center [887, 400] width 78 height 14
click at [751, 337] on input "number" at bounding box center [887, 404] width 78 height 22
type input "0"
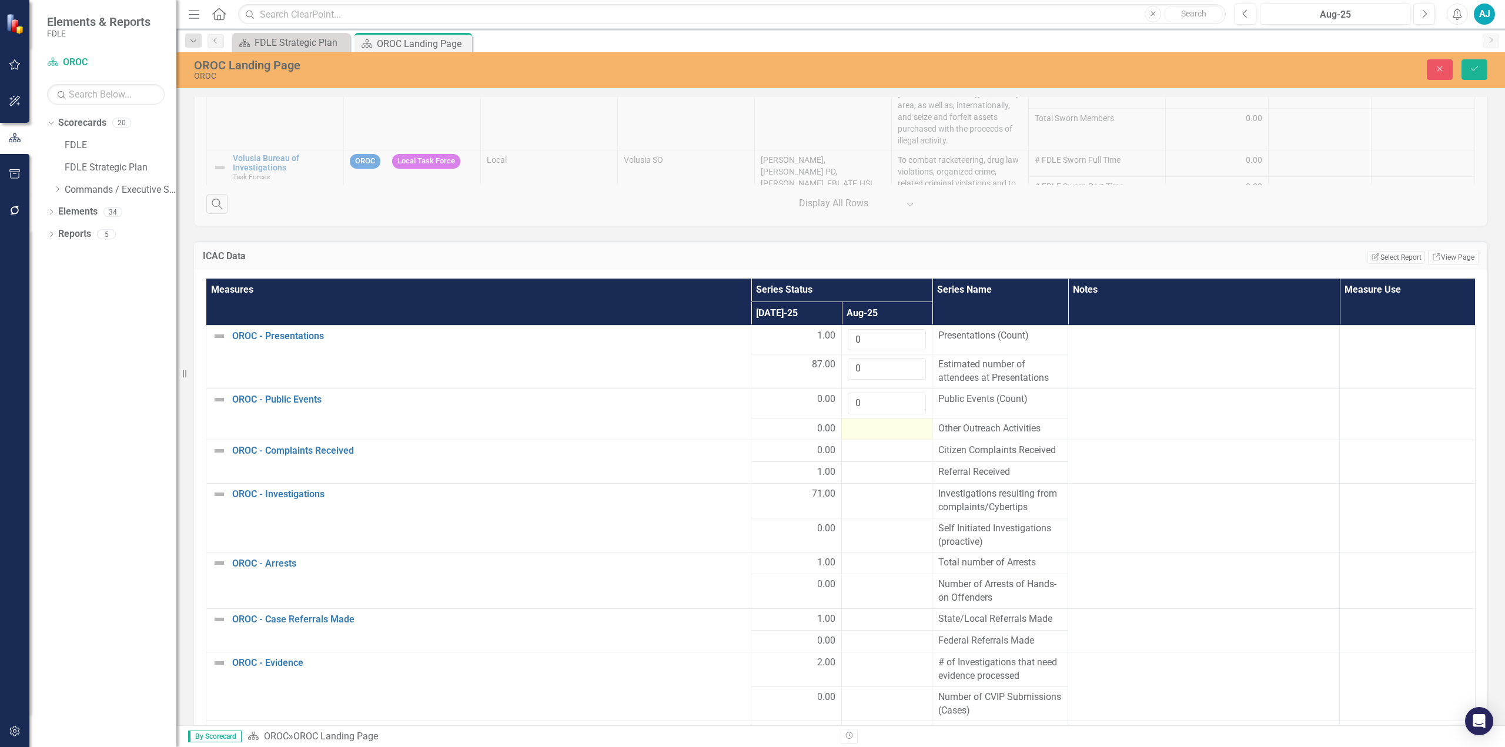
click at [751, 337] on td at bounding box center [887, 429] width 91 height 22
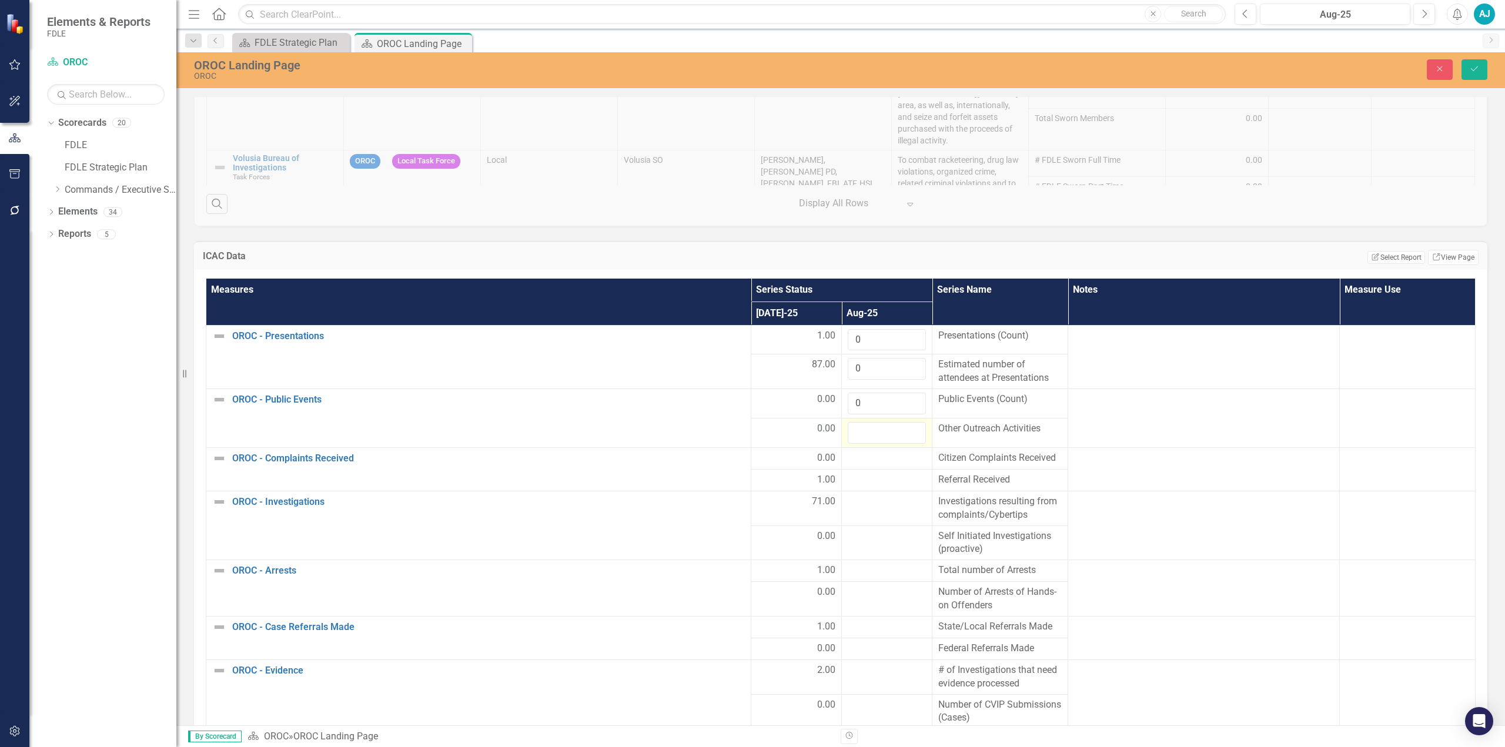
click at [751, 337] on input "number" at bounding box center [887, 433] width 78 height 22
type input "0"
click at [751, 337] on div at bounding box center [887, 458] width 78 height 14
click at [751, 337] on input "number" at bounding box center [887, 462] width 78 height 22
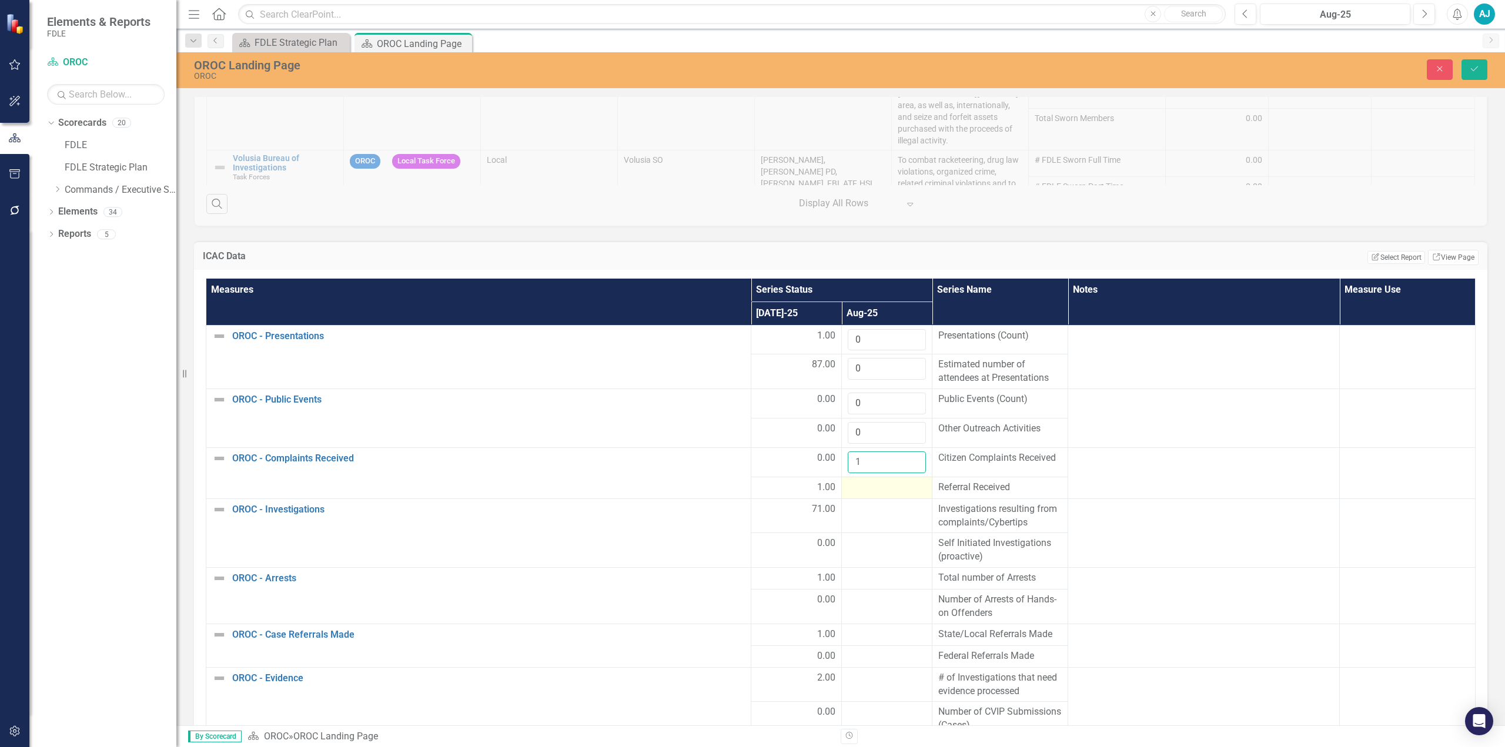
type input "1"
click at [751, 337] on div at bounding box center [887, 488] width 78 height 14
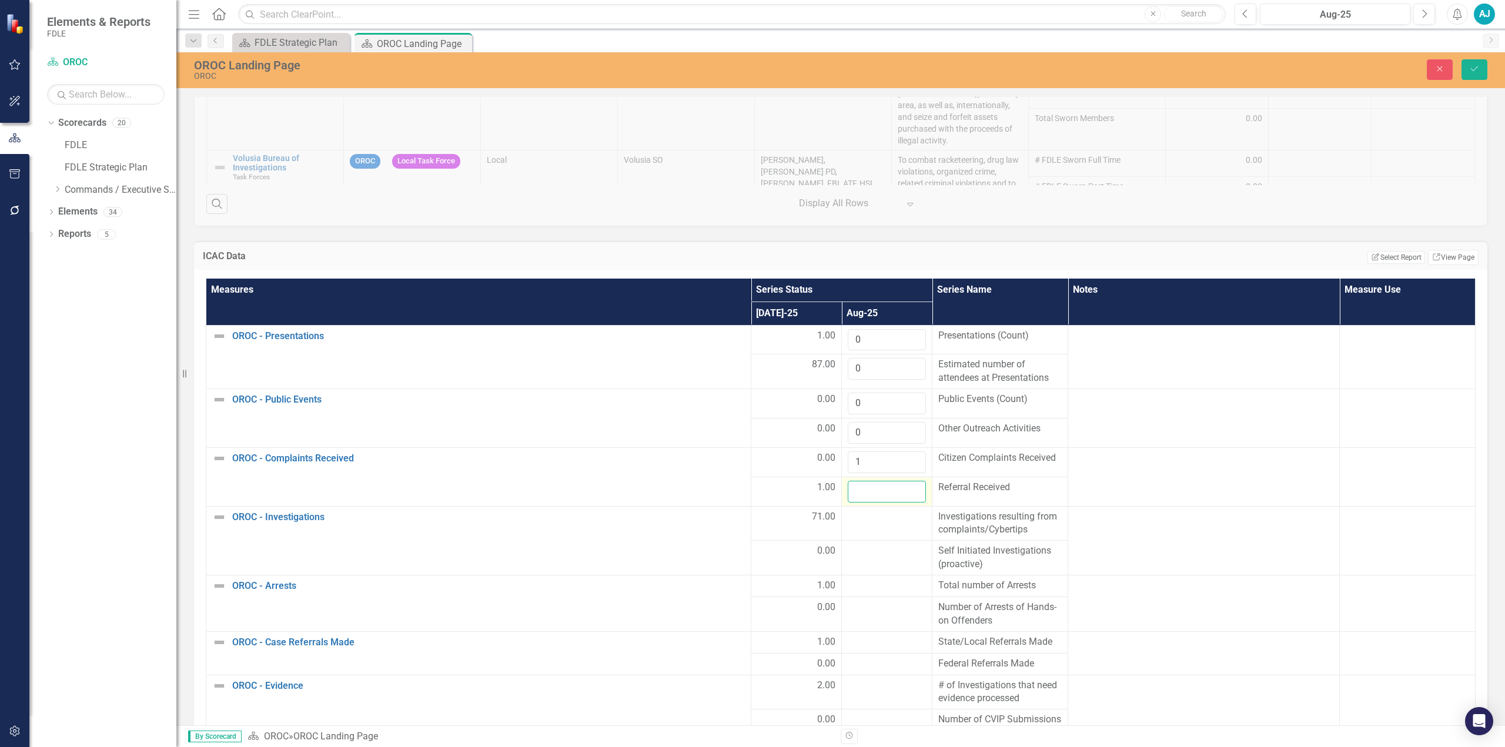
click at [751, 337] on input "number" at bounding box center [887, 492] width 78 height 22
type input "0"
click at [751, 337] on div at bounding box center [887, 517] width 78 height 14
click at [751, 337] on input "number" at bounding box center [887, 521] width 78 height 22
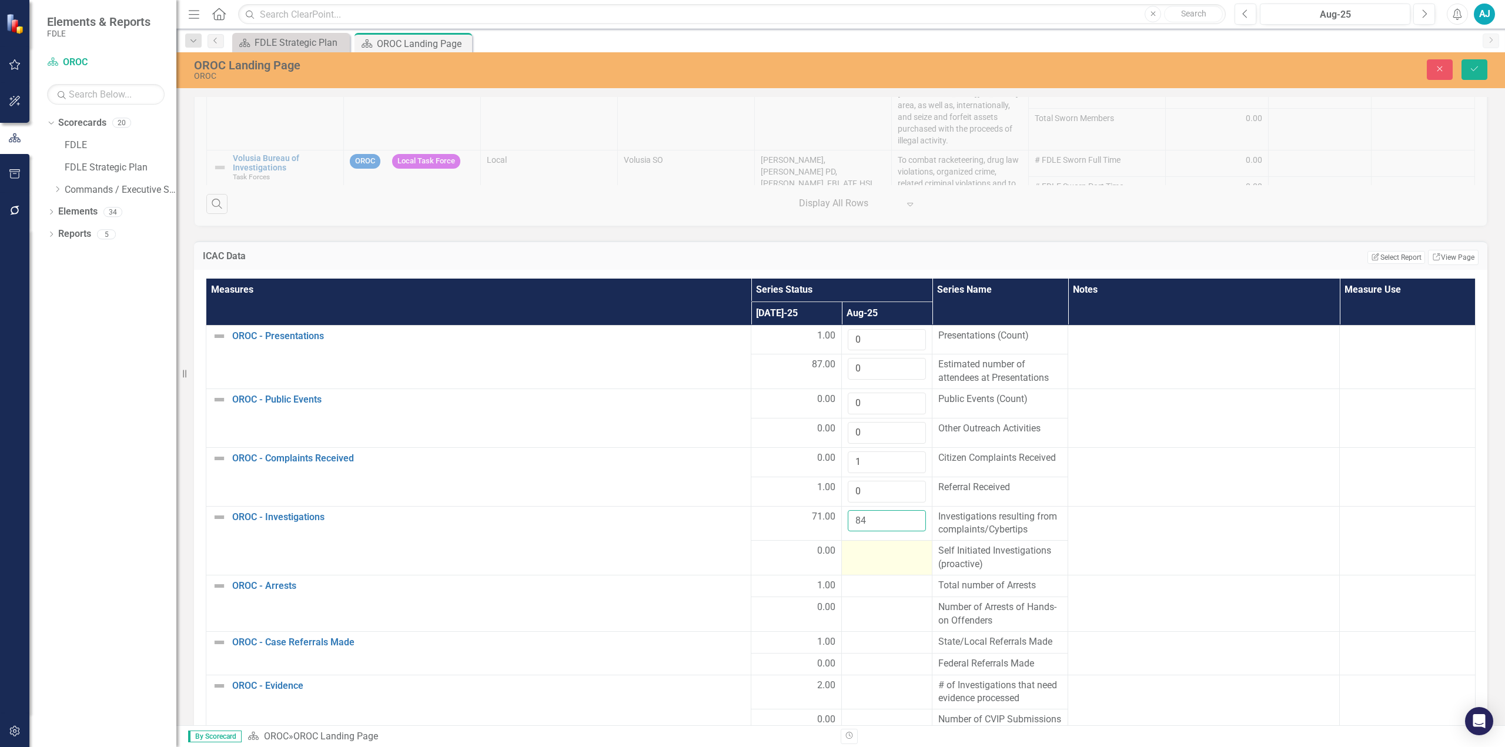
type input "84"
click at [751, 337] on td at bounding box center [887, 558] width 91 height 35
click at [751, 337] on input "number" at bounding box center [887, 555] width 78 height 22
type input "0"
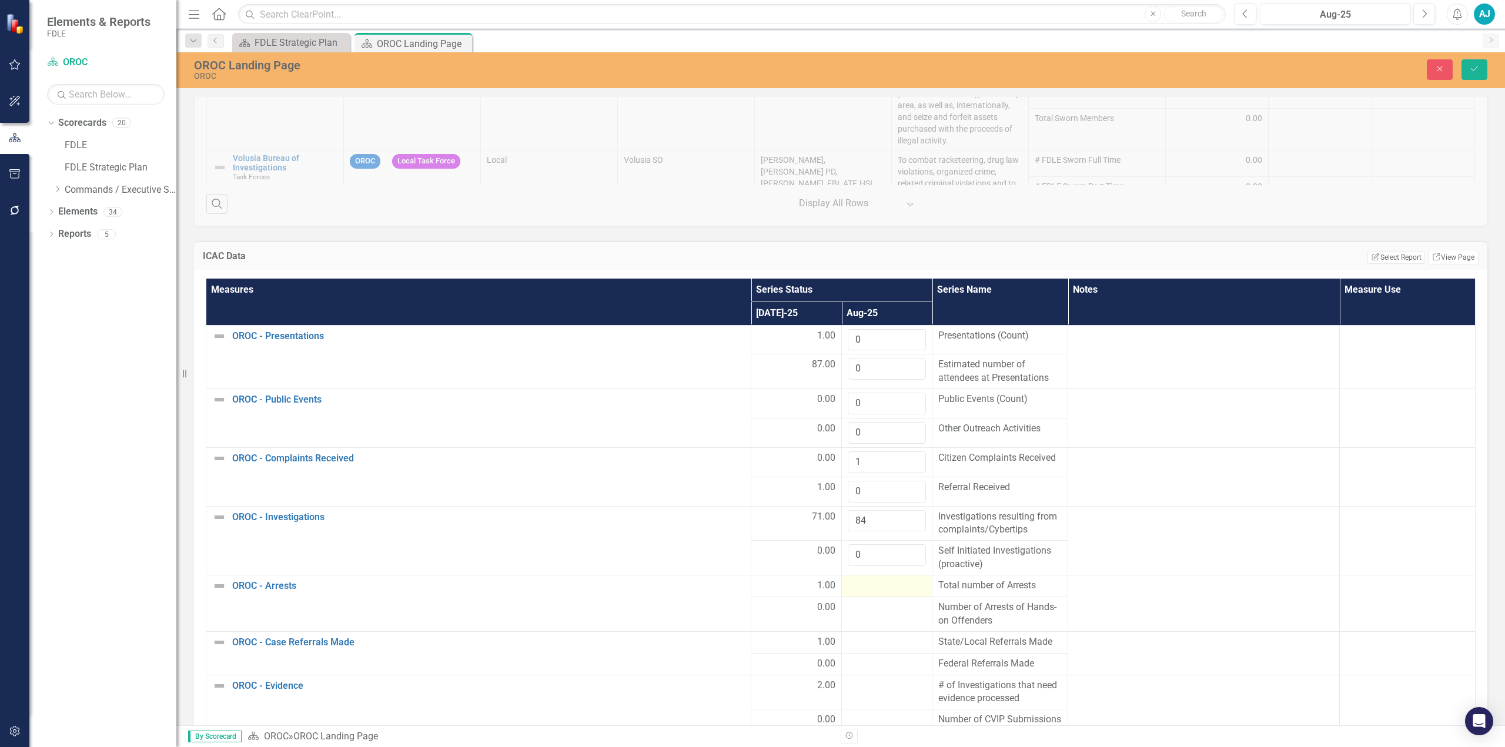
click at [751, 337] on div at bounding box center [887, 586] width 78 height 14
click at [751, 337] on input "number" at bounding box center [887, 590] width 78 height 22
type input "0"
click at [751, 337] on div at bounding box center [887, 615] width 78 height 14
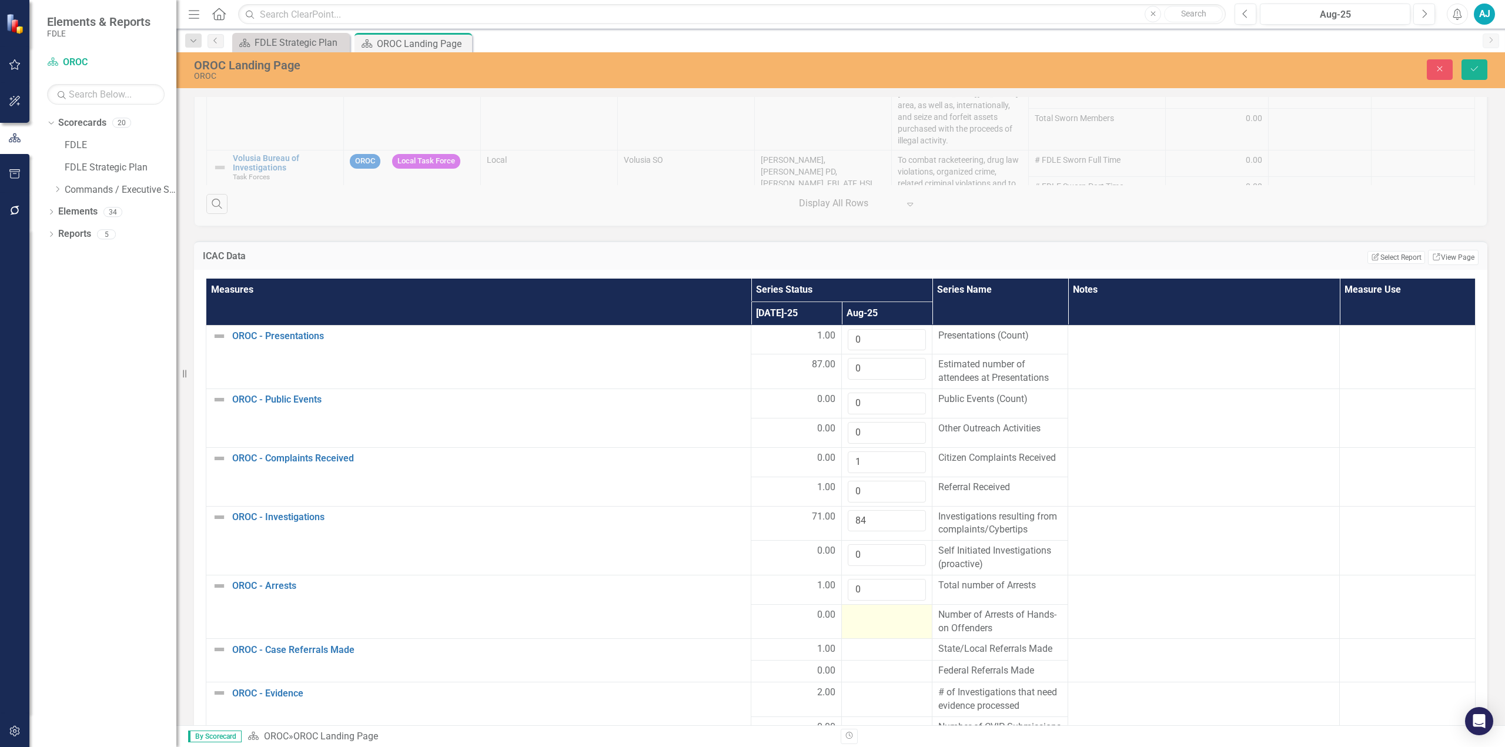
click at [751, 337] on div at bounding box center [887, 615] width 78 height 14
click at [751, 337] on input "number" at bounding box center [887, 619] width 78 height 22
type input "0"
click at [751, 337] on div at bounding box center [887, 649] width 78 height 14
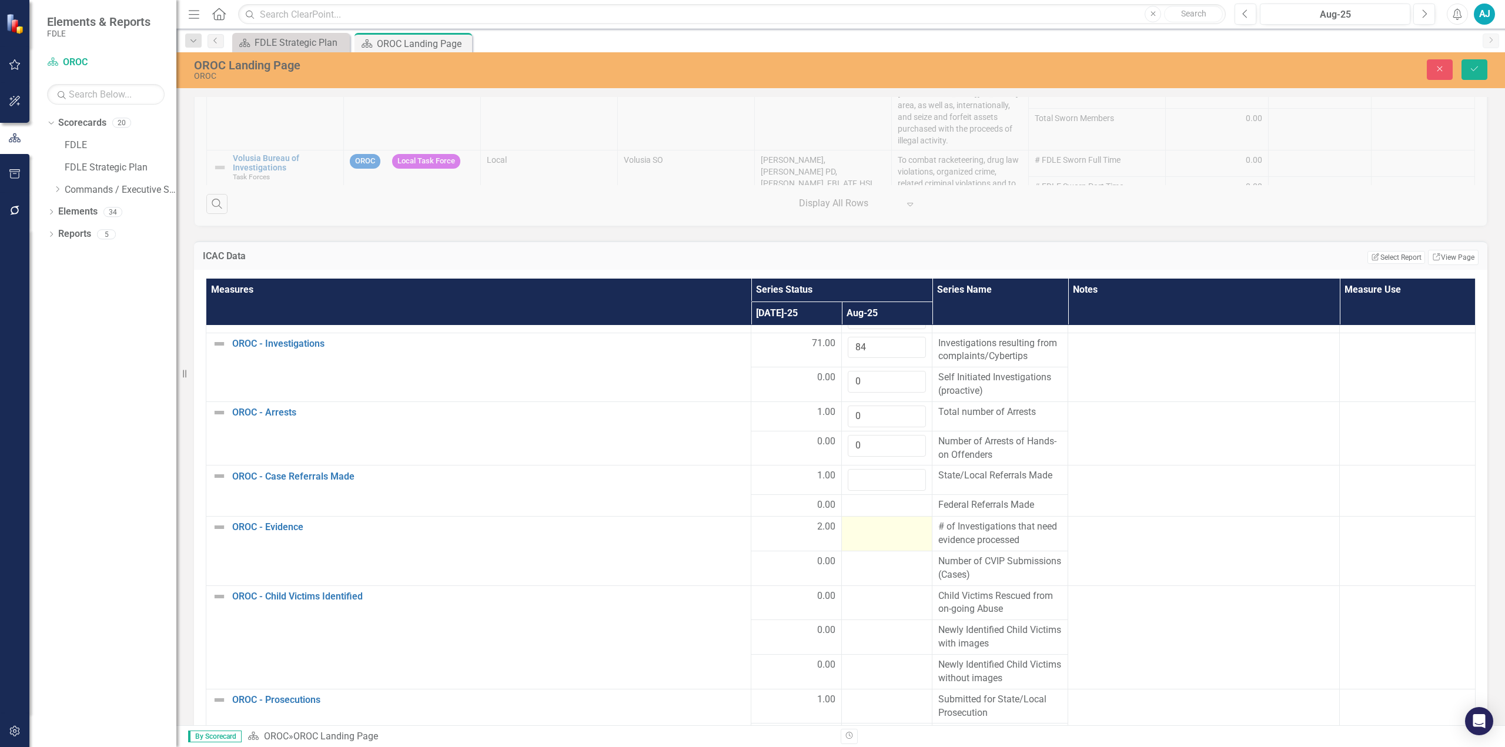
scroll to position [176, 0]
click at [751, 337] on input "number" at bounding box center [887, 477] width 78 height 22
type input "0"
click at [751, 337] on div at bounding box center [887, 502] width 78 height 14
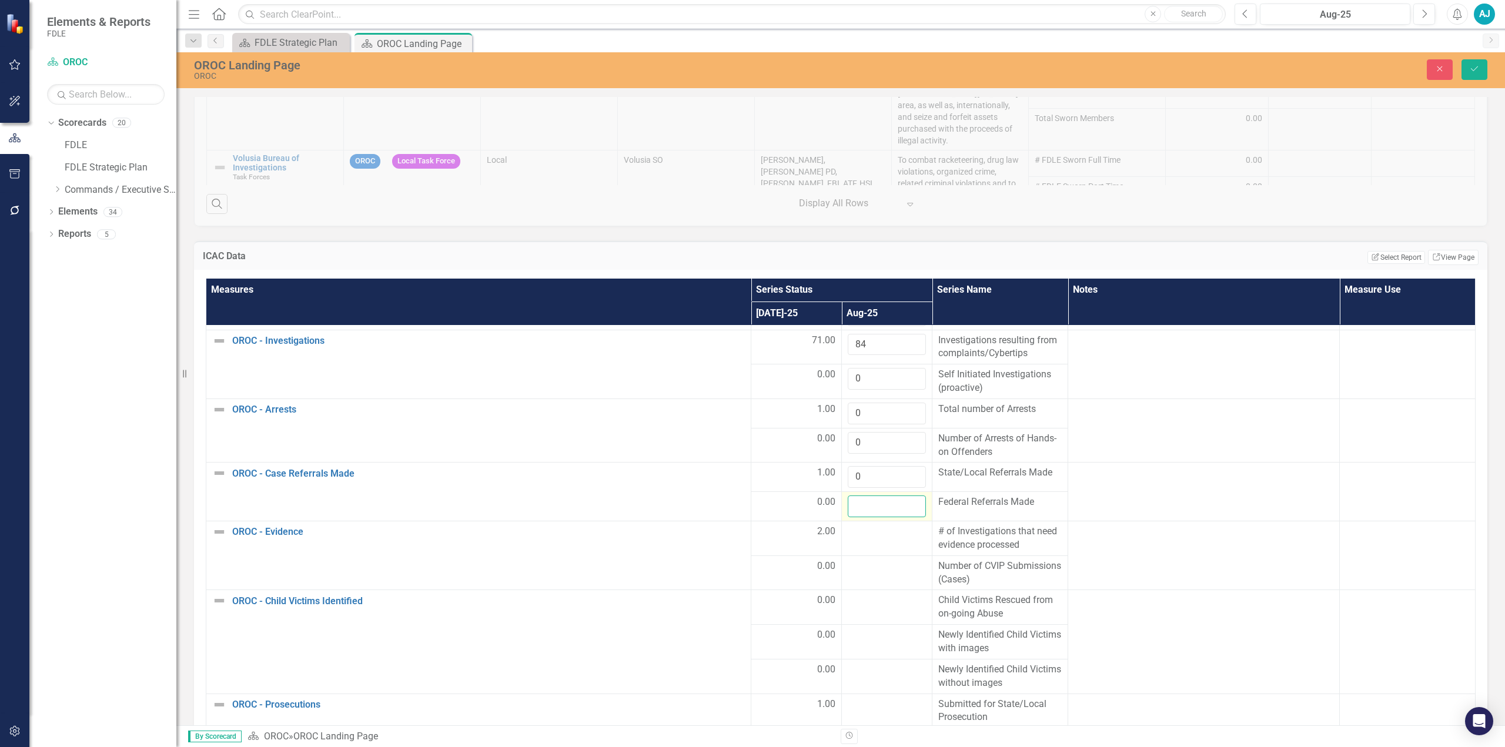
click at [751, 337] on input "number" at bounding box center [887, 506] width 78 height 22
type input "0"
click at [751, 337] on div at bounding box center [887, 532] width 78 height 14
click at [751, 337] on input "number" at bounding box center [887, 536] width 78 height 22
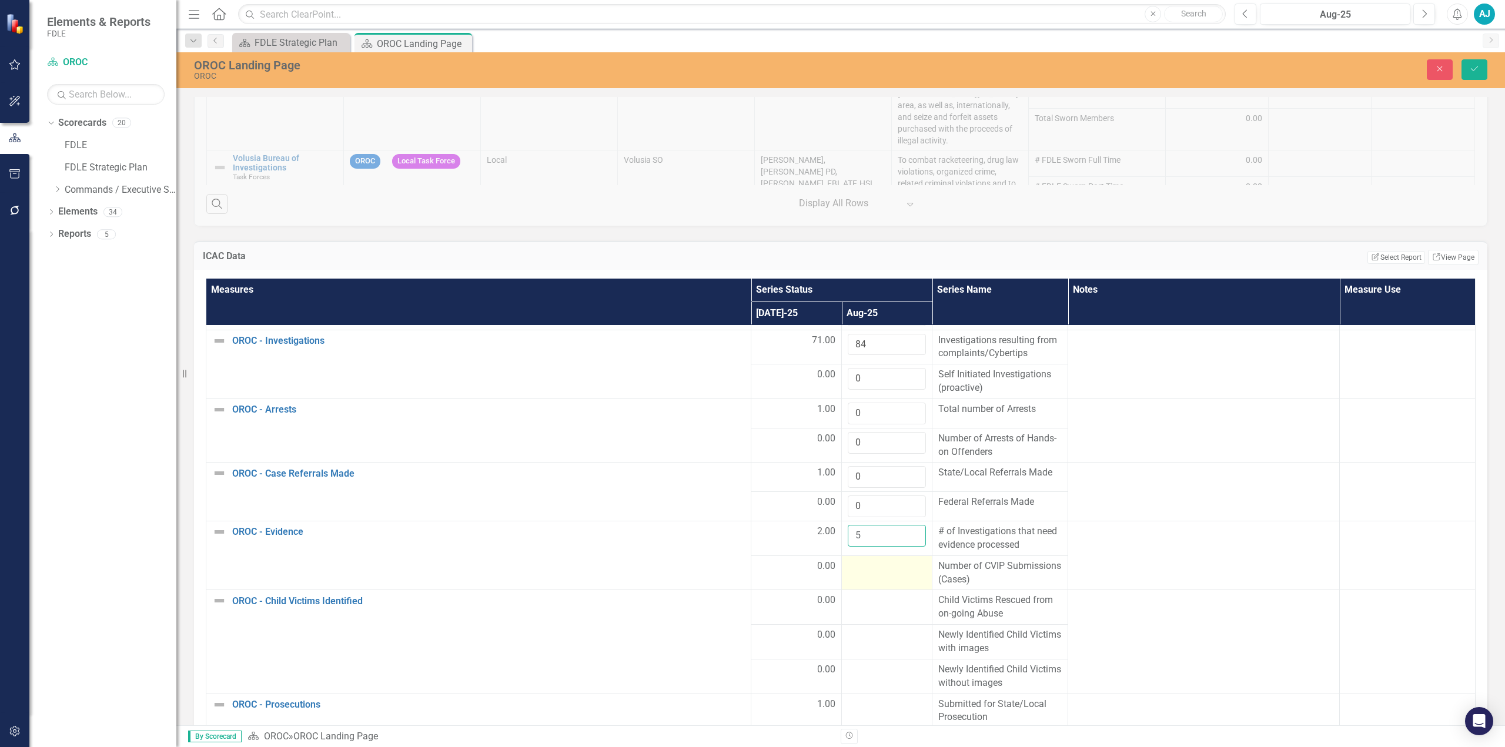
type input "5"
click at [751, 337] on div at bounding box center [887, 567] width 78 height 14
click at [751, 337] on input "number" at bounding box center [887, 571] width 78 height 22
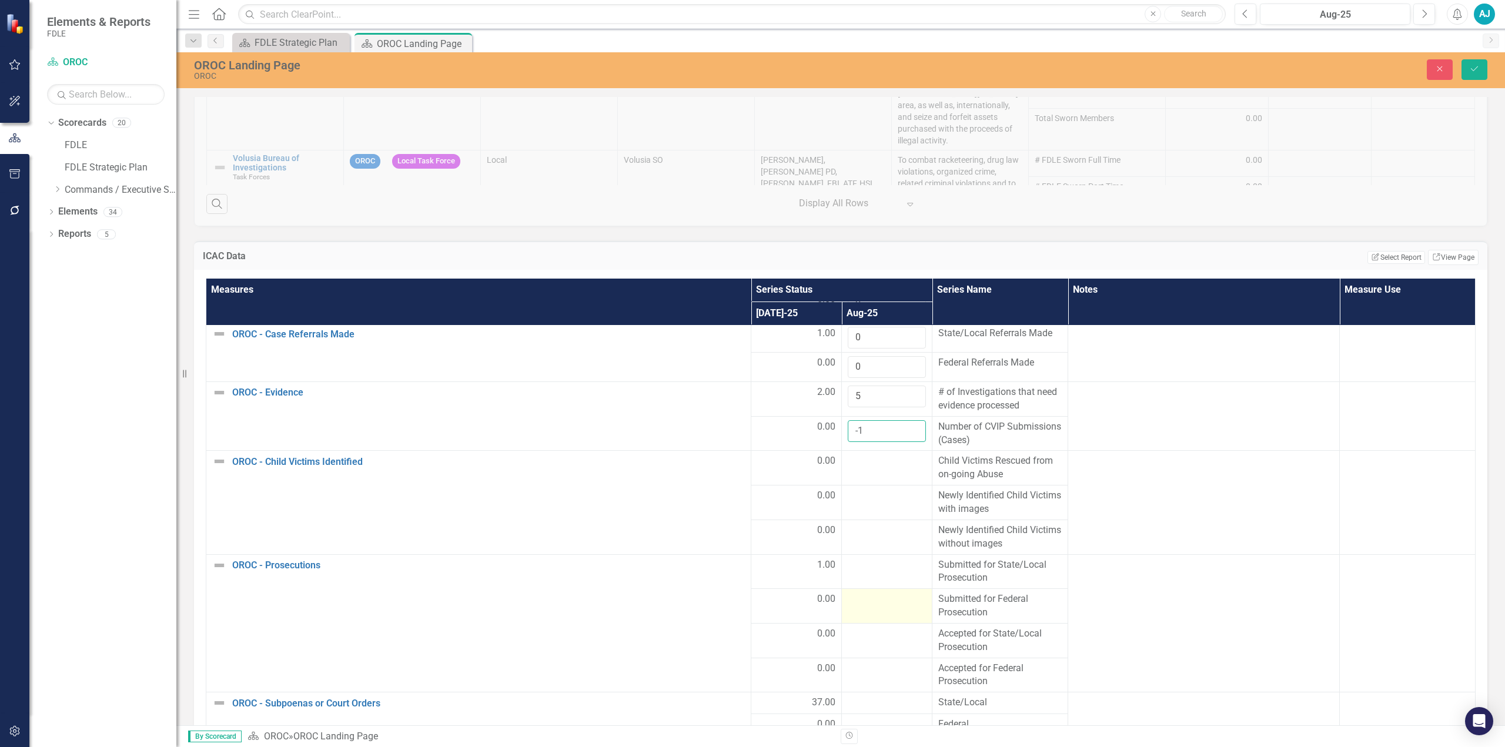
scroll to position [353, 0]
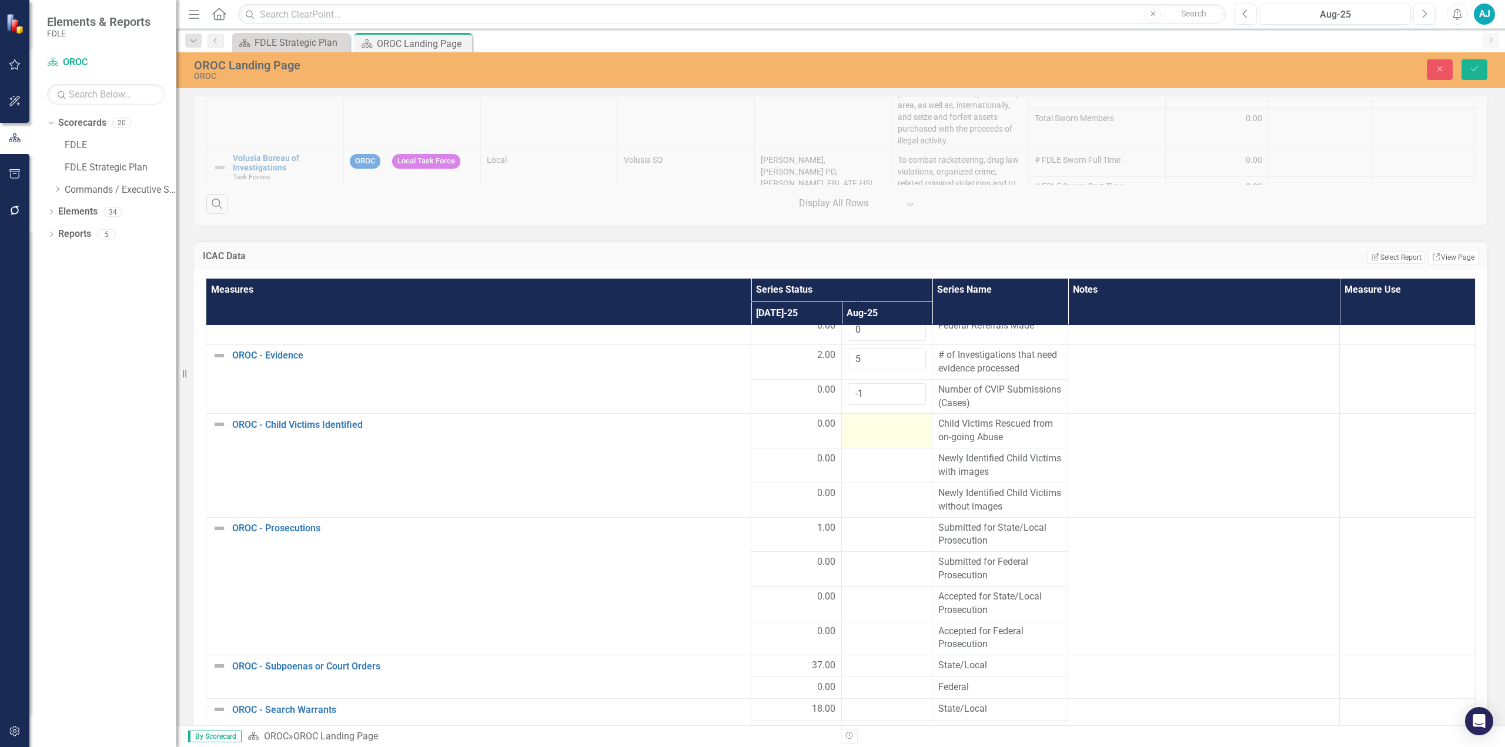
click at [751, 337] on td at bounding box center [887, 431] width 91 height 35
click at [751, 337] on input "-1" at bounding box center [887, 394] width 78 height 22
type input "0"
click at [751, 337] on input "0" at bounding box center [887, 394] width 78 height 22
click at [751, 337] on div at bounding box center [887, 424] width 78 height 14
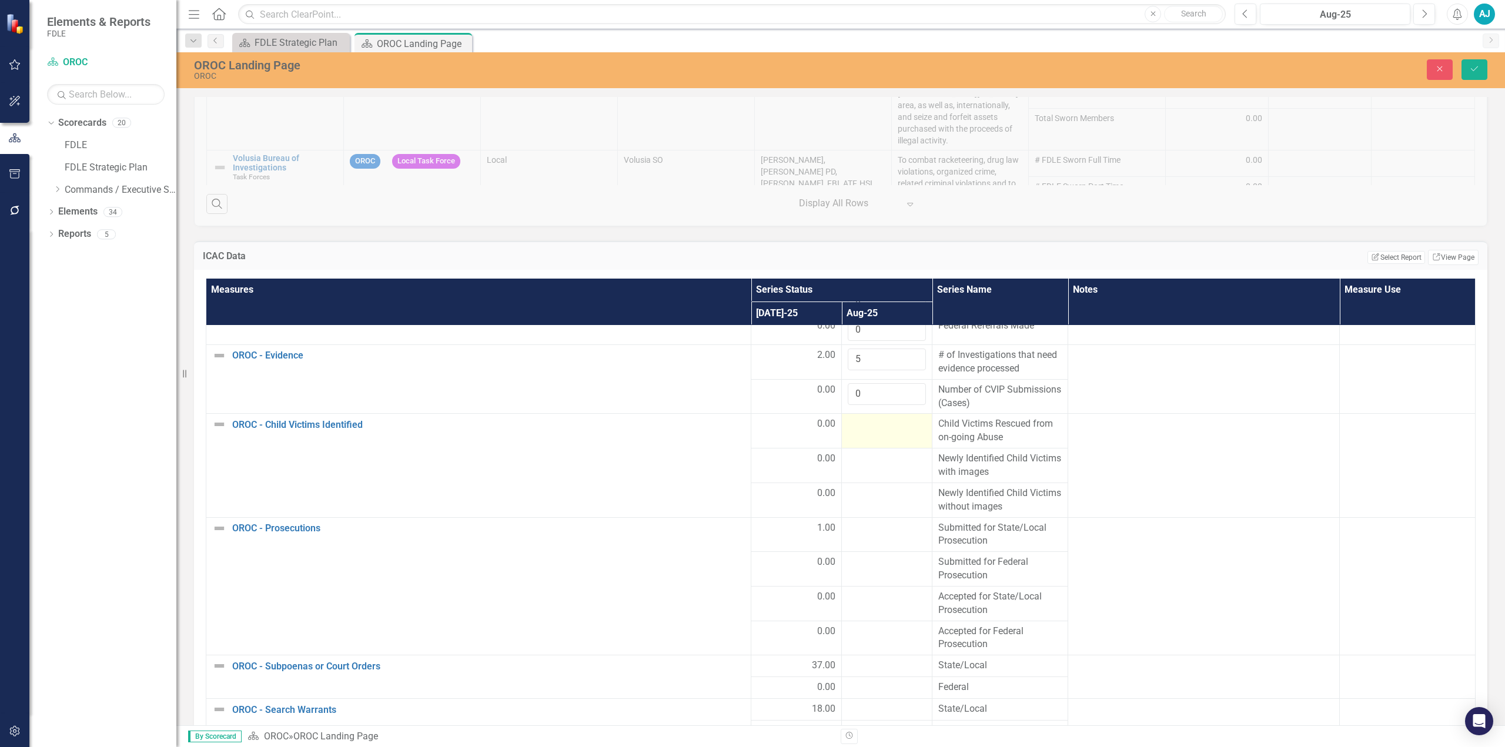
click at [751, 337] on div at bounding box center [887, 424] width 78 height 14
click at [751, 337] on input "number" at bounding box center [887, 428] width 78 height 22
type input "0"
click at [751, 337] on div at bounding box center [887, 459] width 78 height 14
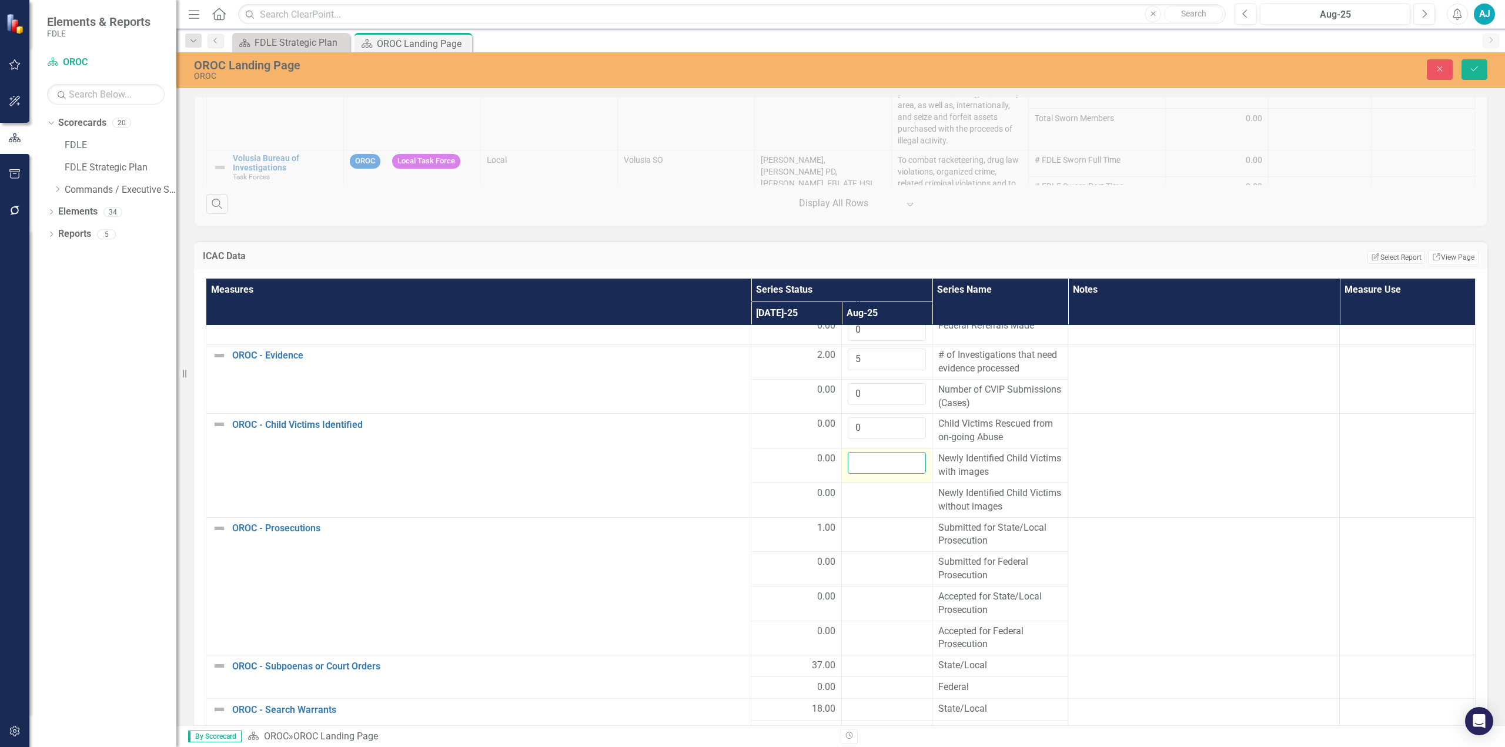
click at [751, 337] on input "number" at bounding box center [887, 463] width 78 height 22
type input "0"
click at [751, 337] on div at bounding box center [887, 494] width 78 height 14
click at [751, 337] on input "number" at bounding box center [887, 498] width 78 height 22
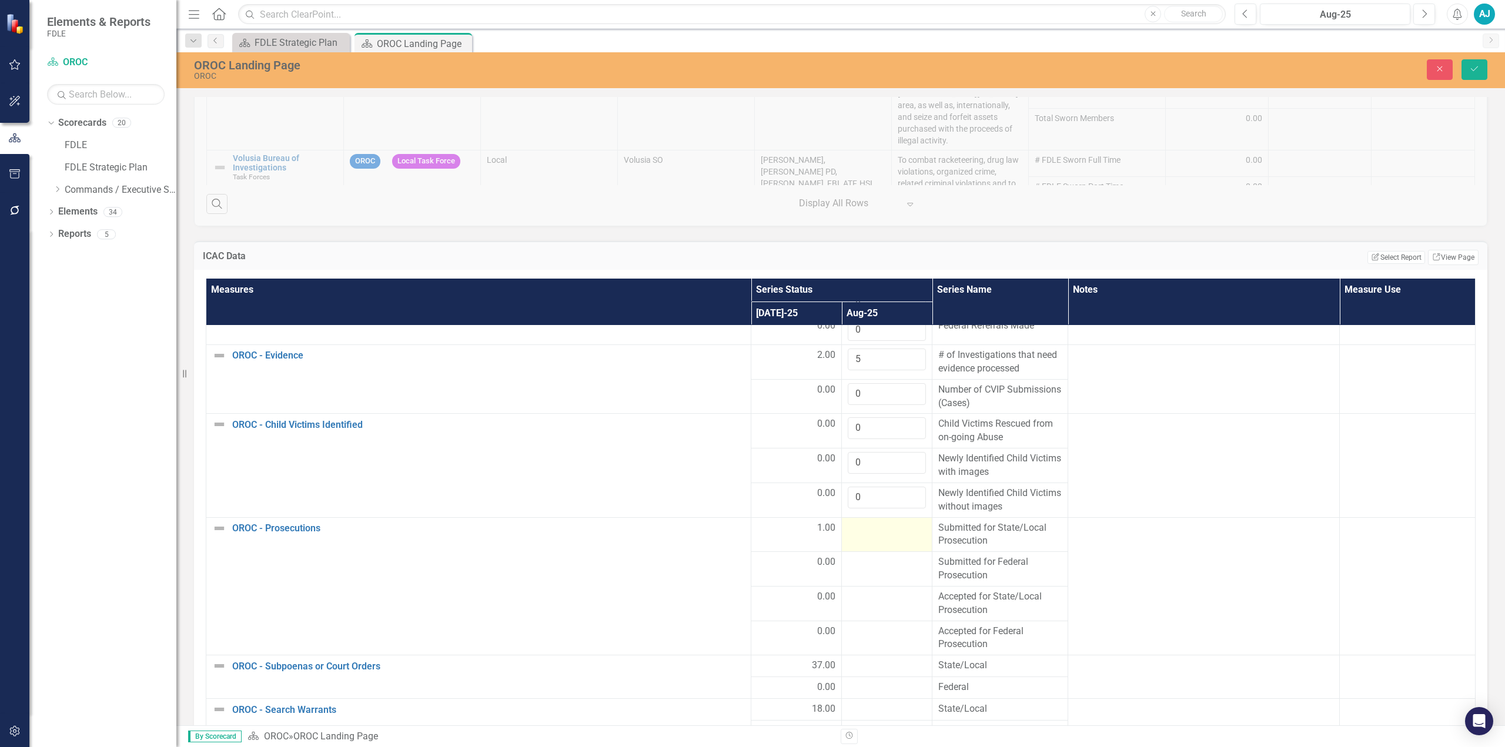
type input "0"
click at [751, 337] on div at bounding box center [887, 528] width 78 height 14
click at [751, 337] on input "number" at bounding box center [887, 532] width 78 height 22
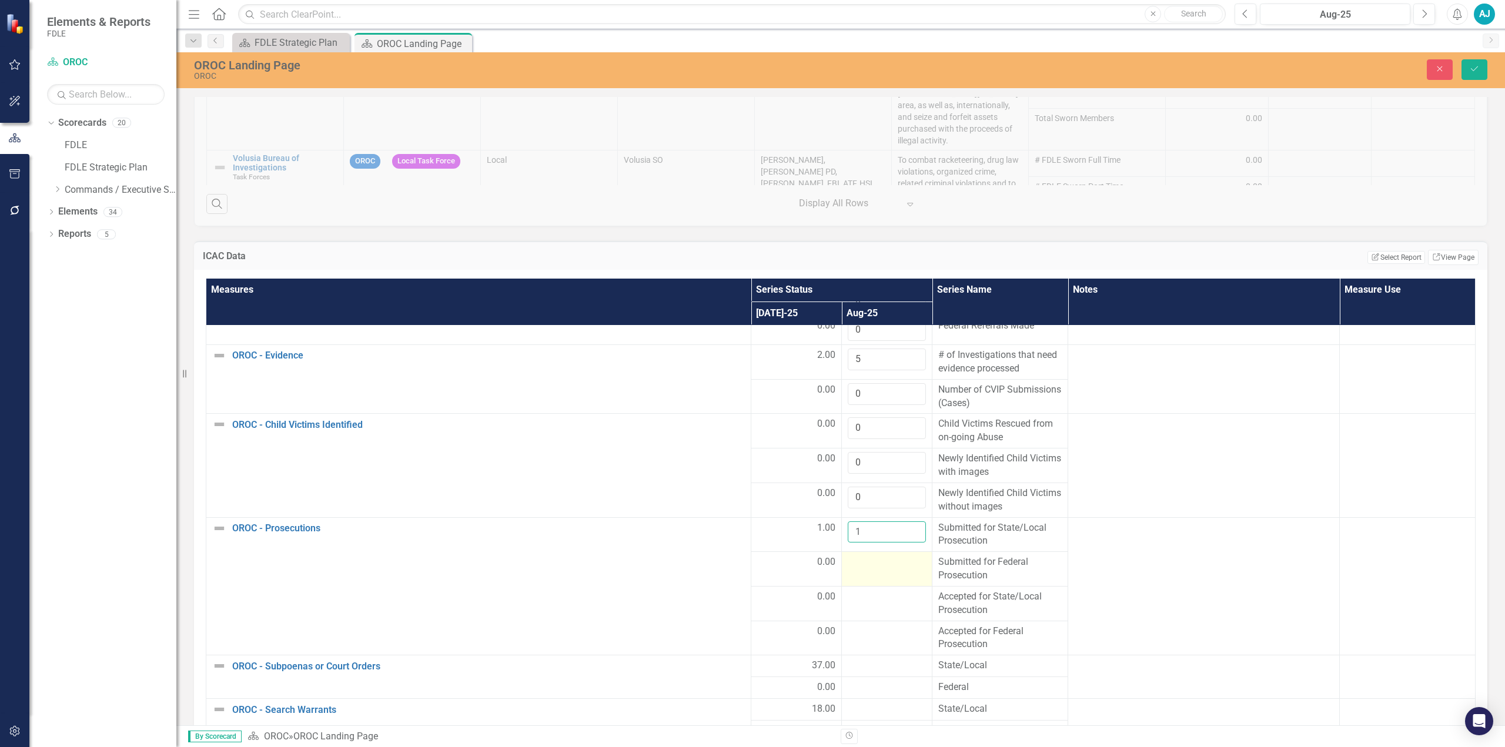
type input "1"
click at [751, 337] on div at bounding box center [887, 562] width 78 height 14
click at [751, 337] on input "number" at bounding box center [887, 566] width 78 height 22
type input "0"
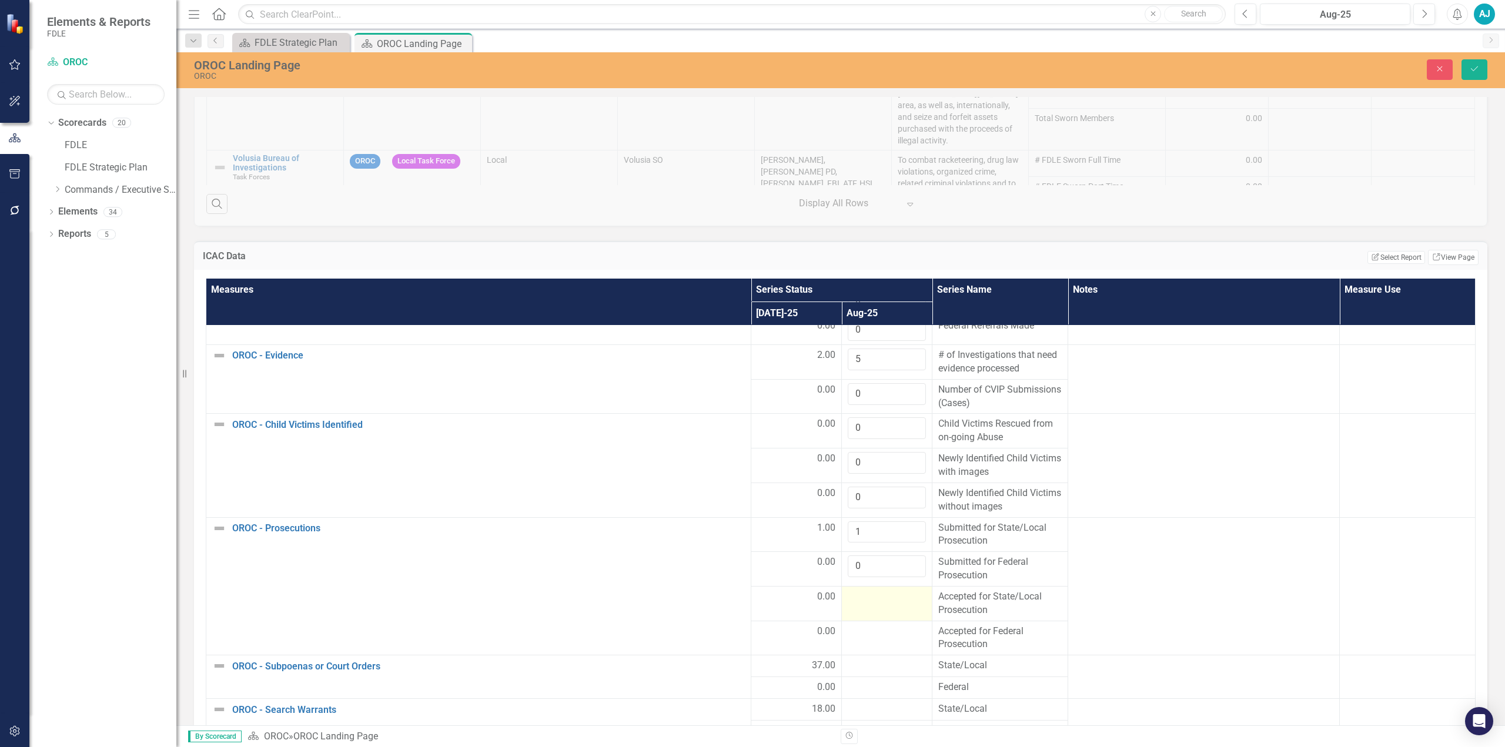
click at [751, 337] on div at bounding box center [887, 597] width 78 height 14
click at [751, 337] on input "number" at bounding box center [887, 601] width 78 height 22
type input "0"
click at [751, 337] on div at bounding box center [887, 632] width 78 height 14
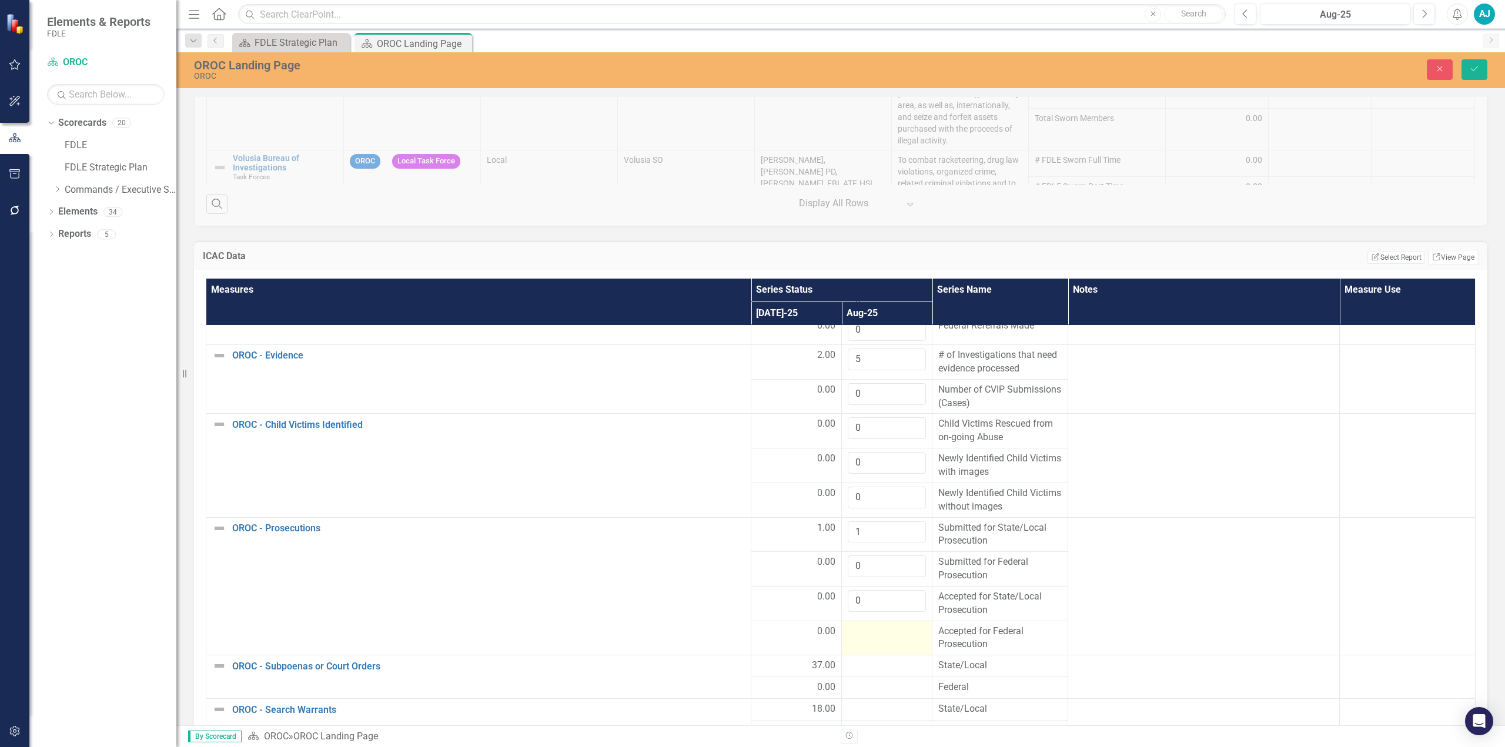
click at [751, 337] on div at bounding box center [887, 632] width 78 height 14
click at [751, 337] on input "number" at bounding box center [887, 636] width 78 height 22
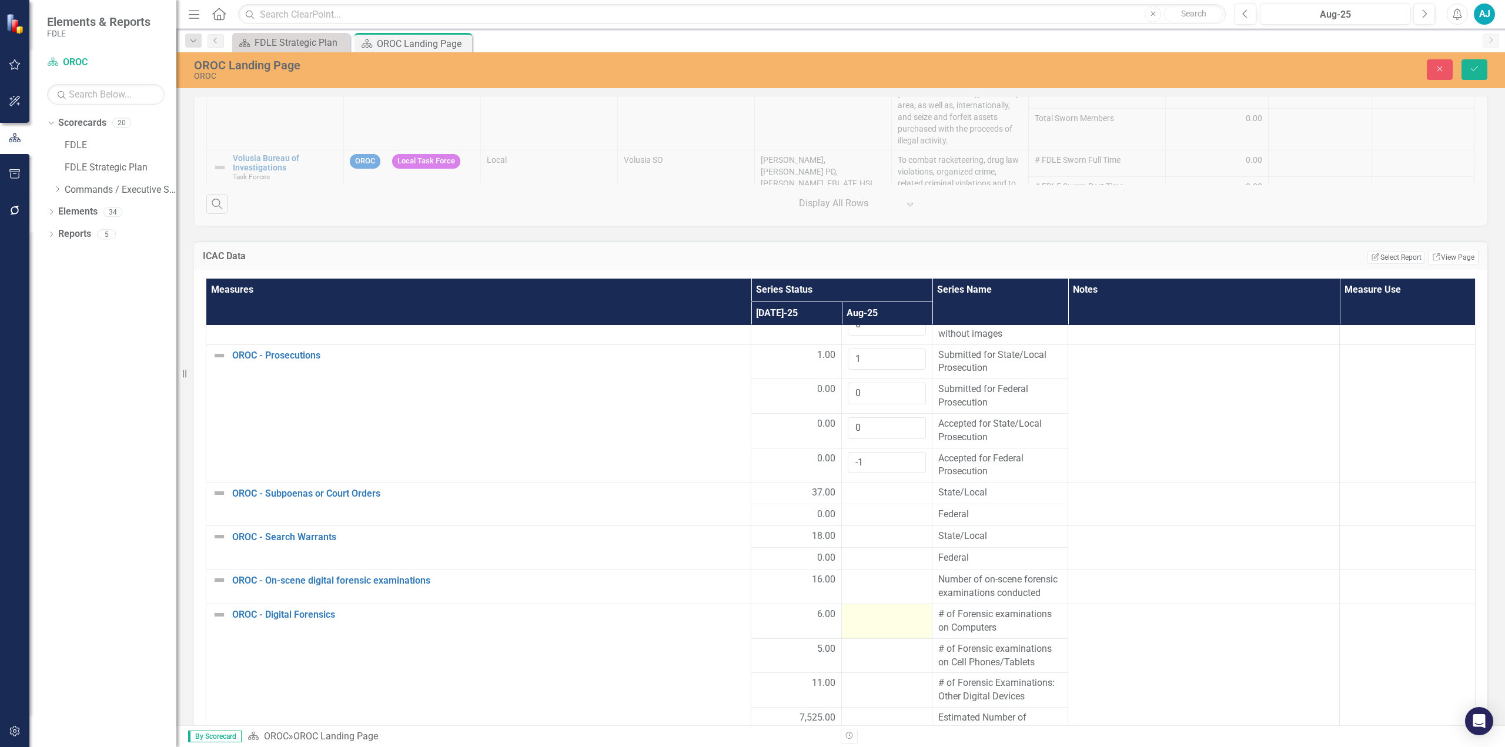
scroll to position [529, 0]
click at [751, 337] on div at bounding box center [887, 490] width 78 height 14
click at [751, 337] on input "-1" at bounding box center [887, 459] width 78 height 22
type input "0"
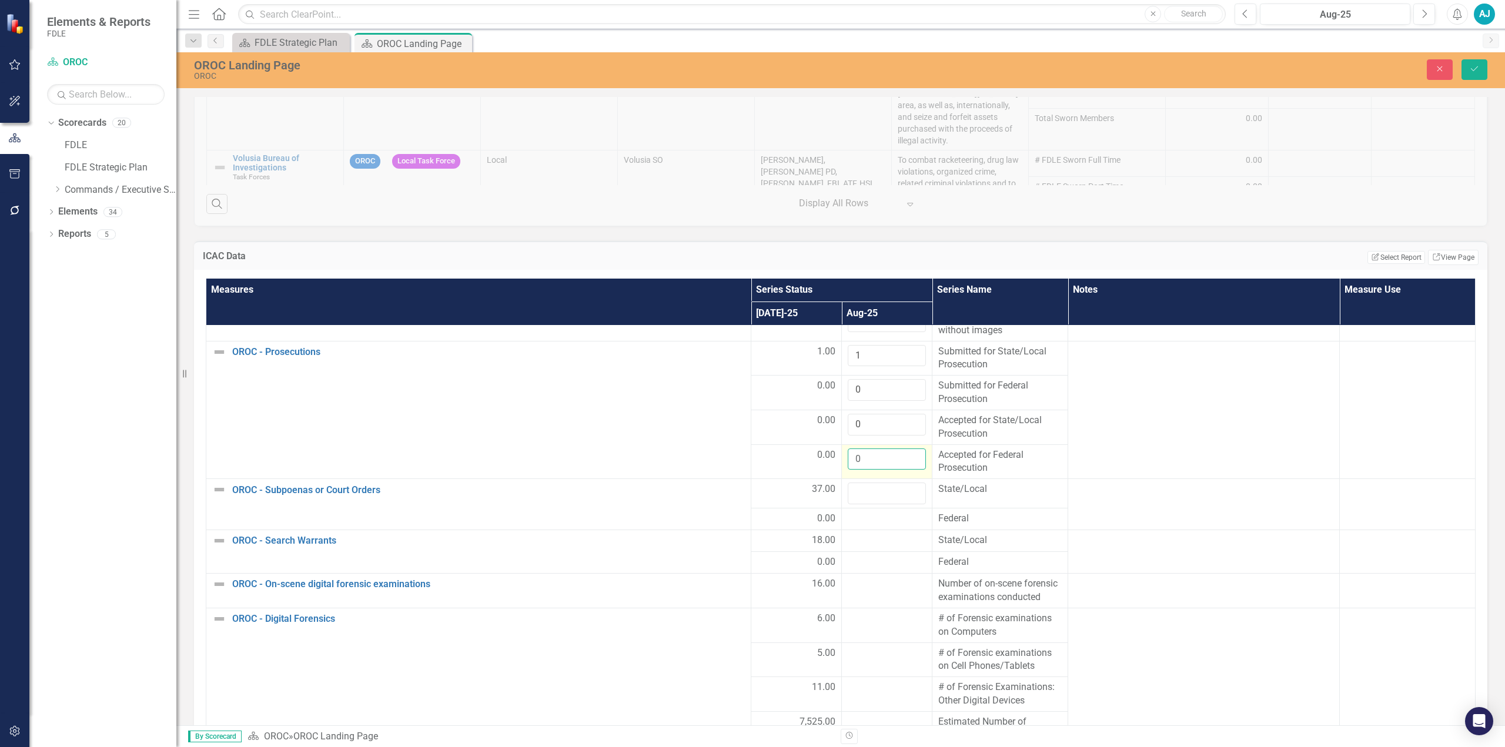
click at [751, 337] on input "0" at bounding box center [887, 459] width 78 height 22
click at [751, 337] on input "number" at bounding box center [887, 494] width 78 height 22
type input "45"
click at [751, 337] on div at bounding box center [887, 519] width 78 height 14
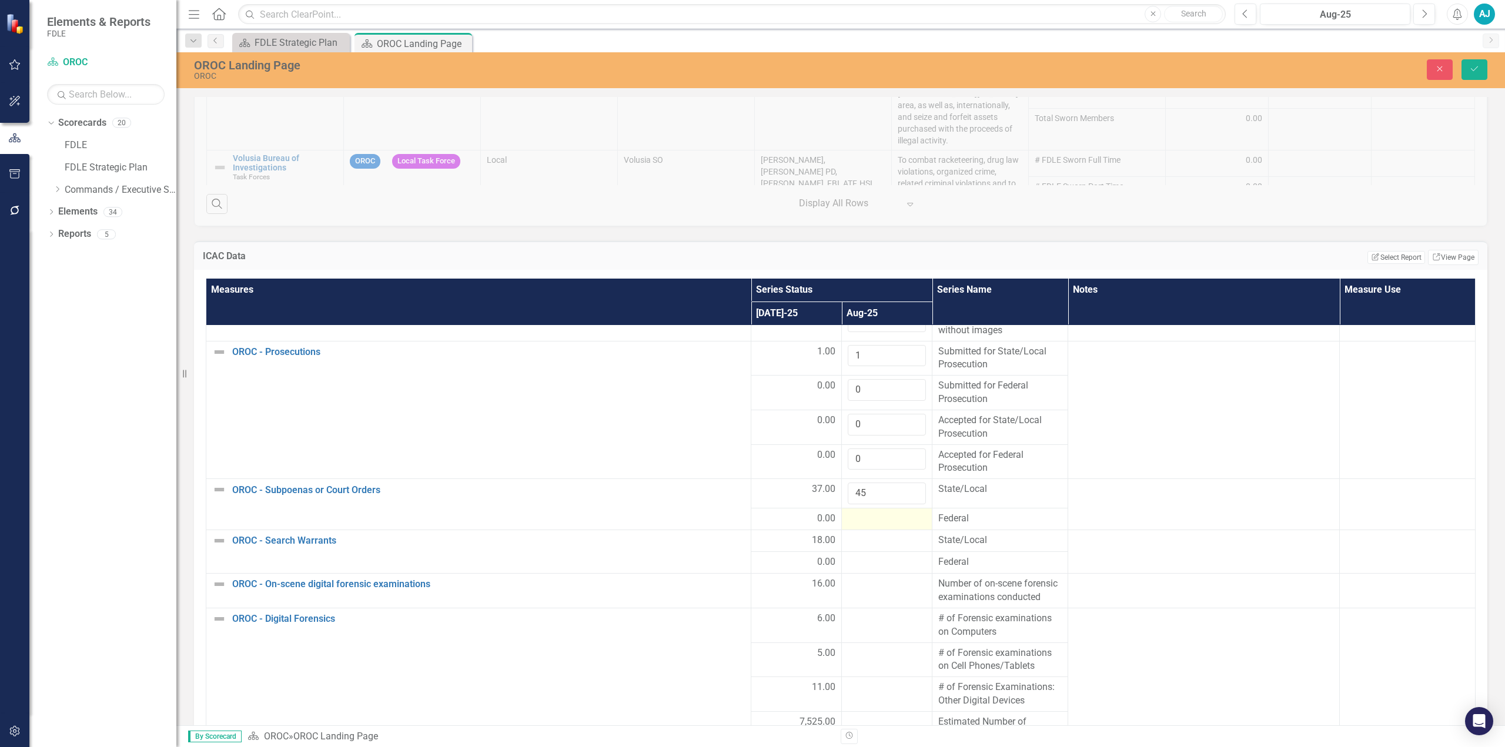
click at [751, 337] on div at bounding box center [887, 519] width 78 height 14
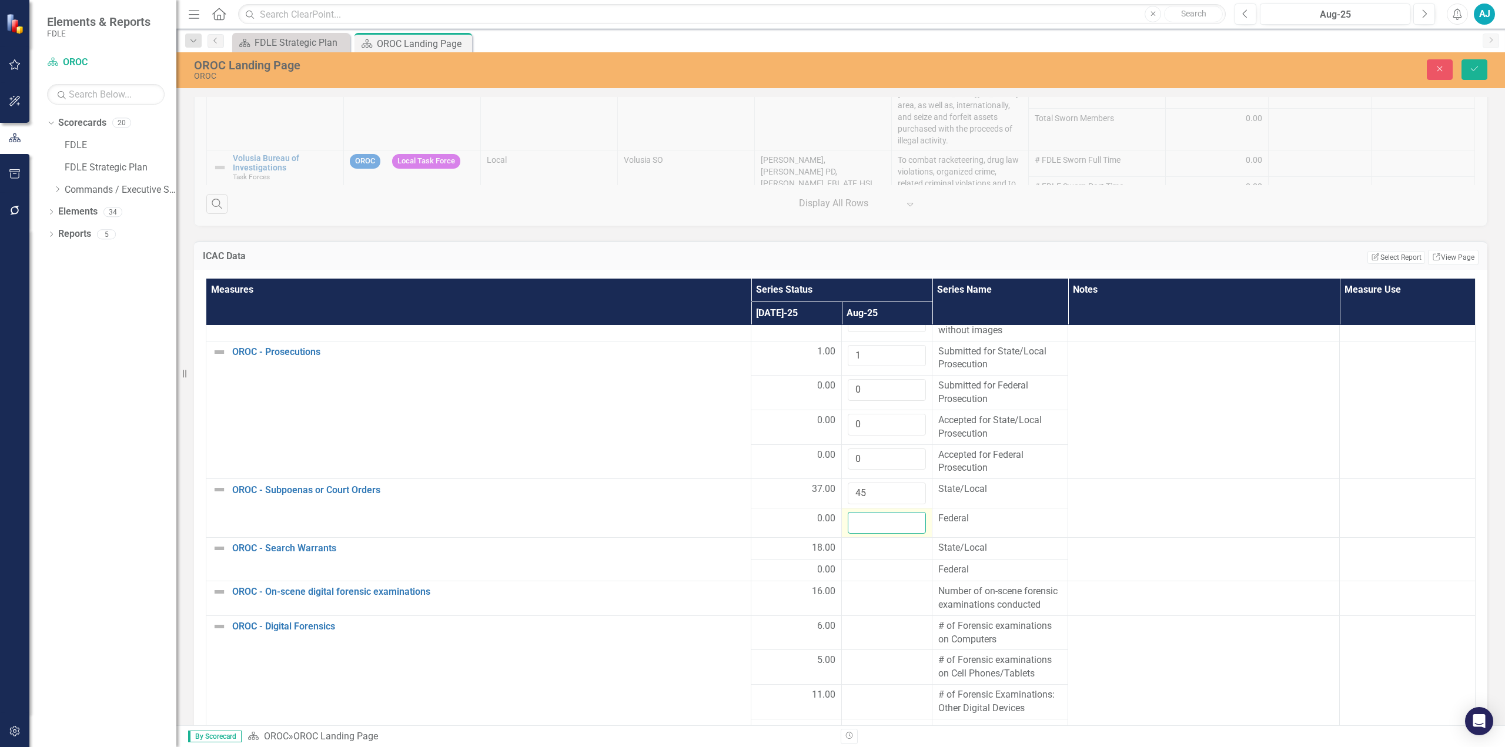
click at [751, 337] on input "number" at bounding box center [887, 523] width 78 height 22
type input "0"
click at [751, 337] on div at bounding box center [887, 548] width 78 height 14
click at [751, 337] on input "number" at bounding box center [887, 552] width 78 height 22
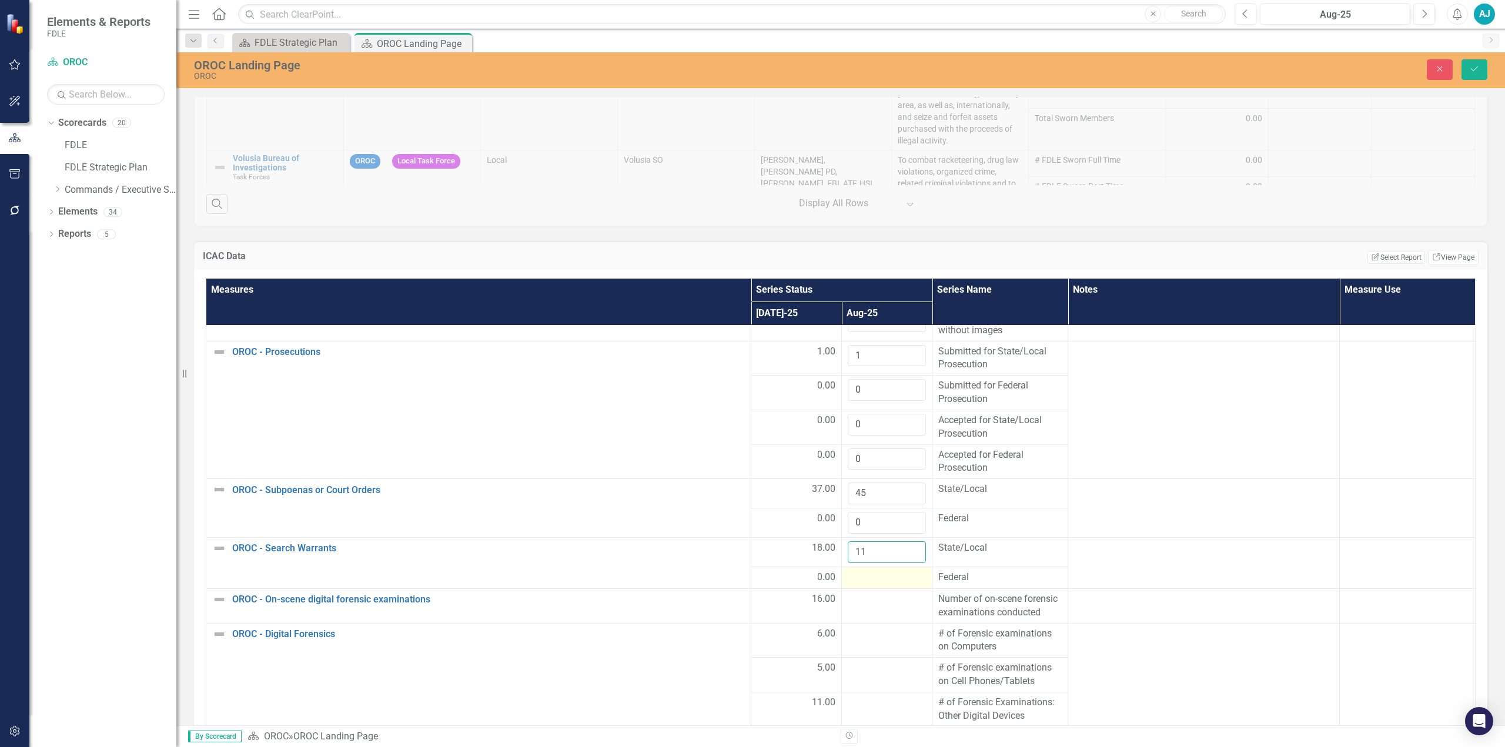
type input "11"
click at [751, 337] on div at bounding box center [887, 578] width 78 height 14
click at [751, 337] on input "number" at bounding box center [887, 582] width 78 height 22
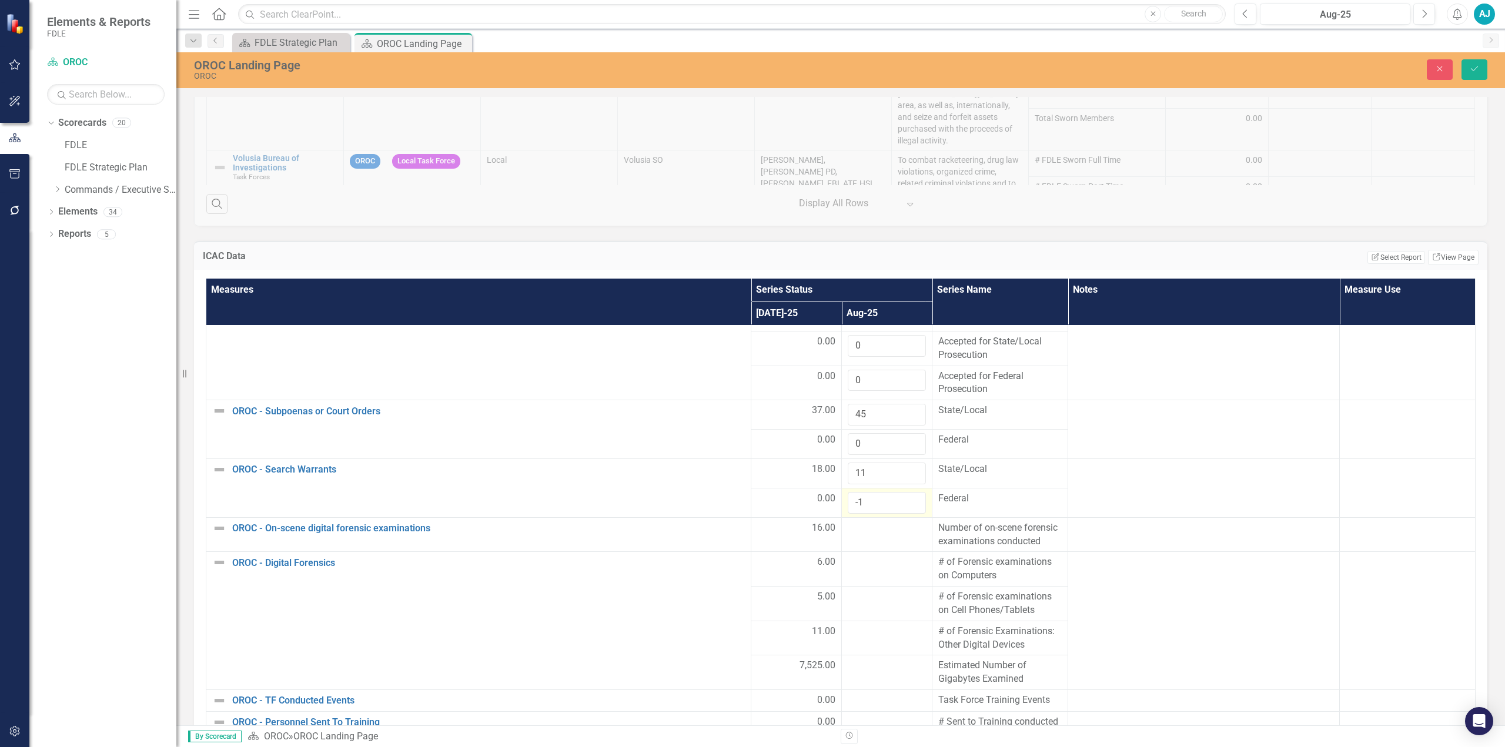
scroll to position [647, 0]
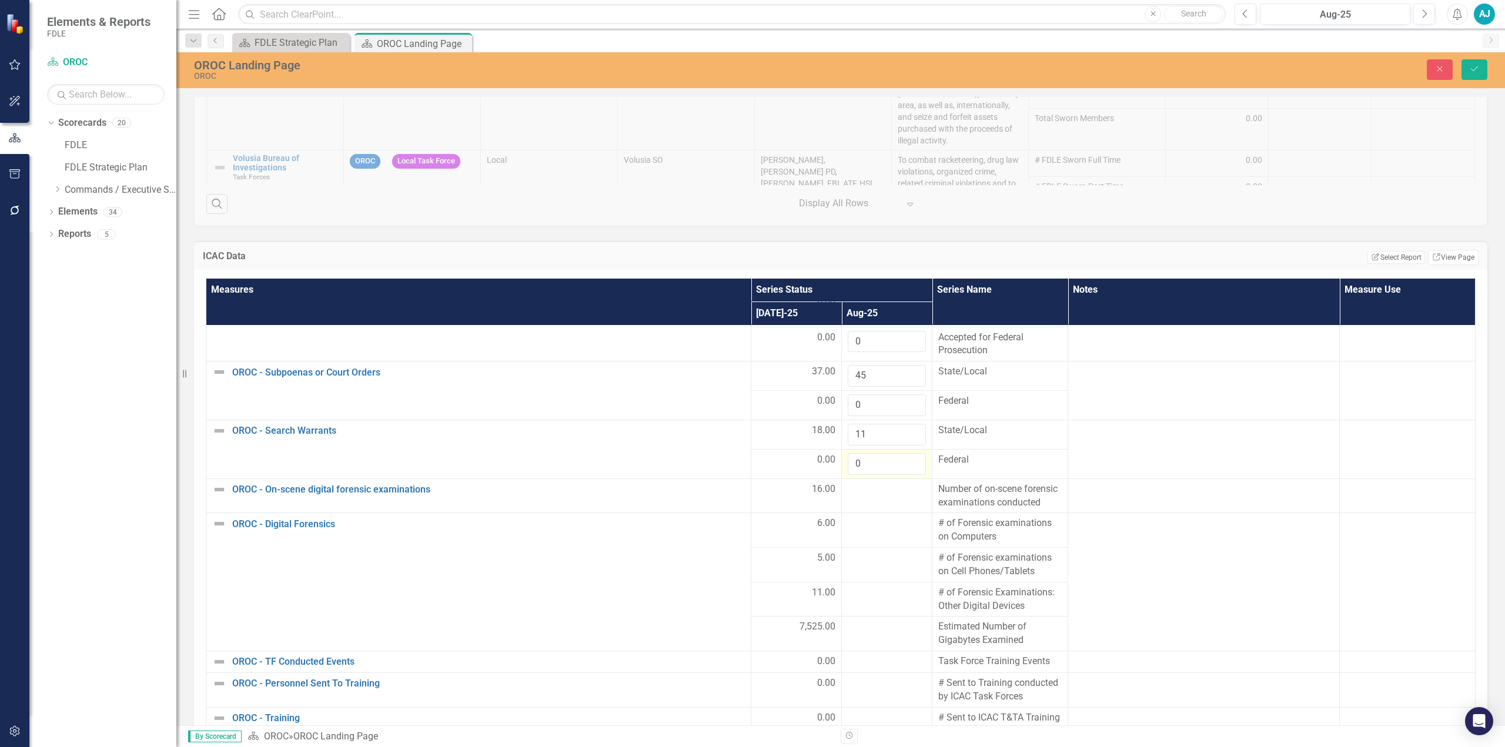
type input "0"
click at [751, 337] on input "0" at bounding box center [887, 464] width 78 height 22
click at [751, 337] on td at bounding box center [887, 495] width 91 height 35
click at [751, 337] on input "number" at bounding box center [887, 494] width 78 height 22
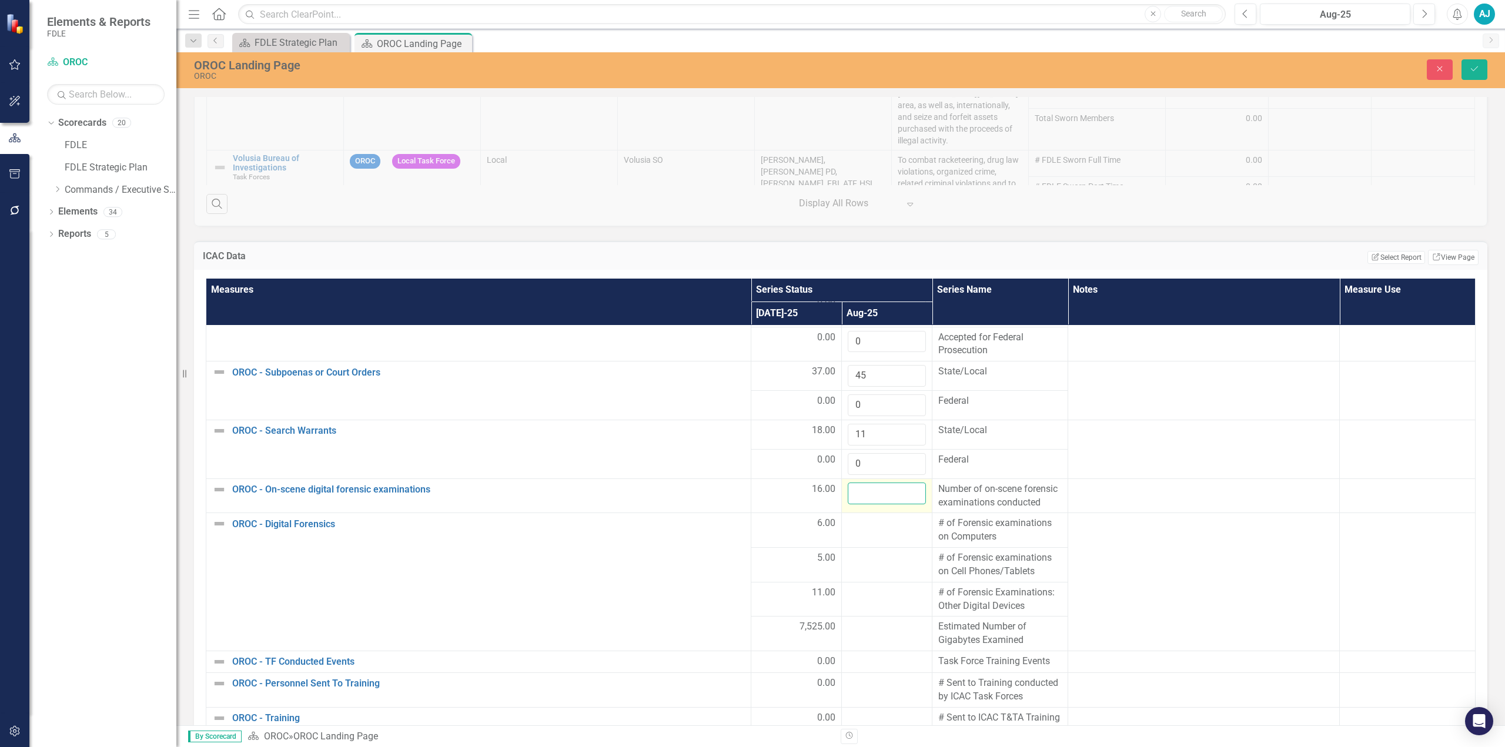
click at [751, 337] on input "number" at bounding box center [887, 494] width 78 height 22
type input "-1"
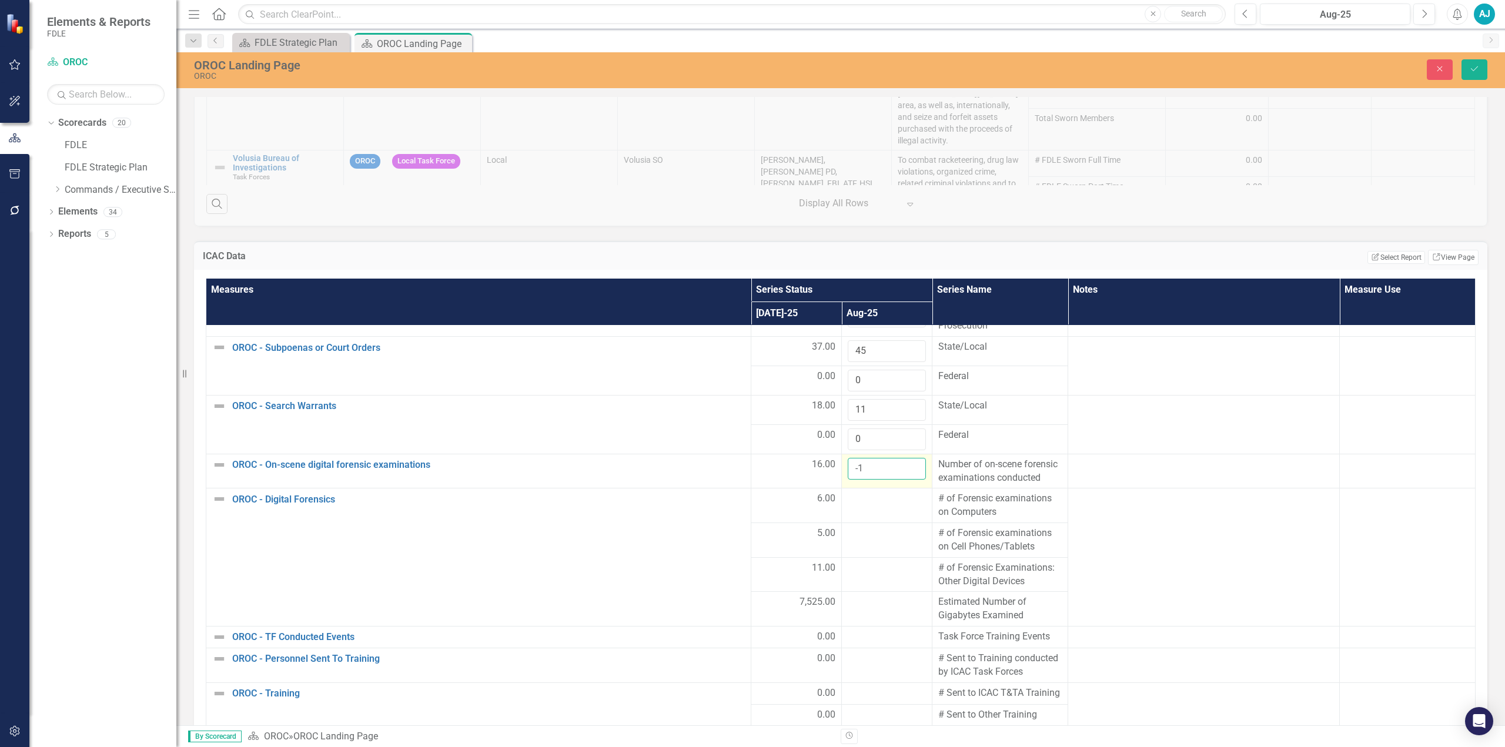
click at [751, 337] on input "-1" at bounding box center [887, 469] width 78 height 22
drag, startPoint x: 856, startPoint y: 444, endPoint x: 835, endPoint y: 443, distance: 21.2
click at [751, 337] on td "-1" at bounding box center [887, 471] width 91 height 35
type input "3"
click at [751, 337] on div at bounding box center [887, 499] width 78 height 14
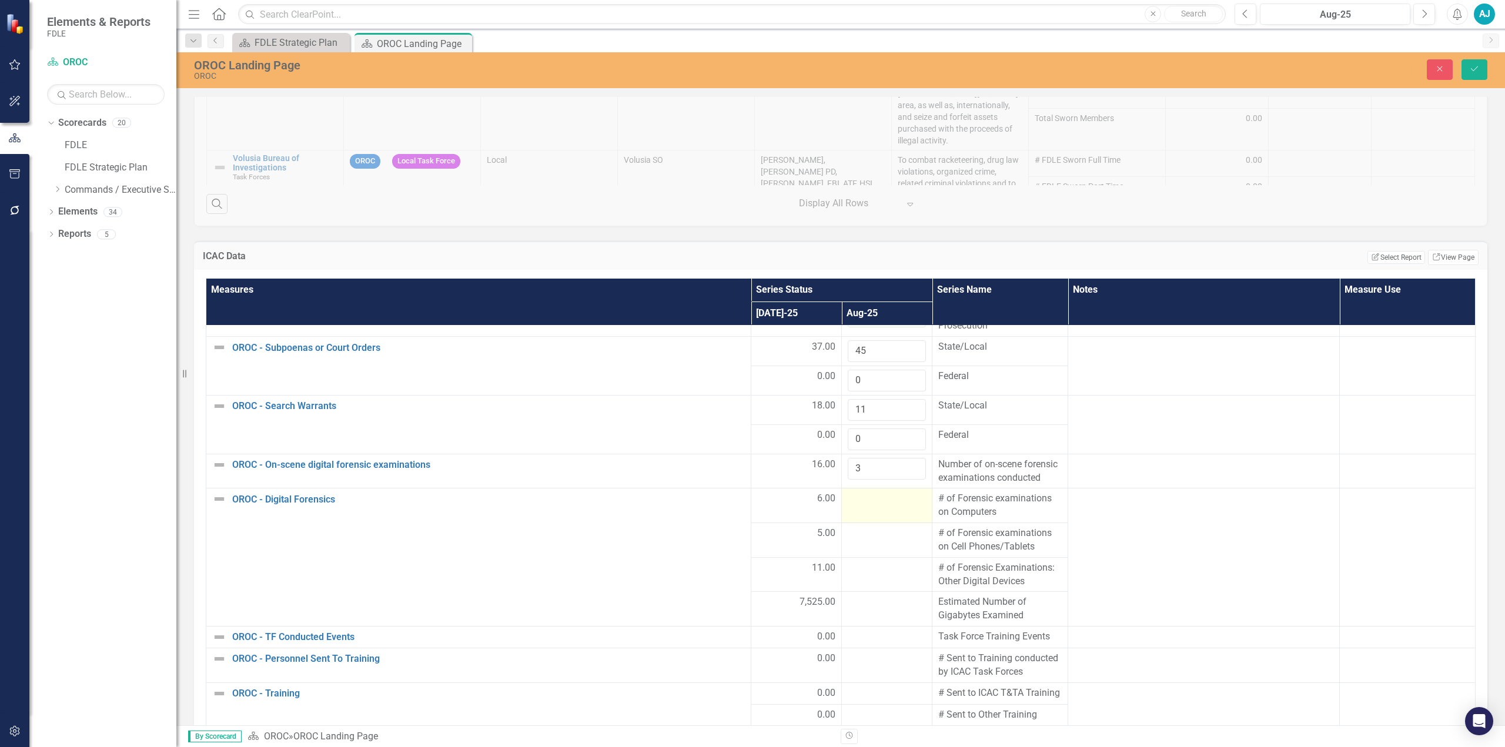
click at [751, 337] on div at bounding box center [887, 499] width 78 height 14
click at [751, 337] on input "number" at bounding box center [887, 503] width 78 height 22
type input "6"
click at [751, 337] on td at bounding box center [887, 540] width 91 height 35
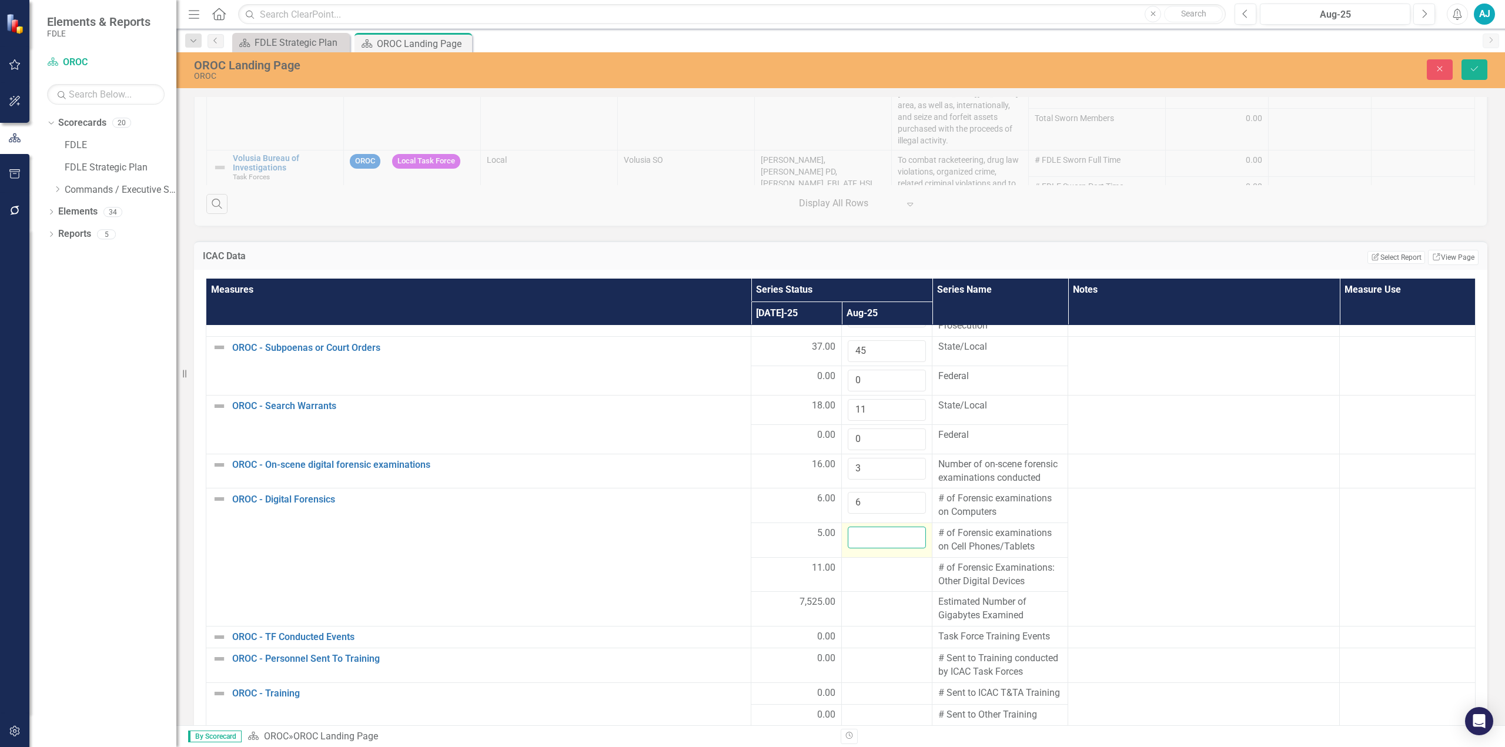
click at [751, 337] on input "number" at bounding box center [887, 538] width 78 height 22
type input "20"
click at [751, 337] on td at bounding box center [887, 574] width 91 height 35
click at [751, 337] on input "number" at bounding box center [887, 572] width 78 height 22
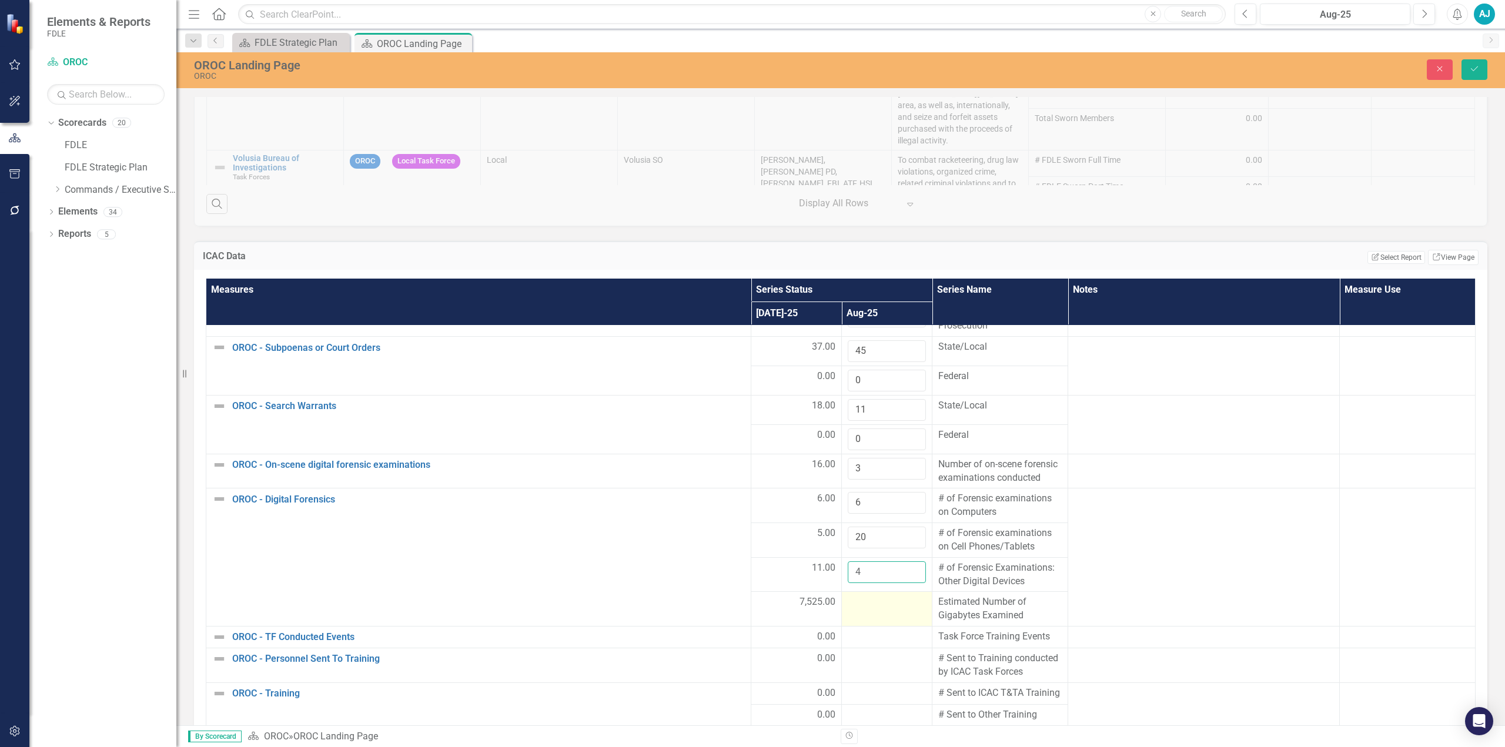
type input "4"
click at [751, 337] on div at bounding box center [887, 602] width 78 height 14
click at [751, 337] on input "number" at bounding box center [887, 606] width 78 height 22
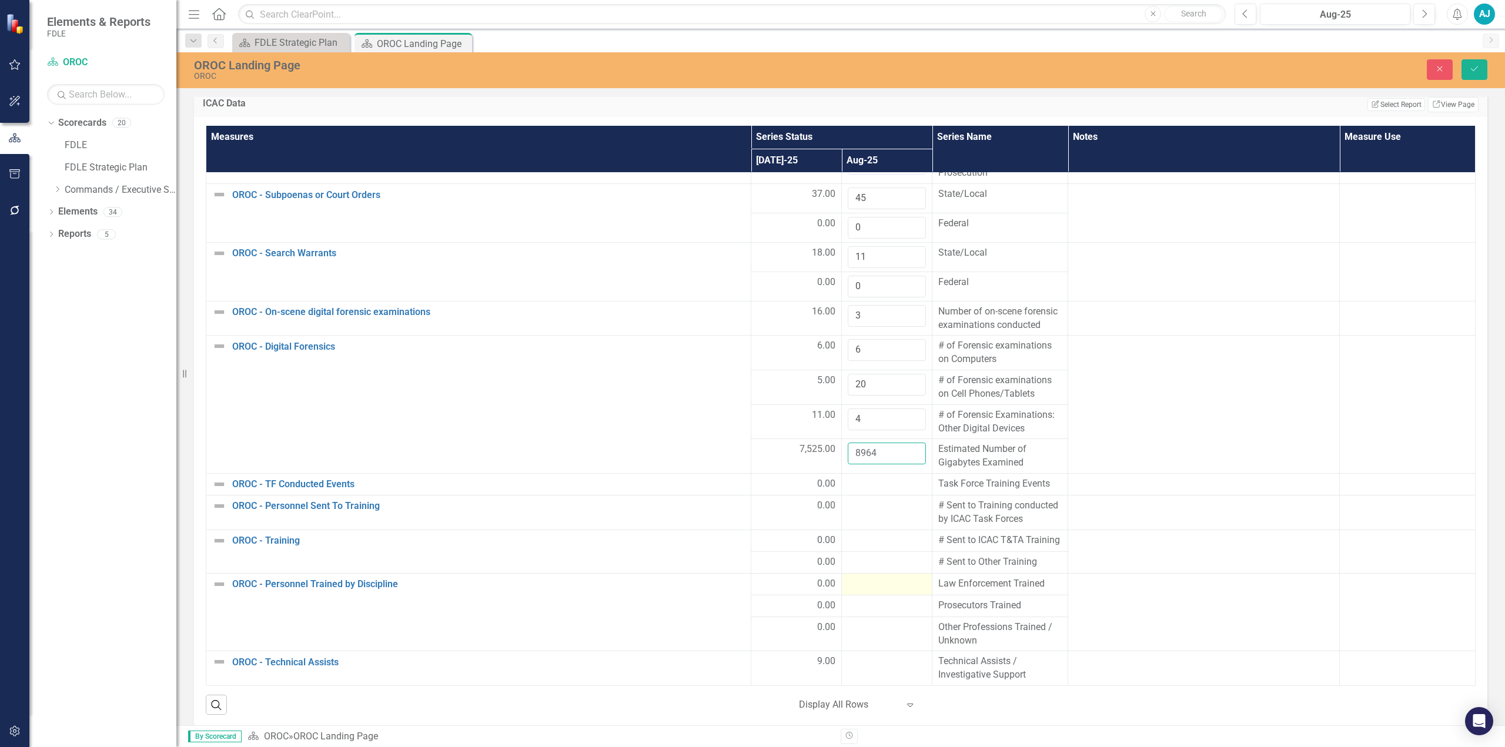
scroll to position [1587, 0]
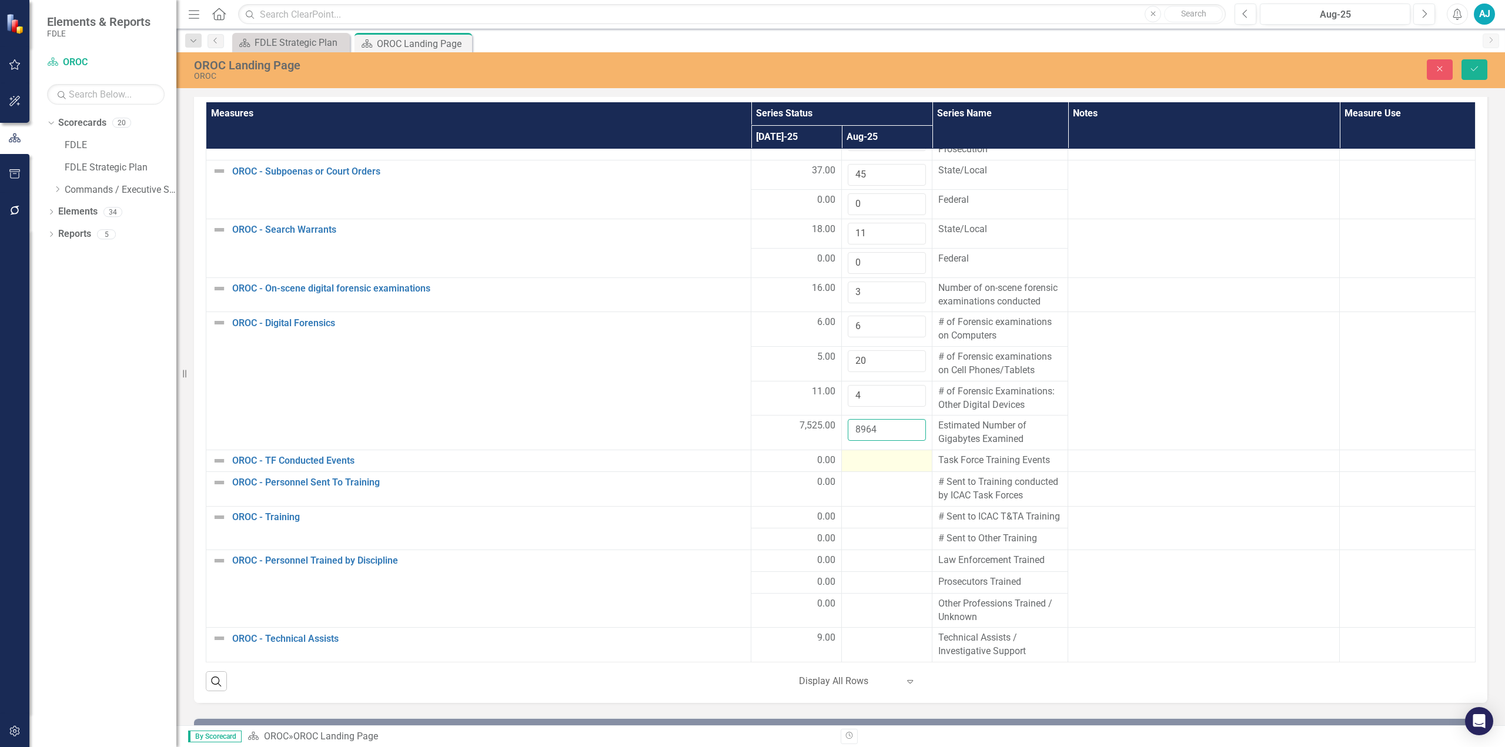
type input "8964"
click at [751, 337] on div at bounding box center [887, 461] width 78 height 14
click at [751, 337] on input "number" at bounding box center [887, 464] width 78 height 22
type input "0"
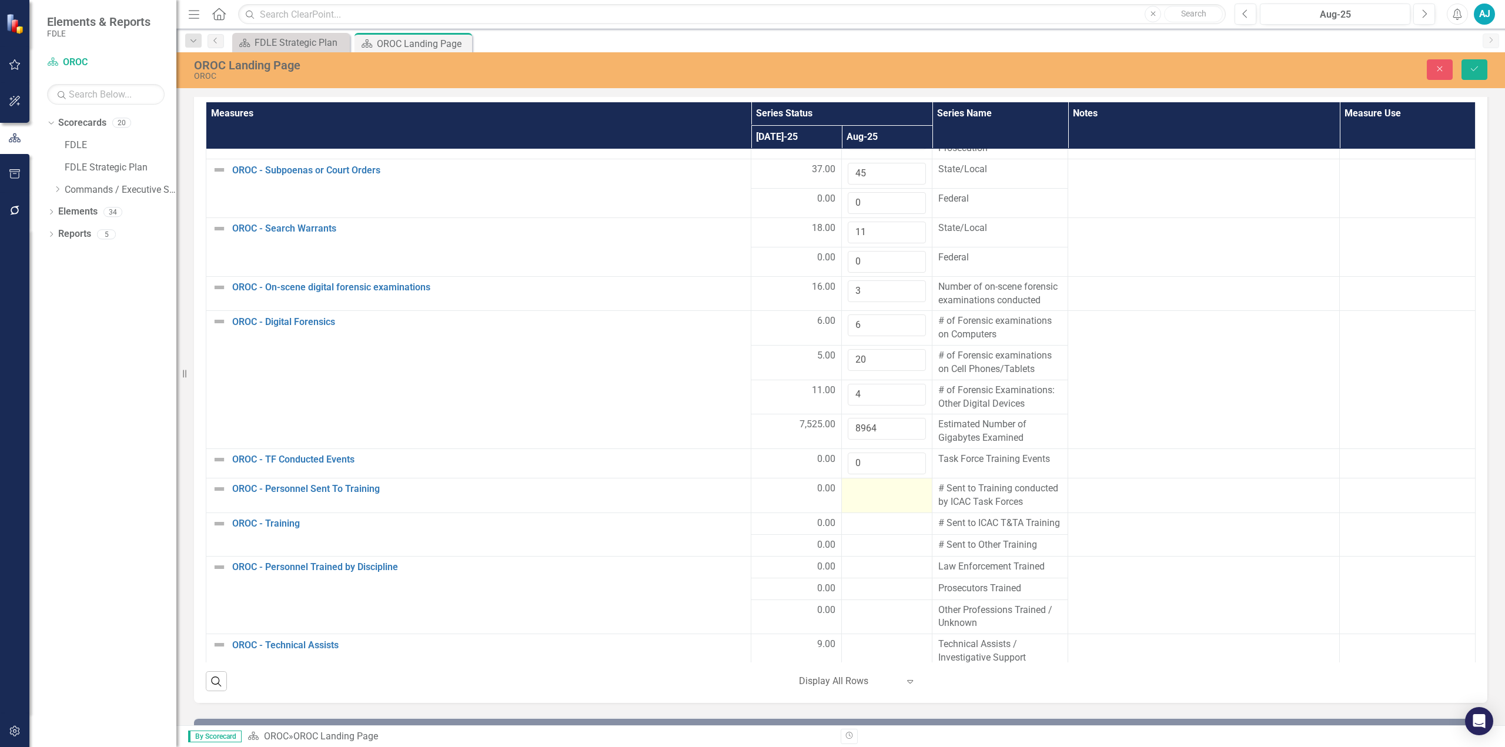
click at [751, 337] on td at bounding box center [887, 495] width 91 height 35
click at [751, 337] on input "number" at bounding box center [887, 493] width 78 height 22
type input "0"
click at [751, 337] on div at bounding box center [887, 524] width 78 height 14
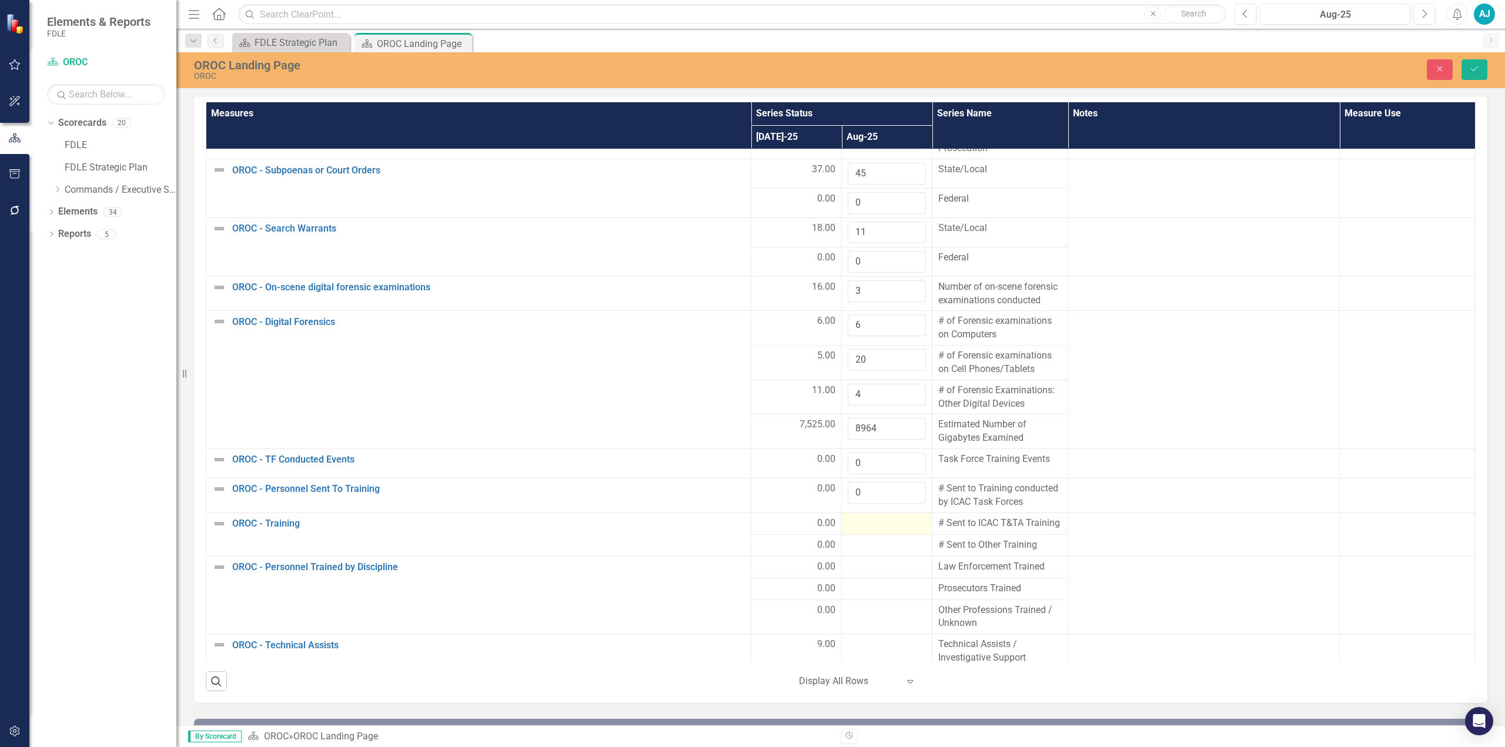
click at [751, 337] on div at bounding box center [887, 524] width 78 height 14
click at [751, 337] on input "number" at bounding box center [887, 528] width 78 height 22
type input "0"
click at [751, 337] on div at bounding box center [887, 552] width 78 height 14
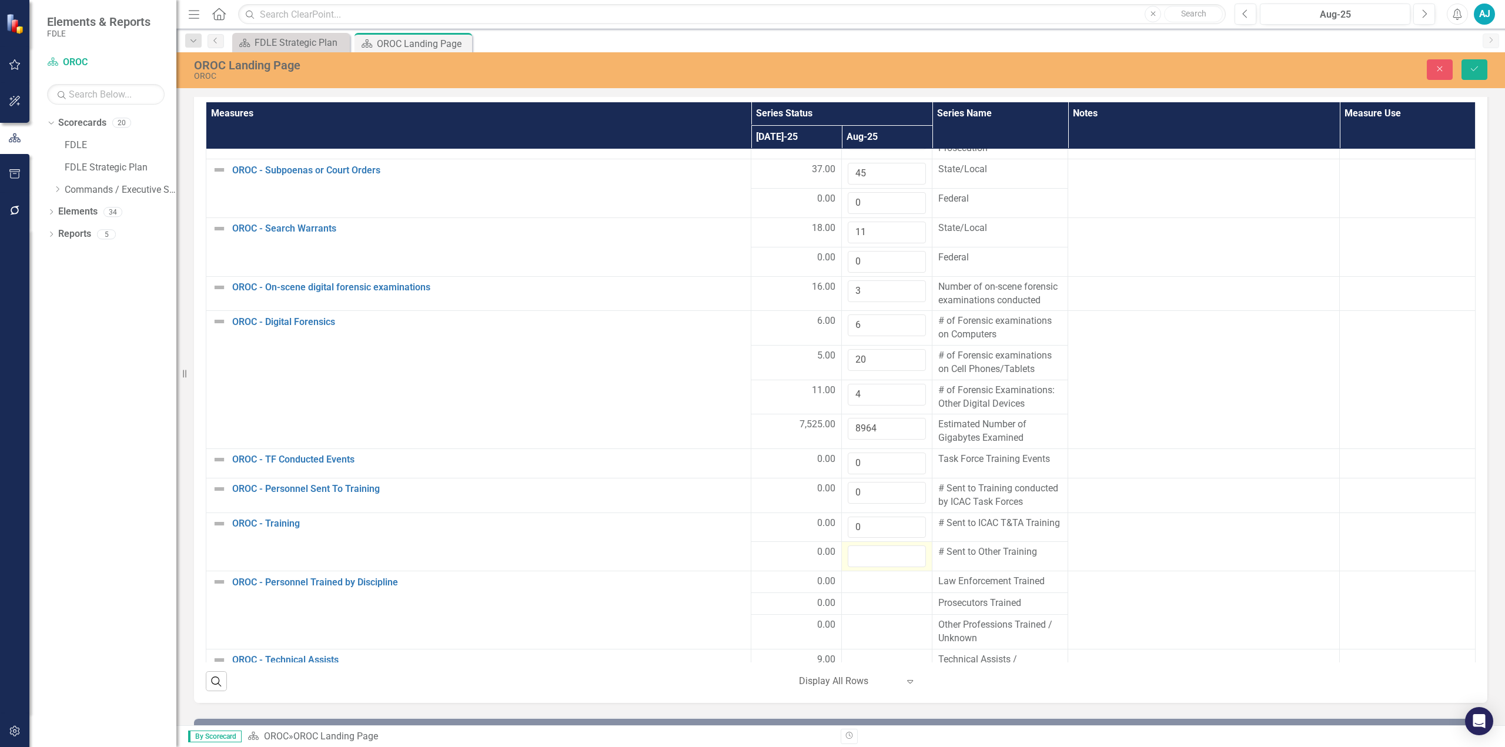
click at [751, 337] on input "number" at bounding box center [887, 556] width 78 height 22
type input "0"
click at [751, 337] on div at bounding box center [887, 582] width 78 height 14
click at [751, 337] on input "number" at bounding box center [887, 586] width 78 height 22
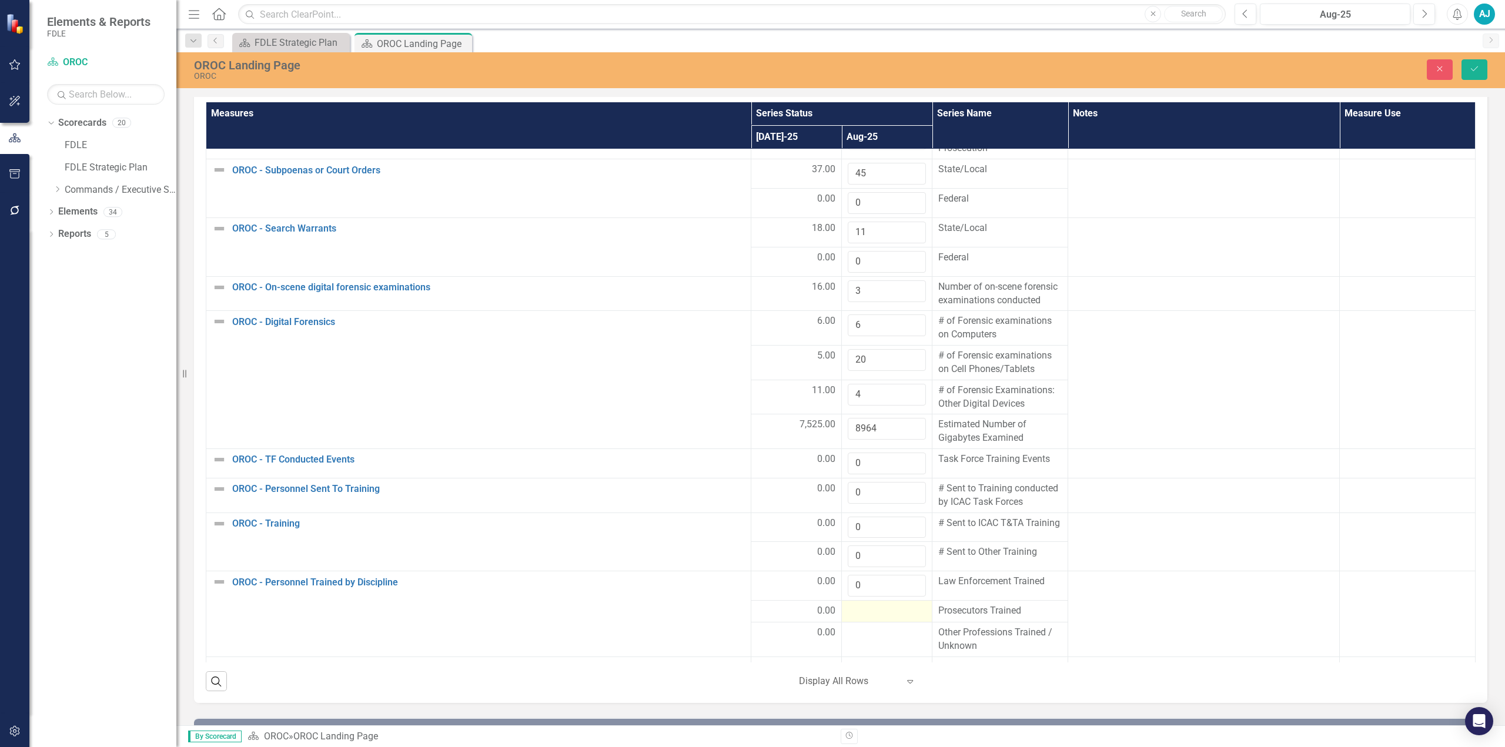
type input "0"
click at [751, 337] on div at bounding box center [887, 611] width 78 height 14
click at [751, 337] on input "number" at bounding box center [887, 615] width 78 height 22
type input "0"
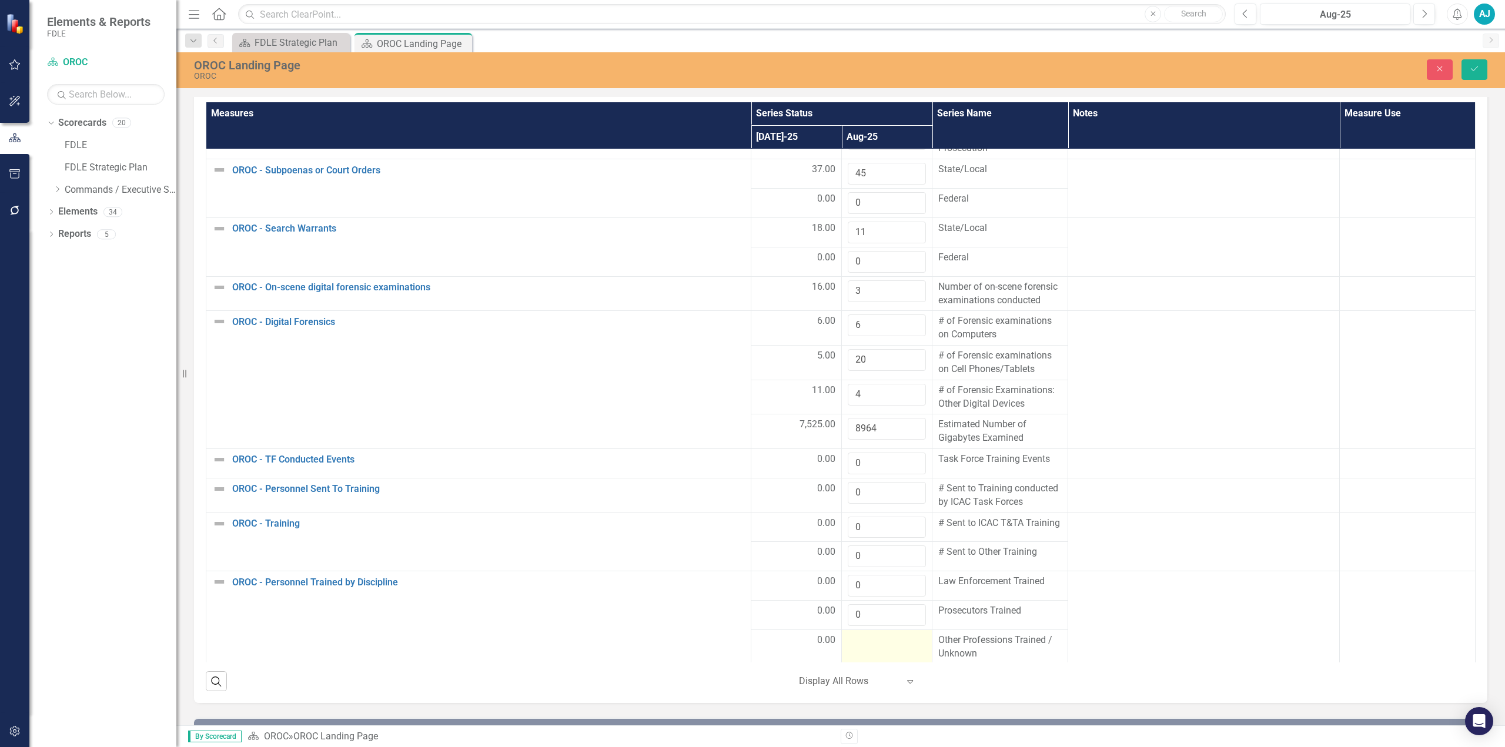
click at [751, 337] on td at bounding box center [887, 647] width 91 height 35
click at [751, 337] on input "number" at bounding box center [887, 645] width 78 height 22
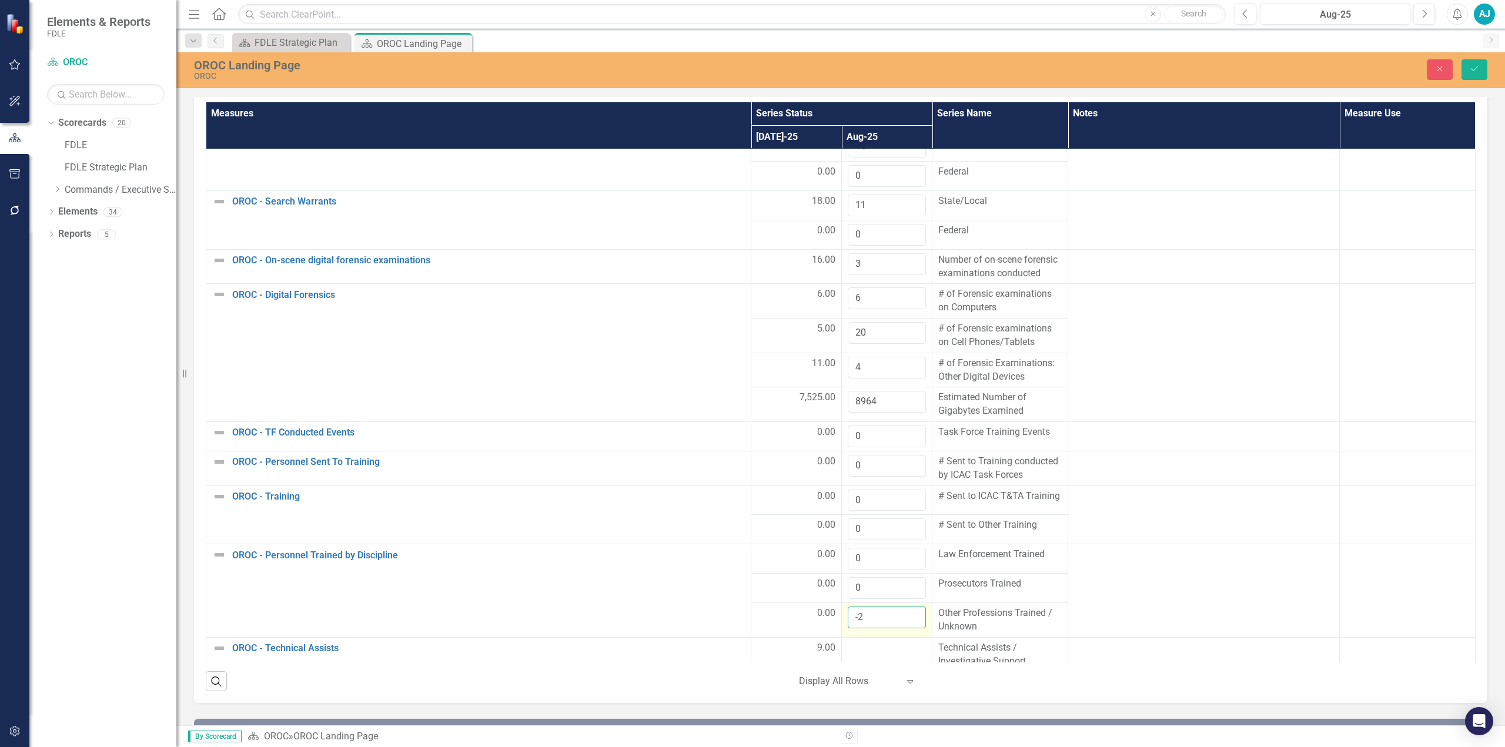
scroll to position [700, 0]
click at [751, 337] on input "-1" at bounding box center [887, 617] width 78 height 22
type input "0"
click at [751, 337] on input "0" at bounding box center [887, 617] width 78 height 22
click at [751, 337] on div at bounding box center [887, 648] width 78 height 14
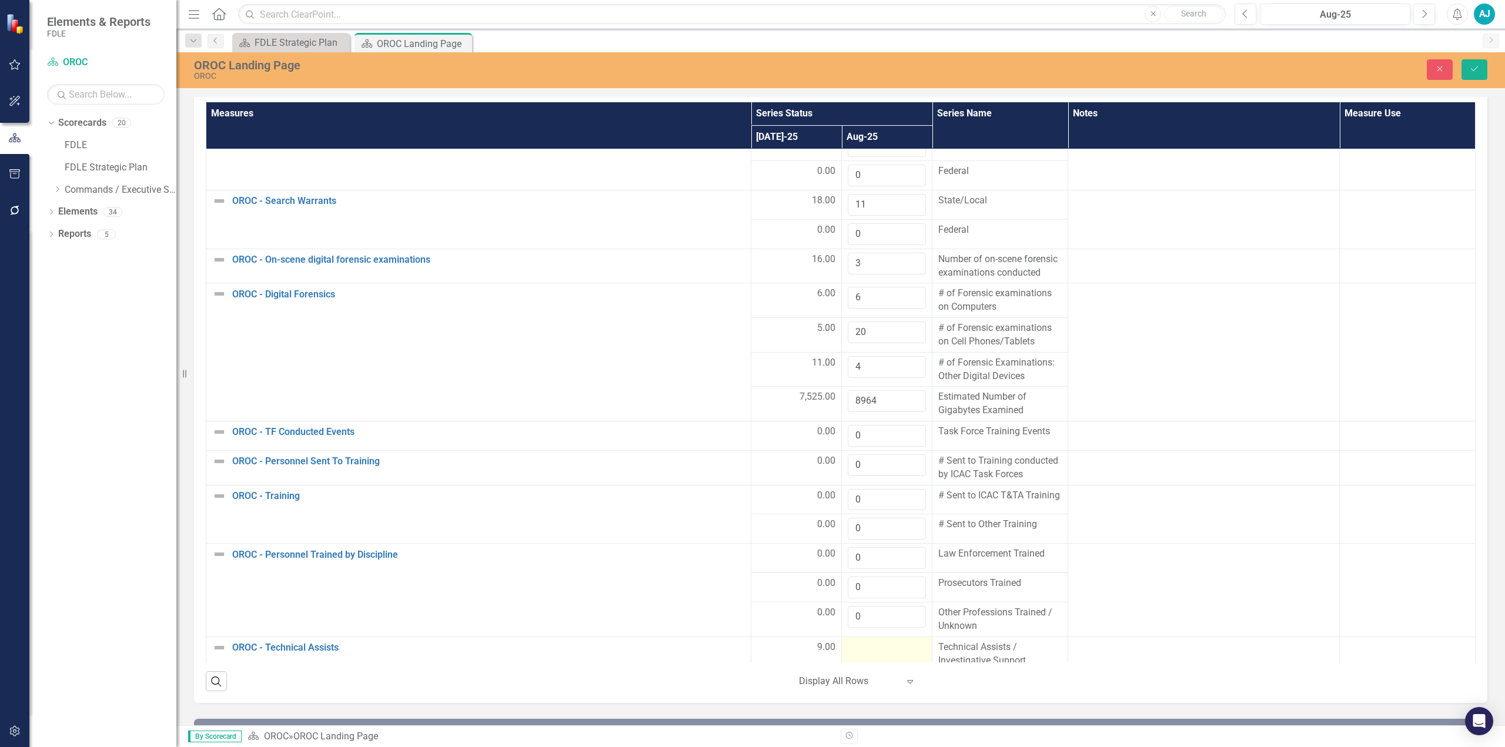
click at [751, 337] on div at bounding box center [887, 648] width 78 height 14
click at [751, 337] on input "number" at bounding box center [887, 652] width 78 height 22
type input "4"
click at [667, 337] on div "Search ‹ Previous 1 (current) › Next Display All Rows Expand" at bounding box center [841, 676] width 1270 height 29
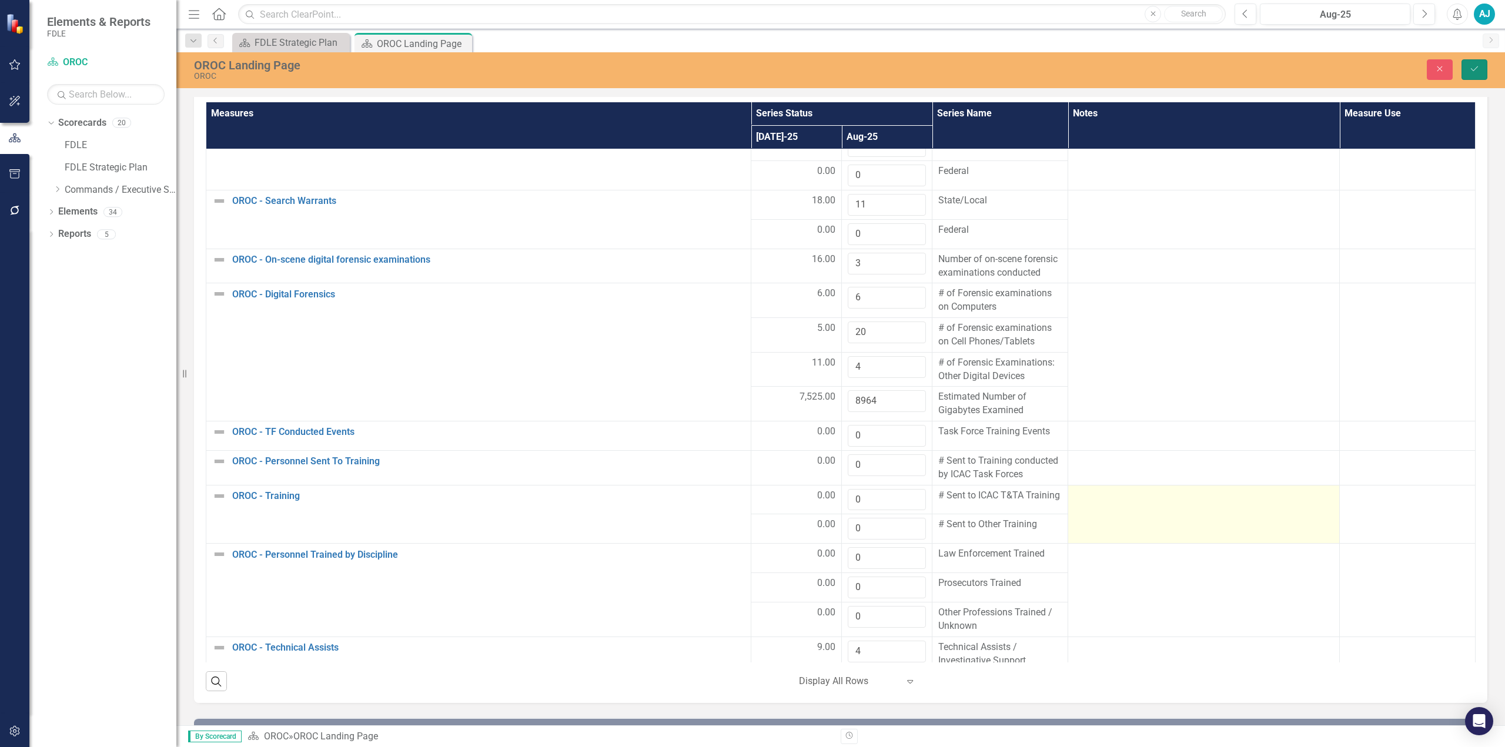
drag, startPoint x: 1479, startPoint y: 75, endPoint x: 1272, endPoint y: 473, distance: 448.7
click at [751, 75] on button "Save" at bounding box center [1474, 69] width 26 height 21
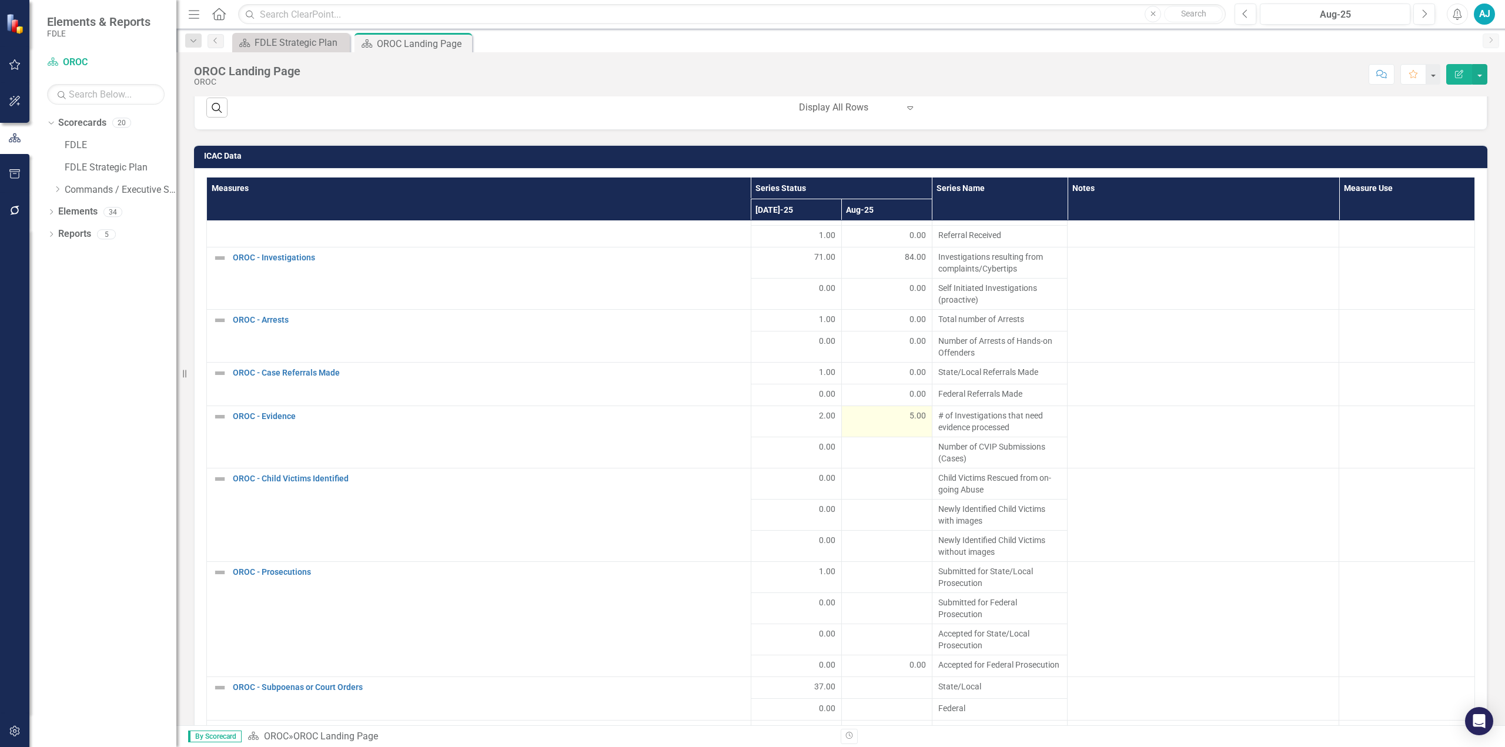
scroll to position [118, 0]
click at [751, 337] on div at bounding box center [887, 444] width 78 height 14
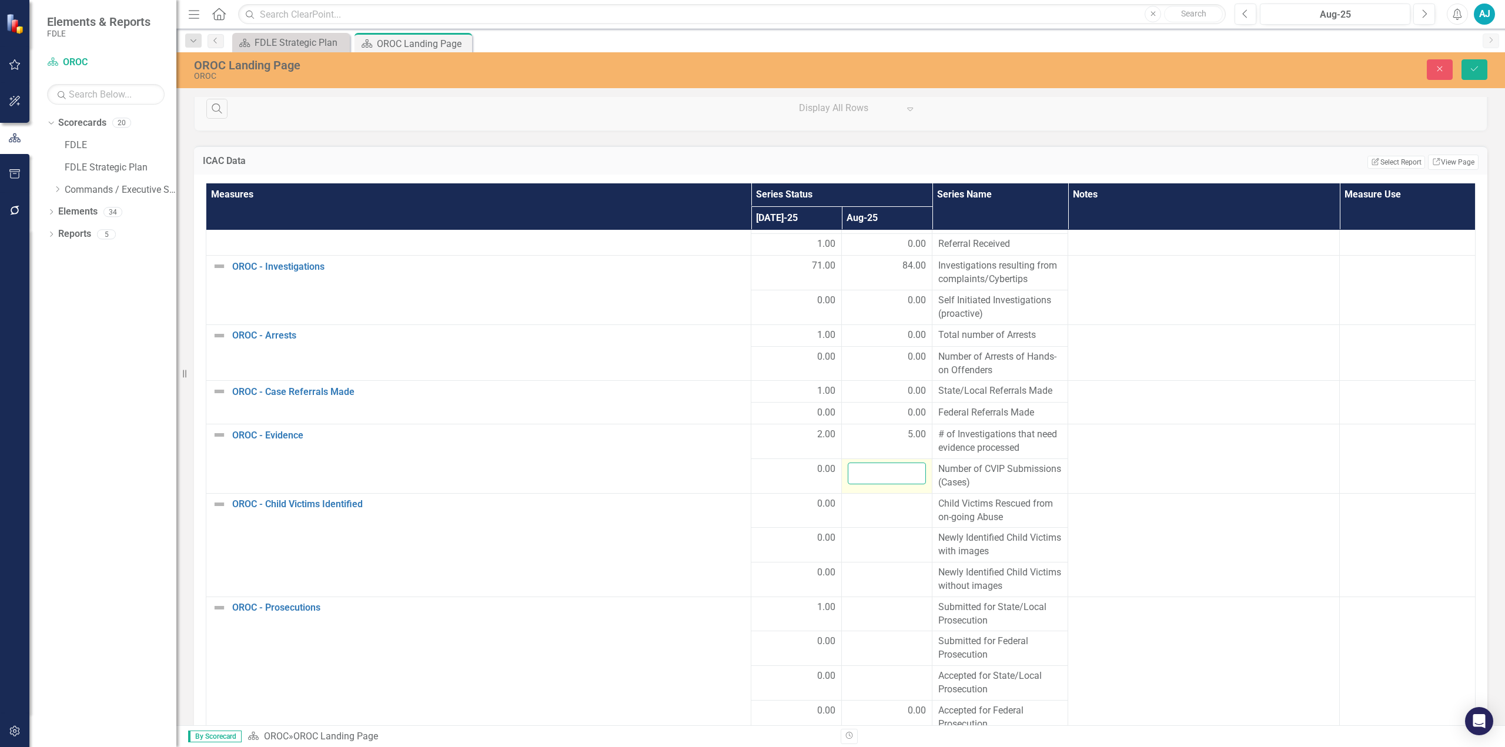
click at [751, 337] on input "number" at bounding box center [887, 474] width 78 height 22
type input "0"
click at [751, 337] on td at bounding box center [887, 510] width 91 height 35
click at [751, 337] on input "number" at bounding box center [887, 508] width 78 height 22
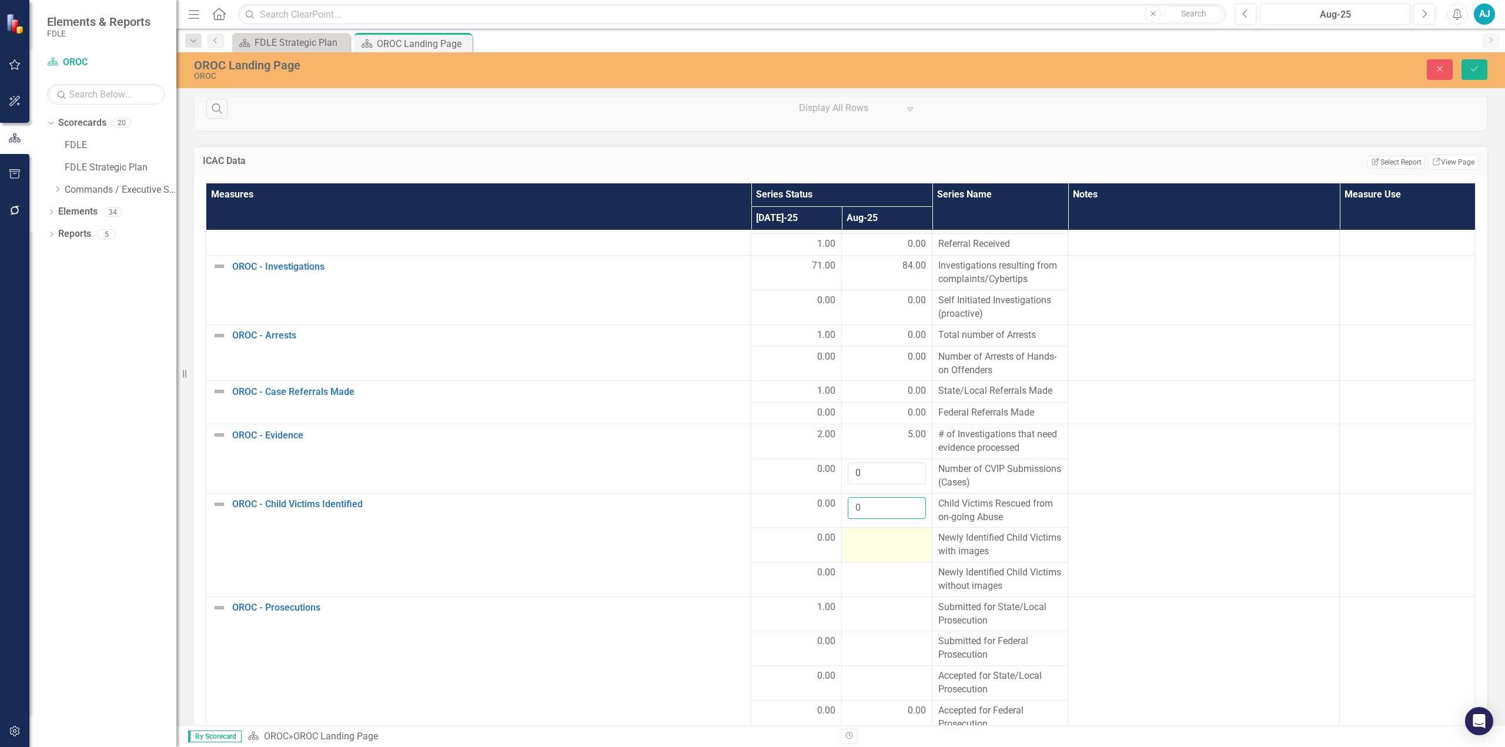
type input "0"
click at [751, 337] on div at bounding box center [887, 538] width 78 height 14
click at [751, 337] on input "number" at bounding box center [887, 542] width 78 height 22
type input "0"
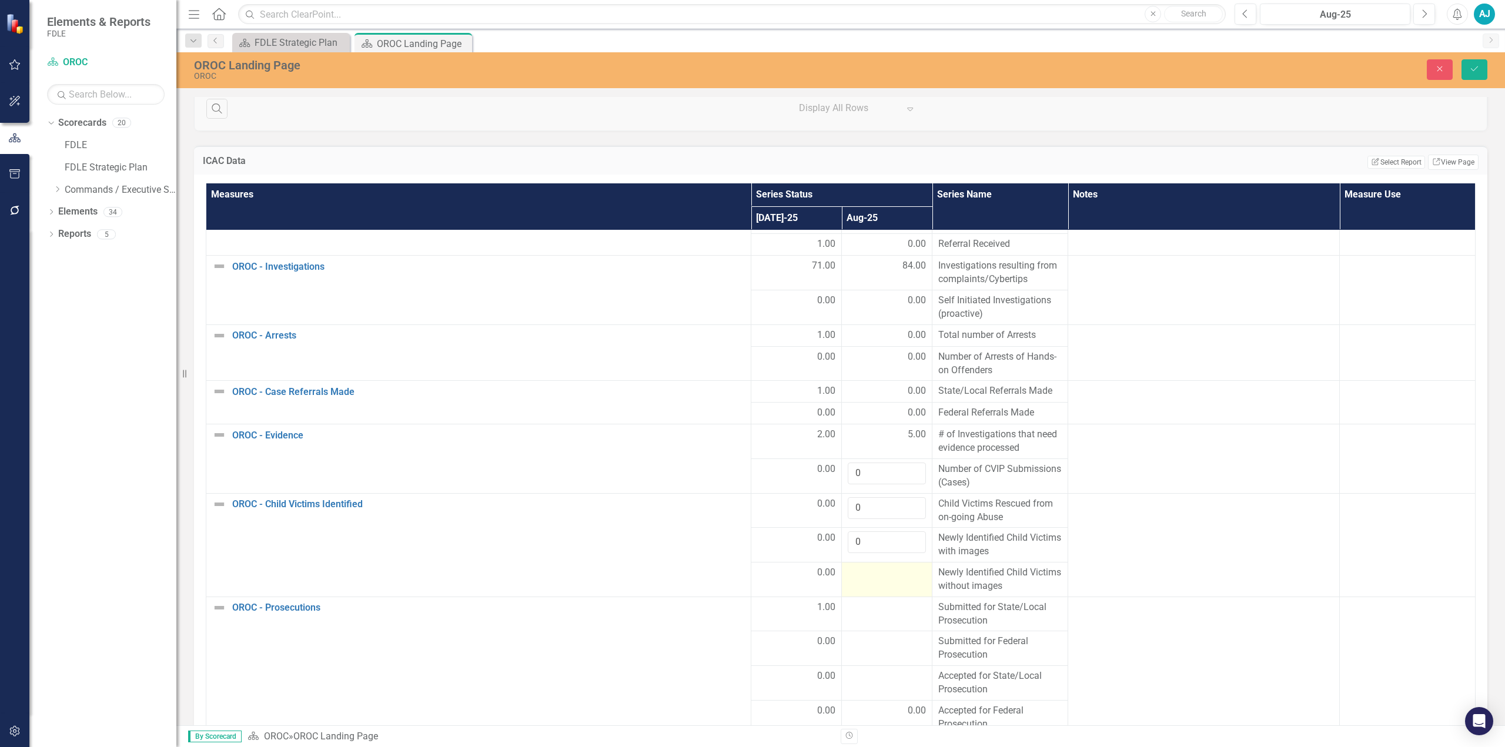
click at [751, 337] on td at bounding box center [887, 579] width 91 height 35
click at [751, 337] on input "number" at bounding box center [887, 577] width 78 height 22
type input "0"
click at [751, 337] on div at bounding box center [887, 608] width 78 height 14
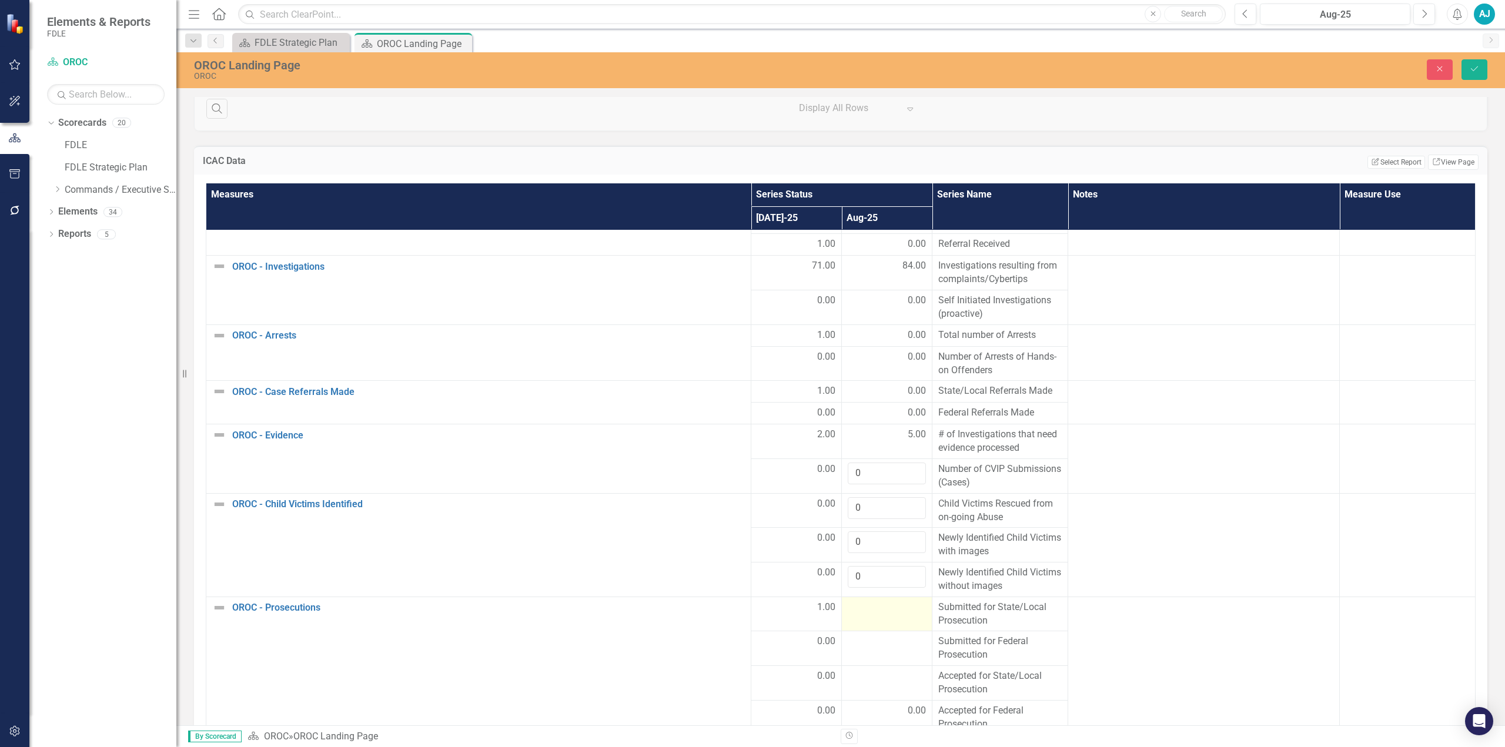
click at [751, 337] on div at bounding box center [887, 608] width 78 height 14
click at [751, 337] on input "number" at bounding box center [887, 612] width 78 height 22
type input "1"
click at [751, 337] on div at bounding box center [887, 642] width 78 height 14
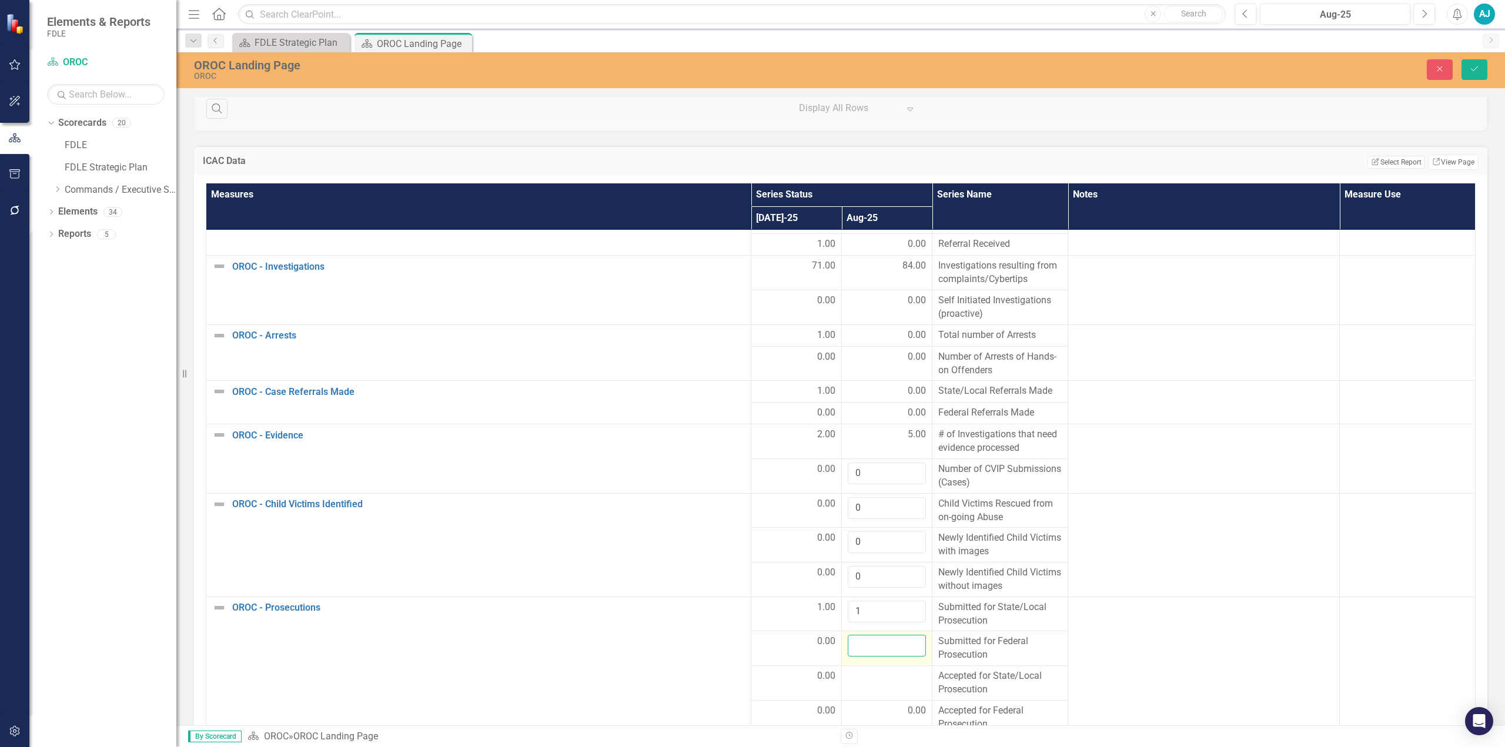
click at [751, 337] on input "number" at bounding box center [887, 646] width 78 height 22
type input "0"
click at [751, 337] on td at bounding box center [887, 683] width 91 height 35
click at [751, 337] on input "number" at bounding box center [887, 680] width 78 height 22
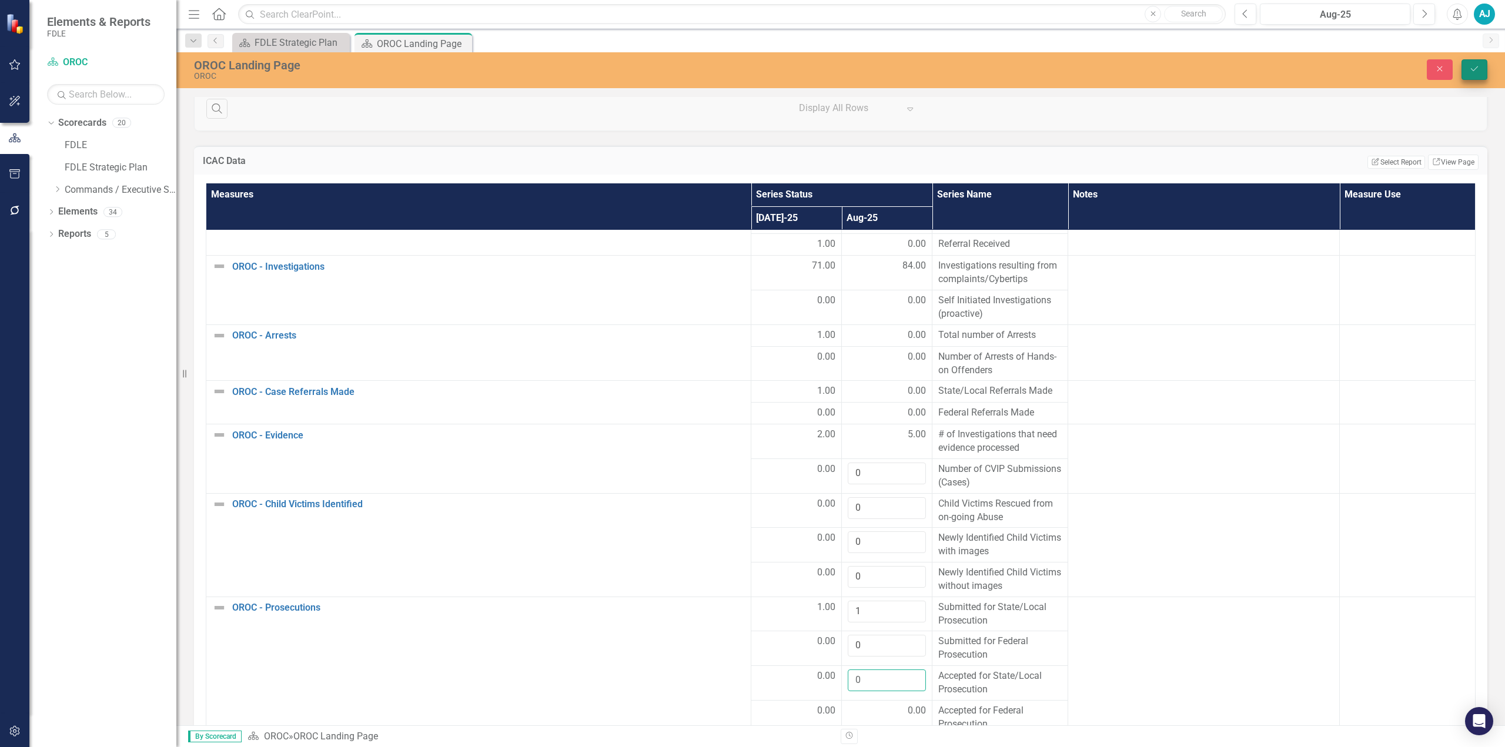
type input "0"
click at [751, 66] on icon "Save" at bounding box center [1474, 69] width 11 height 8
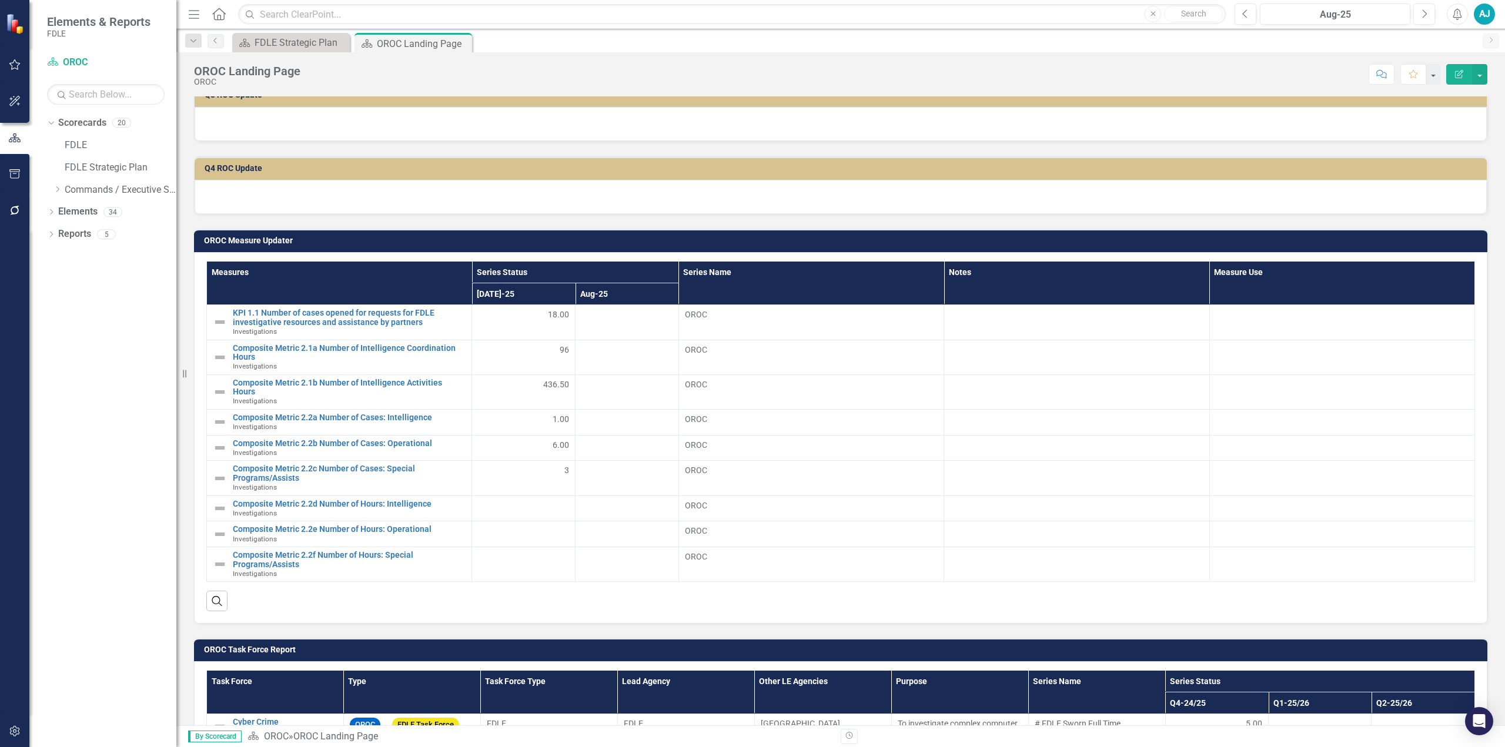
scroll to position [411, 0]
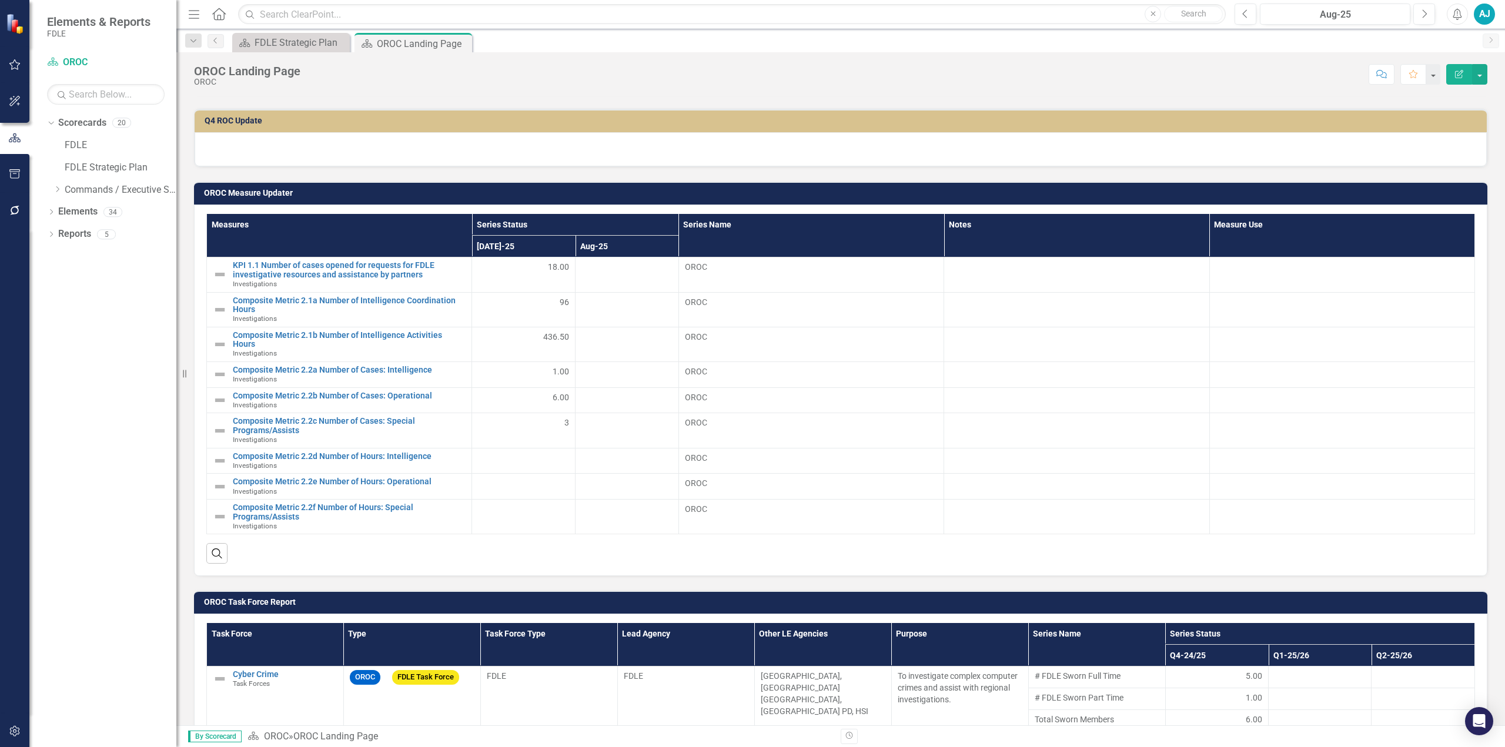
click at [594, 337] on h3 "OROC Task Force Report" at bounding box center [842, 602] width 1277 height 9
